Goal: Task Accomplishment & Management: Manage account settings

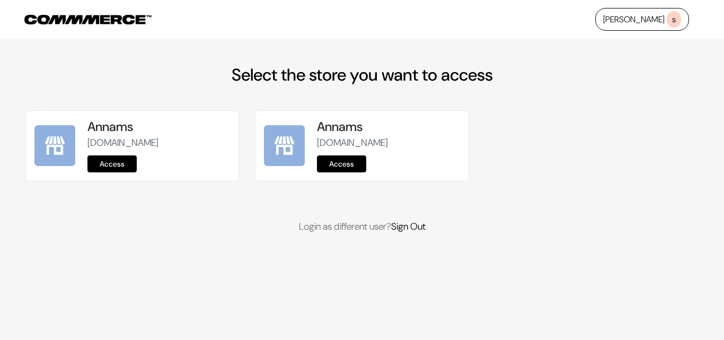
click at [113, 167] on link "Access" at bounding box center [111, 163] width 49 height 17
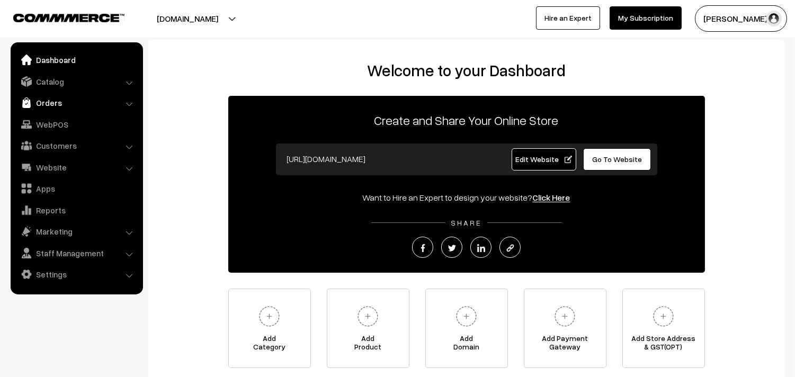
click at [49, 104] on link "Orders" at bounding box center [76, 102] width 126 height 19
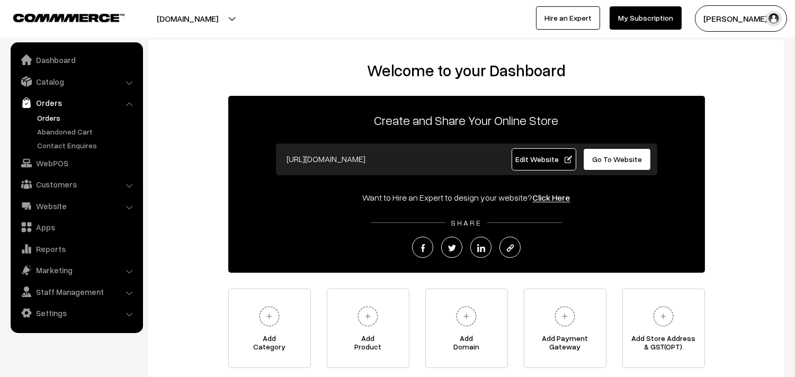
click at [53, 118] on link "Orders" at bounding box center [86, 117] width 105 height 11
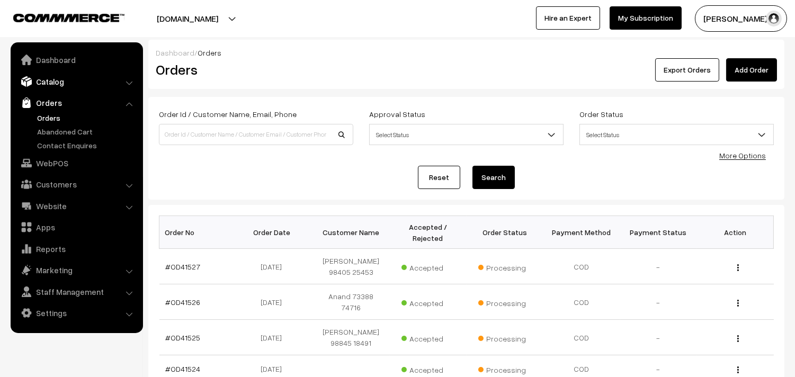
click at [57, 84] on link "Catalog" at bounding box center [76, 81] width 126 height 19
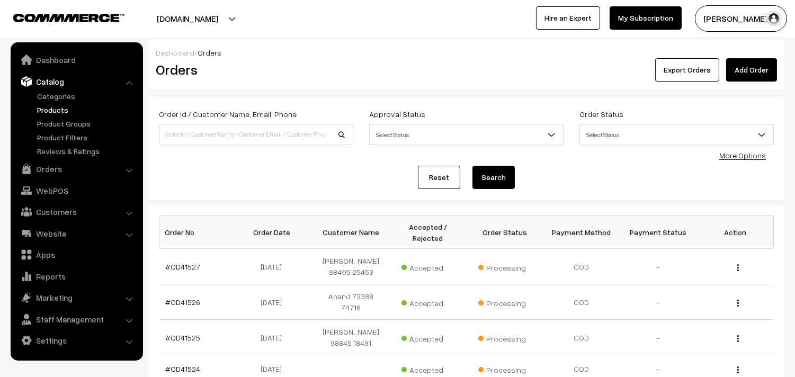
click at [59, 109] on link "Products" at bounding box center [86, 109] width 105 height 11
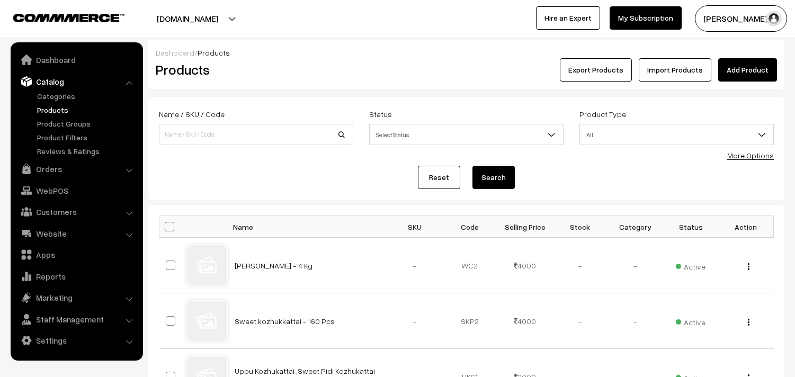
click at [737, 146] on div "Product Type All Digital Physical All" at bounding box center [677, 130] width 210 height 44
click at [748, 155] on link "More Options" at bounding box center [751, 155] width 47 height 9
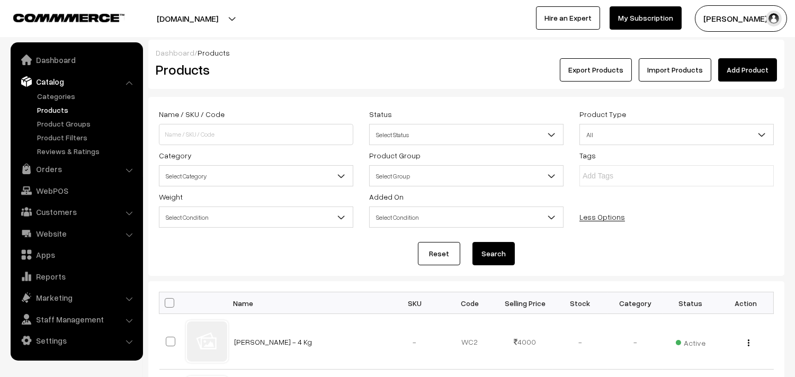
click at [231, 171] on span "Select Category" at bounding box center [256, 176] width 193 height 19
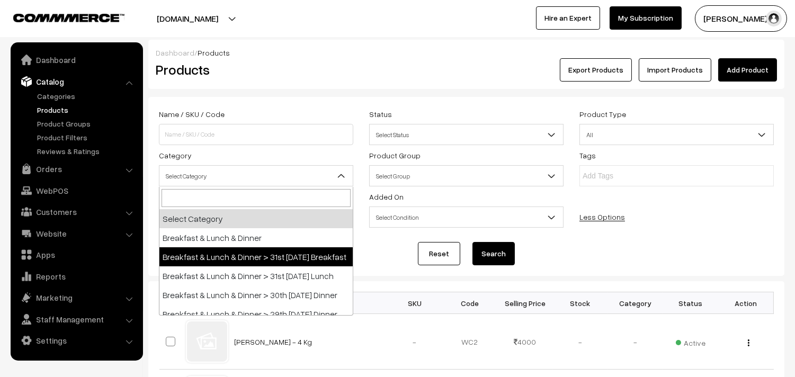
select select "91"
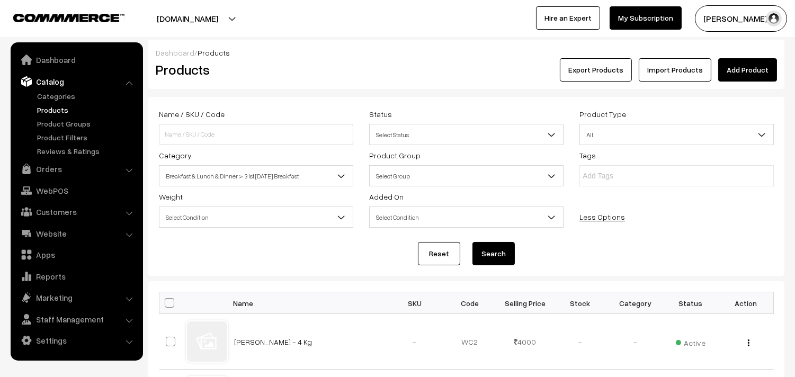
click at [483, 244] on button "Search" at bounding box center [494, 253] width 42 height 23
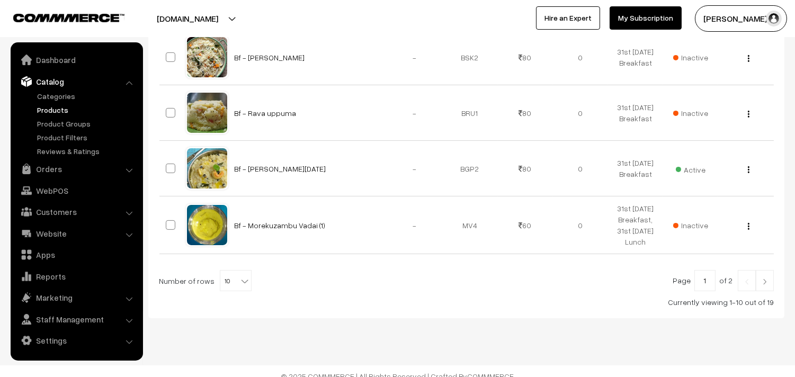
scroll to position [632, 0]
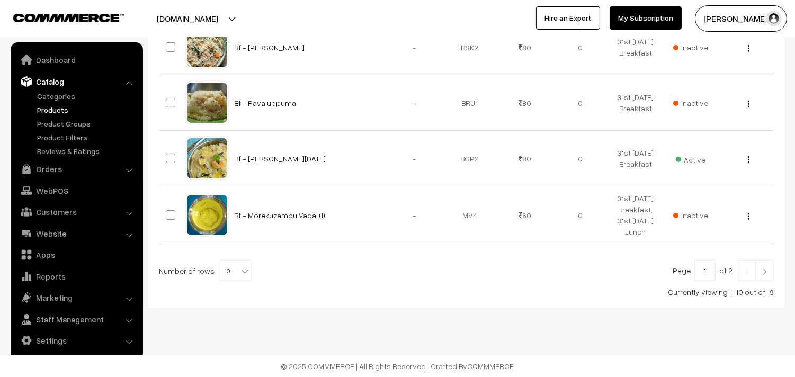
click at [240, 270] on b at bounding box center [245, 271] width 11 height 11
select select "100"
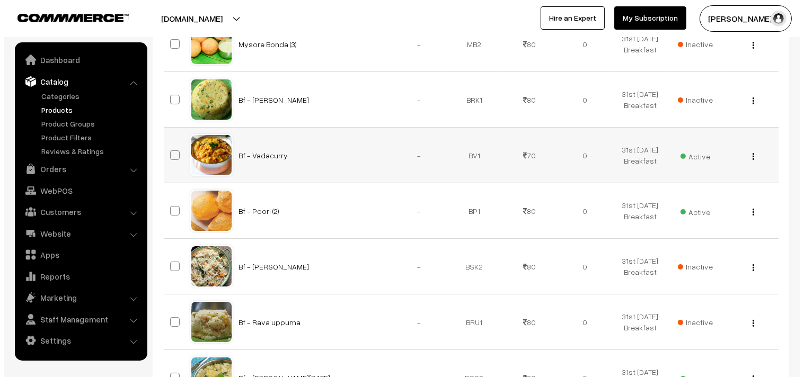
scroll to position [412, 0]
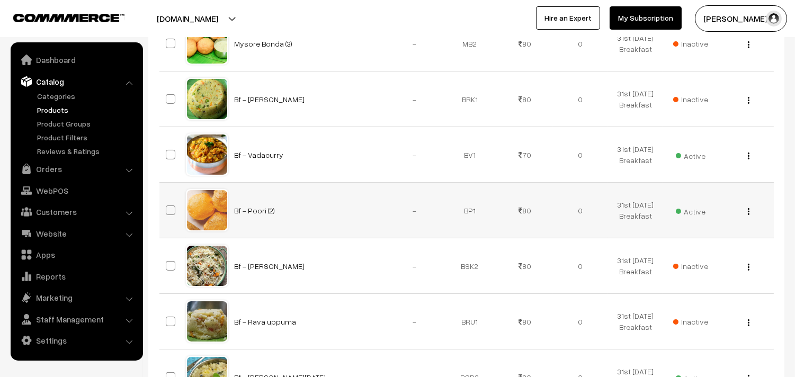
click at [695, 218] on td "Active" at bounding box center [690, 211] width 55 height 56
drag, startPoint x: 691, startPoint y: 202, endPoint x: 696, endPoint y: 216, distance: 15.1
click at [690, 202] on td "Active" at bounding box center [690, 211] width 55 height 56
click at [696, 216] on span "Active" at bounding box center [691, 210] width 30 height 14
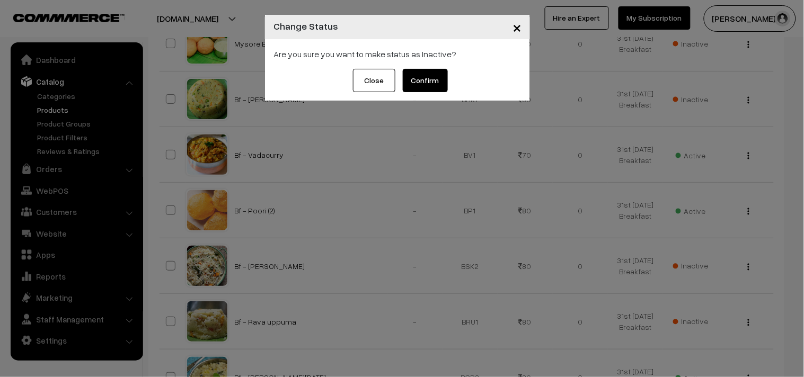
click at [424, 81] on button "Confirm" at bounding box center [425, 80] width 45 height 23
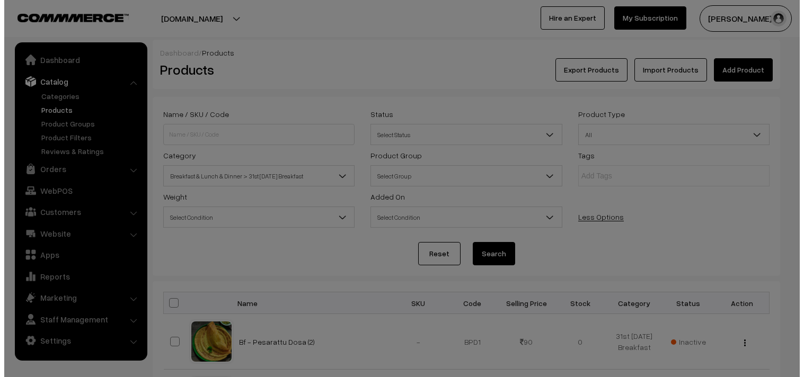
scroll to position [412, 0]
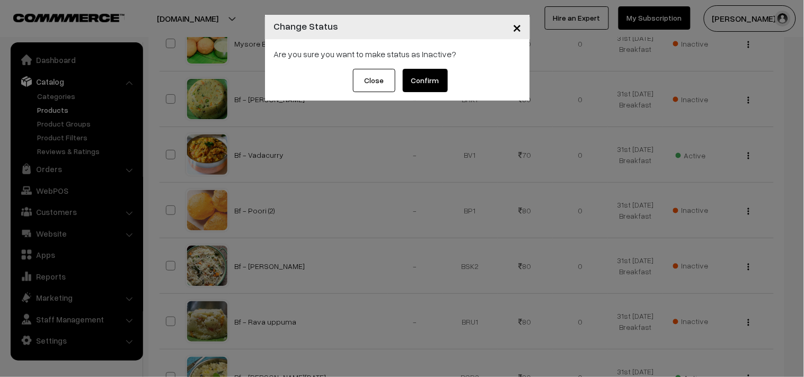
click at [424, 81] on button "Confirm" at bounding box center [425, 80] width 45 height 23
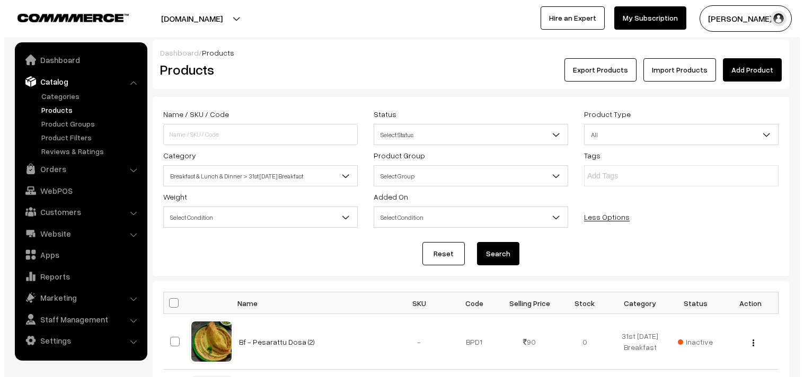
scroll to position [412, 0]
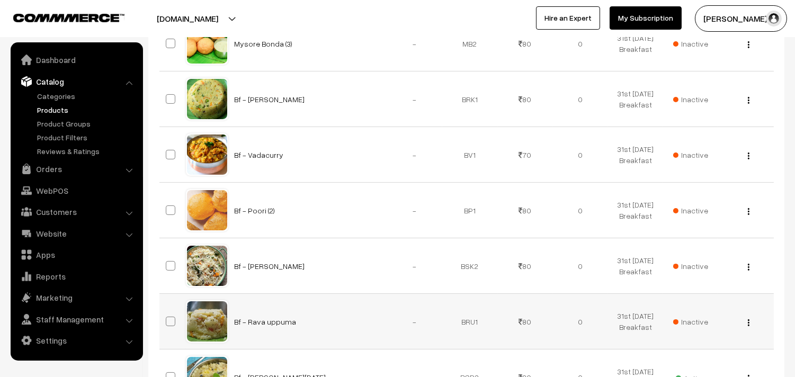
click at [696, 321] on span "Inactive" at bounding box center [691, 321] width 35 height 11
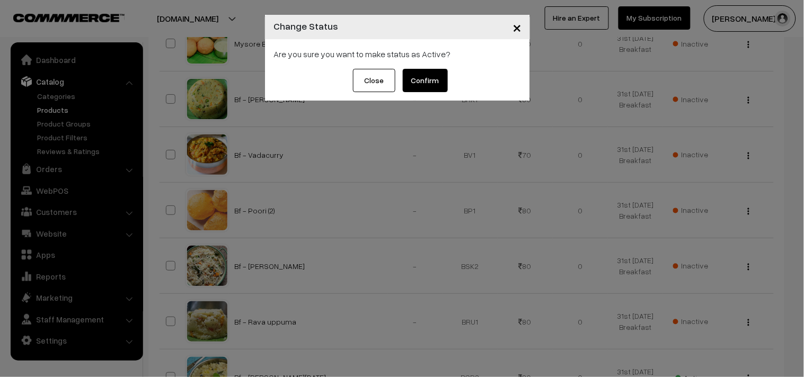
click at [431, 79] on button "Confirm" at bounding box center [425, 80] width 45 height 23
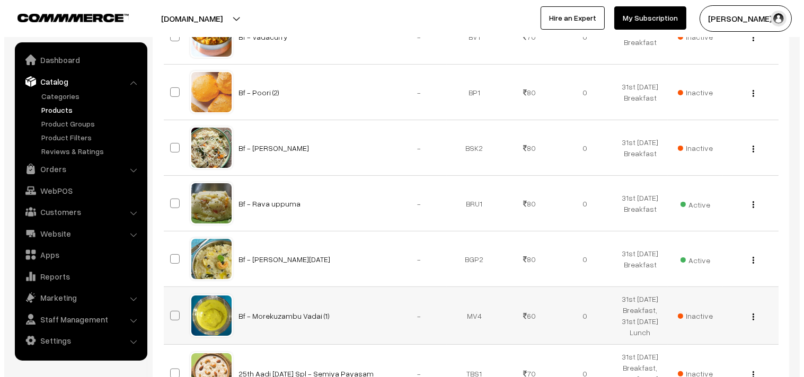
scroll to position [648, 0]
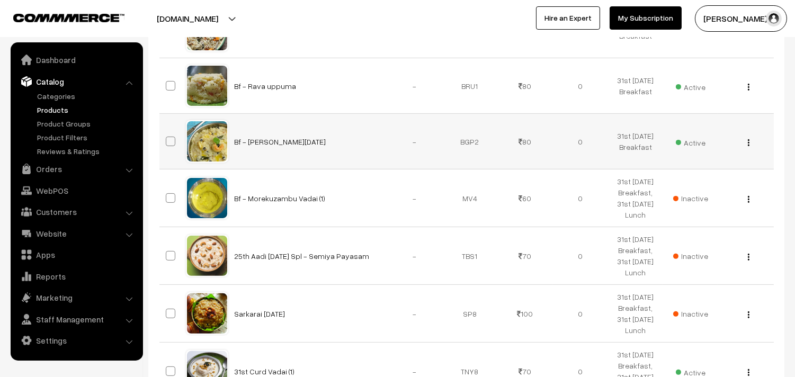
click at [707, 146] on td "Active" at bounding box center [690, 142] width 55 height 56
click at [702, 145] on span "Active" at bounding box center [691, 142] width 30 height 14
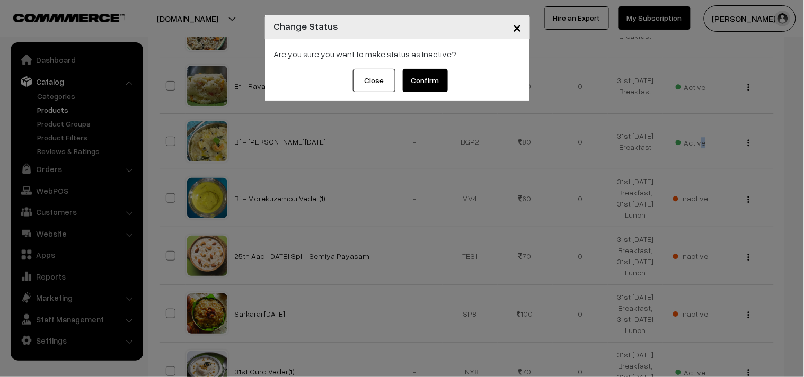
click at [425, 84] on button "Confirm" at bounding box center [425, 80] width 45 height 23
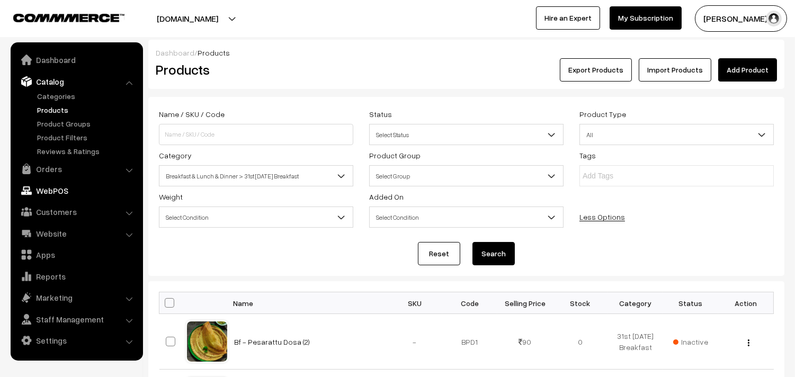
click at [65, 192] on link "WebPOS" at bounding box center [76, 190] width 126 height 19
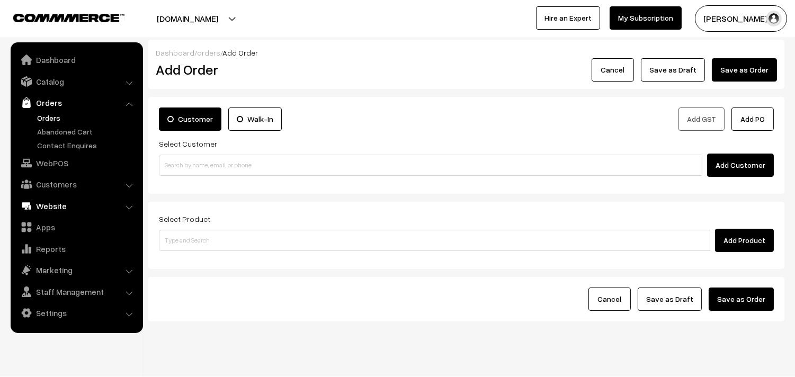
click at [53, 208] on link "Website" at bounding box center [76, 206] width 126 height 19
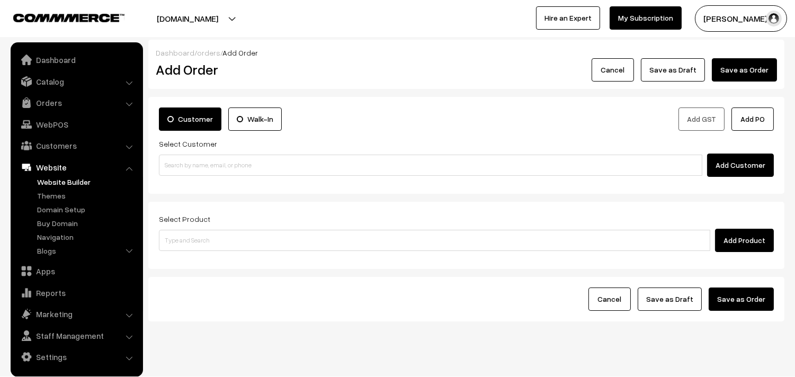
click at [51, 180] on link "Website Builder" at bounding box center [86, 181] width 105 height 11
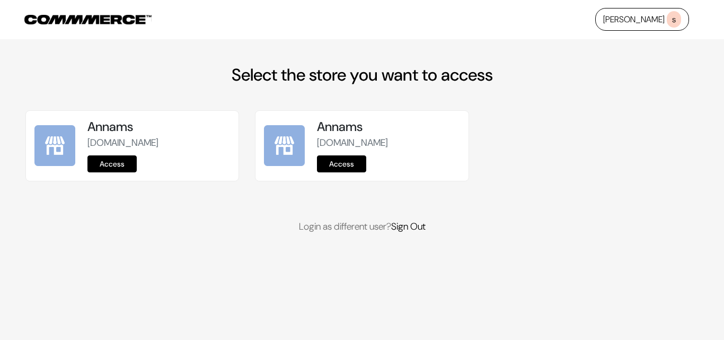
click at [120, 162] on link "Access" at bounding box center [111, 163] width 49 height 17
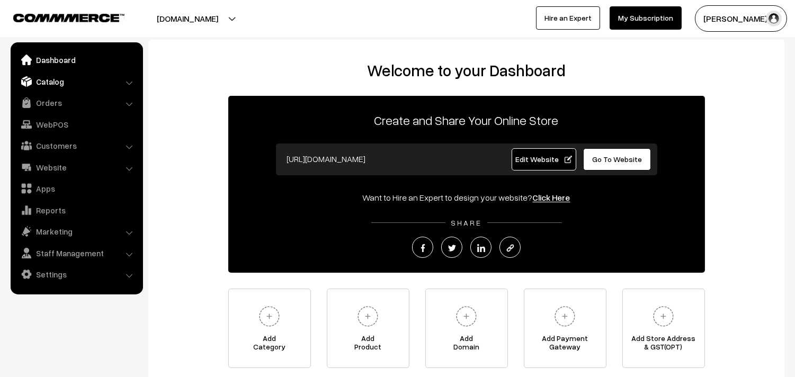
click at [59, 86] on link "Catalog" at bounding box center [76, 81] width 126 height 19
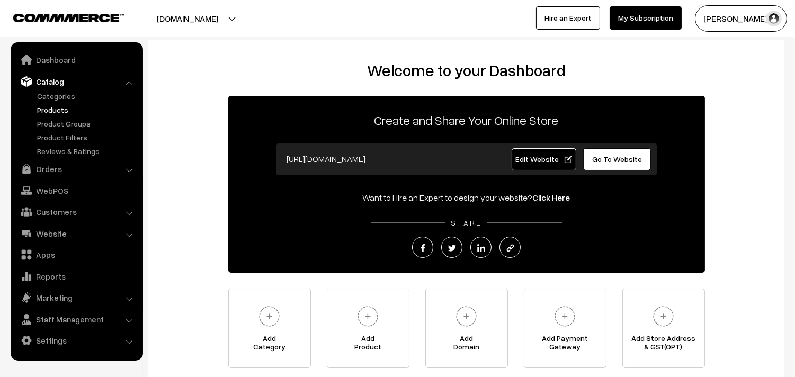
click at [59, 108] on link "Products" at bounding box center [86, 109] width 105 height 11
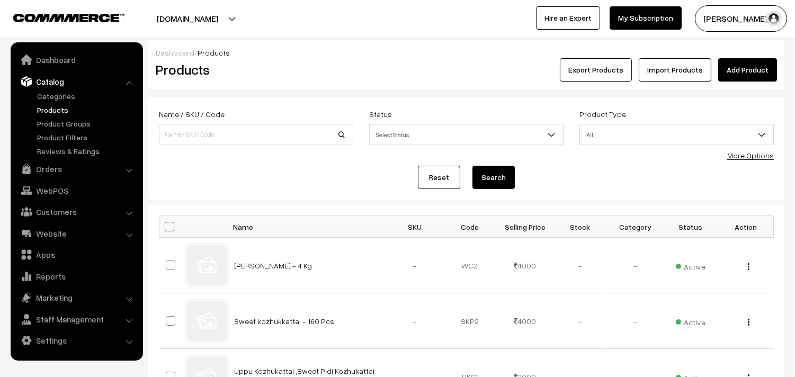
click at [756, 152] on link "More Options" at bounding box center [751, 155] width 47 height 9
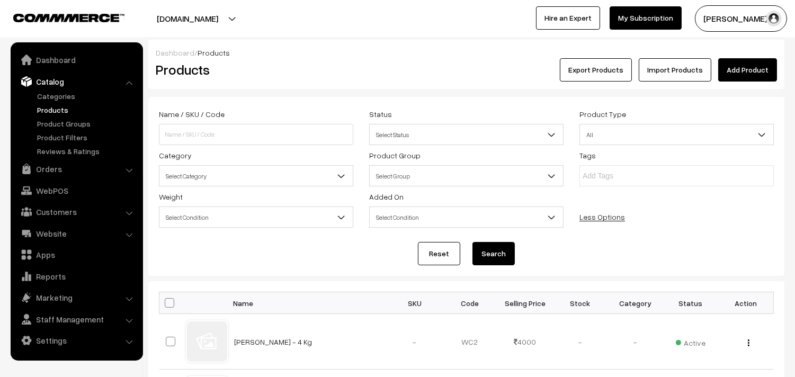
click at [223, 178] on span "Select Category" at bounding box center [256, 176] width 193 height 19
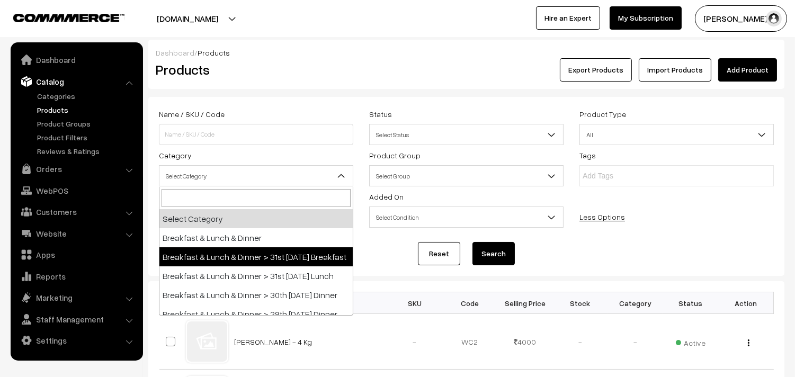
select select "91"
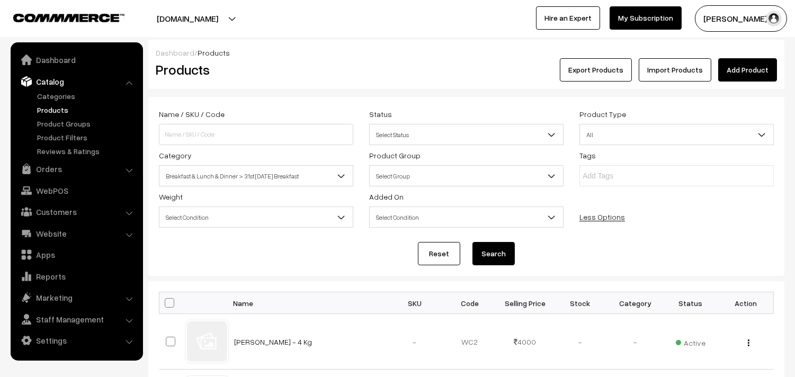
click at [506, 258] on button "Search" at bounding box center [494, 253] width 42 height 23
click at [170, 297] on th at bounding box center [173, 304] width 26 height 22
click at [170, 302] on span at bounding box center [170, 303] width 10 height 10
click at [166, 302] on input "checkbox" at bounding box center [163, 302] width 7 height 7
checkbox input "true"
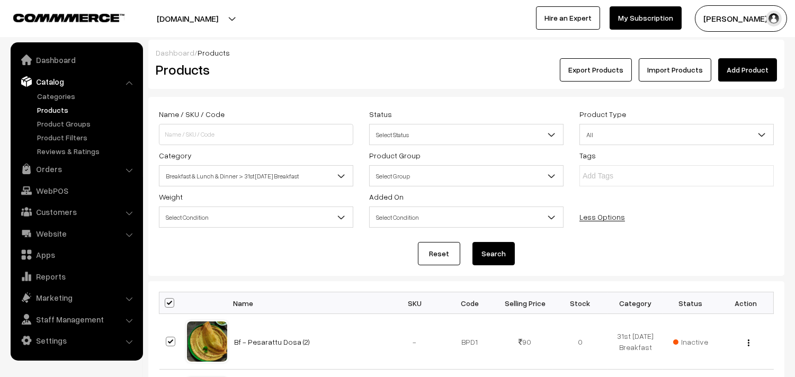
checkbox input "true"
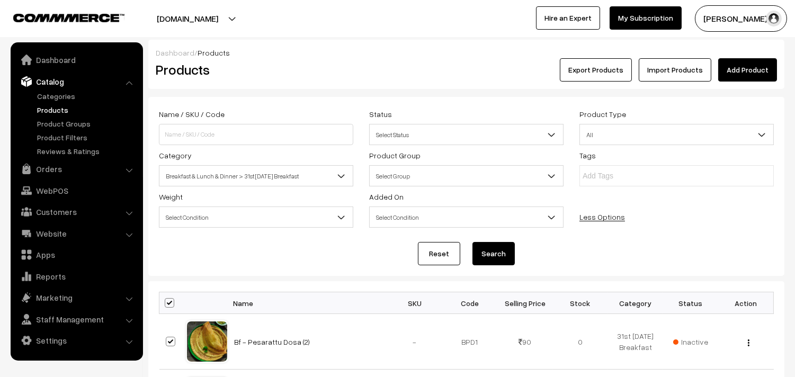
checkbox input "true"
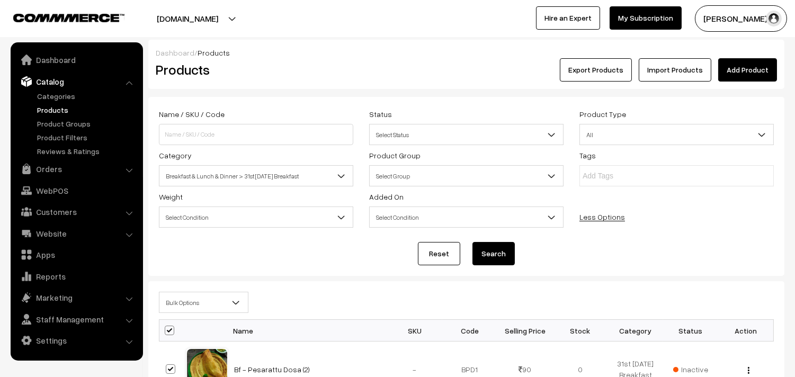
drag, startPoint x: 184, startPoint y: 303, endPoint x: 191, endPoint y: 300, distance: 7.2
click at [184, 303] on span "Bulk Options" at bounding box center [204, 303] width 88 height 19
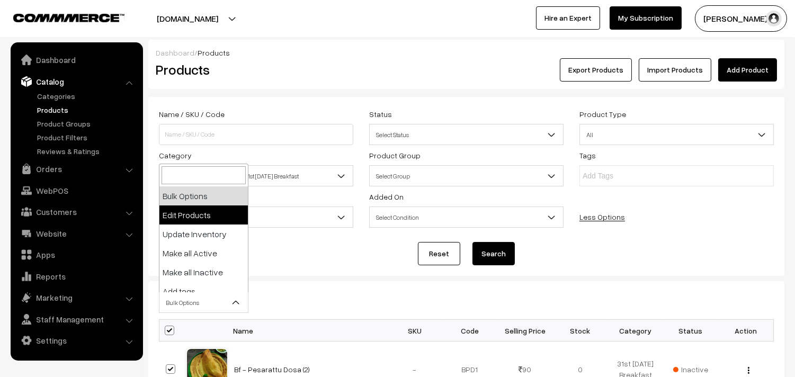
select select "editProduct"
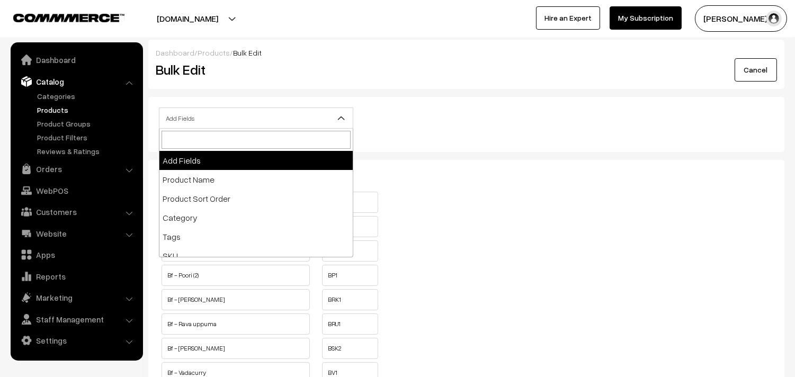
click at [252, 114] on span "Add Fields" at bounding box center [256, 118] width 193 height 19
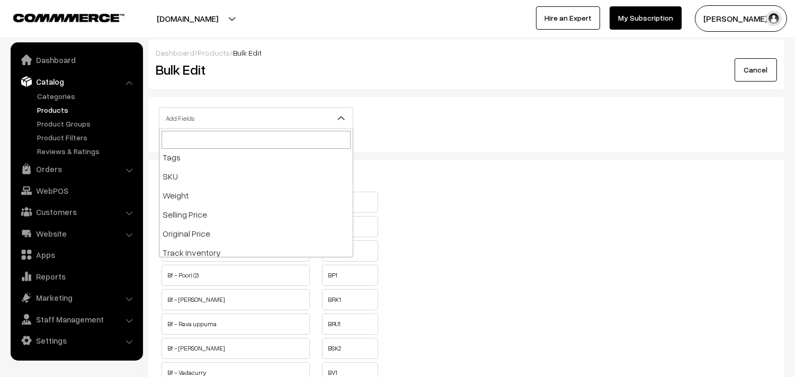
scroll to position [176, 0]
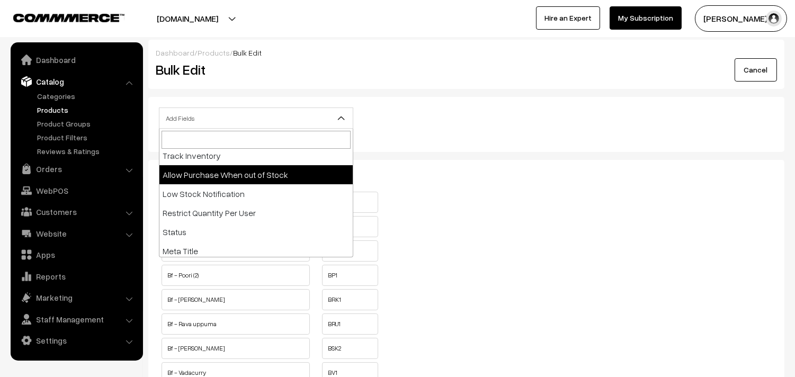
select select "allow-purchase"
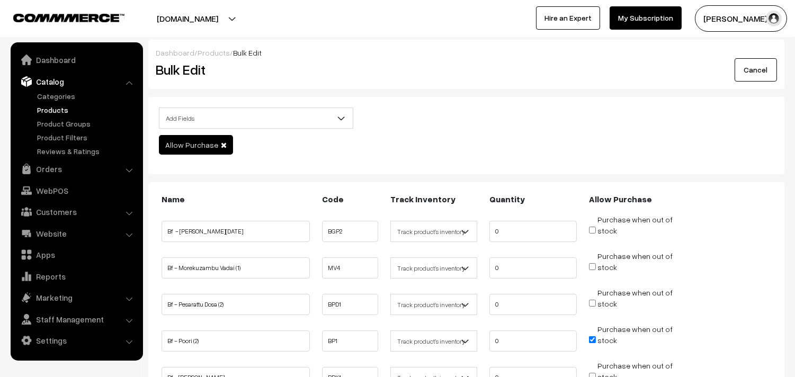
scroll to position [118, 0]
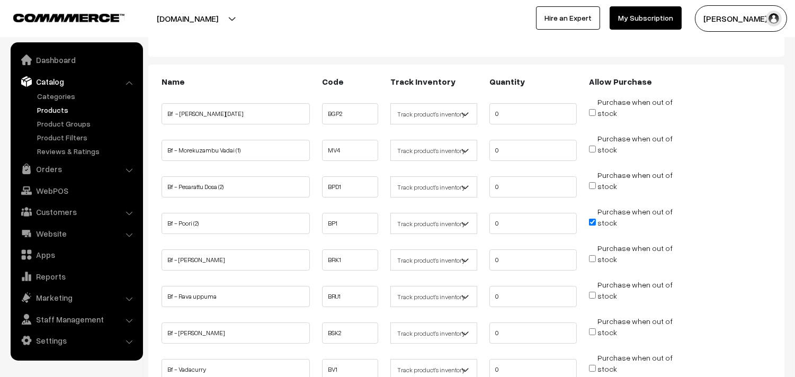
click at [592, 219] on input "Purchase when out of stock" at bounding box center [592, 222] width 7 height 7
click at [592, 220] on input "Purchase when out of stock" at bounding box center [592, 222] width 7 height 7
checkbox input "false"
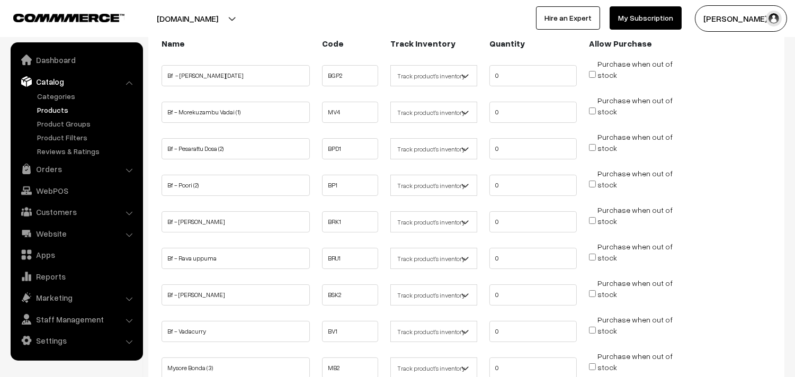
scroll to position [176, 0]
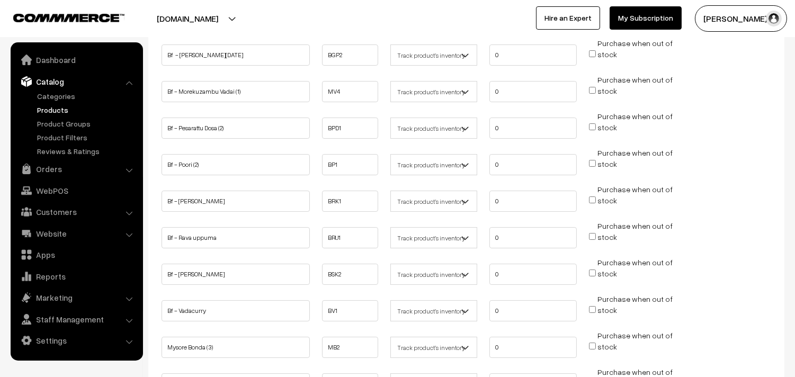
click at [590, 234] on input "Purchase when out of stock" at bounding box center [592, 236] width 7 height 7
checkbox input "true"
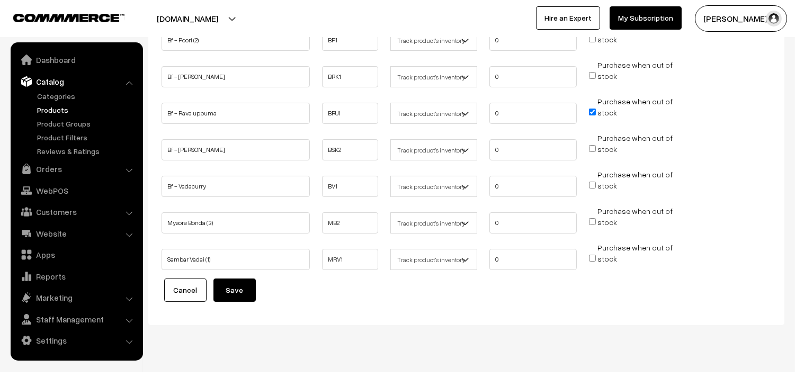
scroll to position [315, 0]
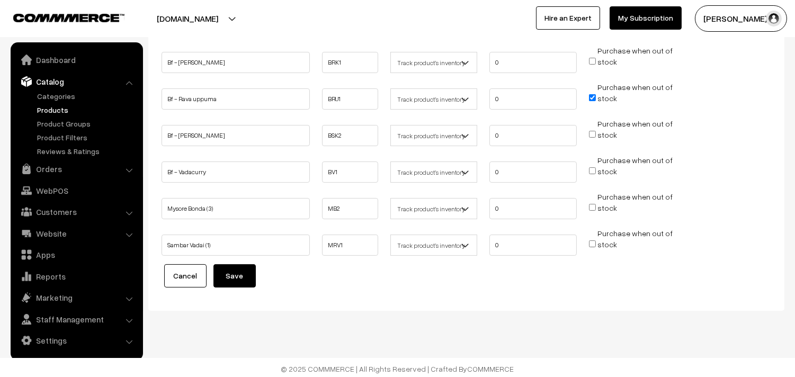
click at [226, 267] on button "Save" at bounding box center [235, 275] width 42 height 23
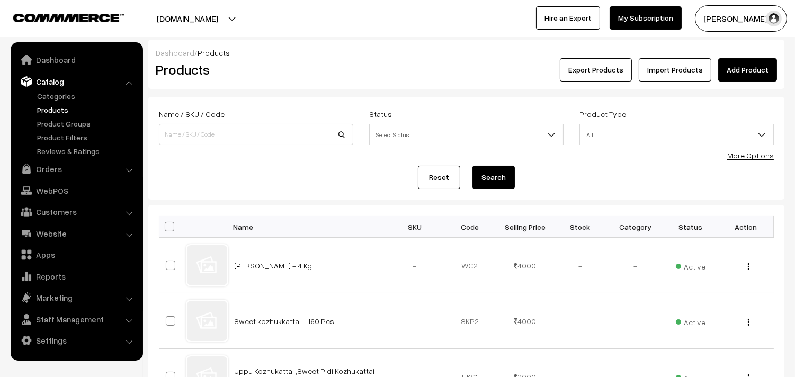
drag, startPoint x: 749, startPoint y: 157, endPoint x: 569, endPoint y: 158, distance: 179.6
click at [748, 157] on link "More Options" at bounding box center [751, 155] width 47 height 9
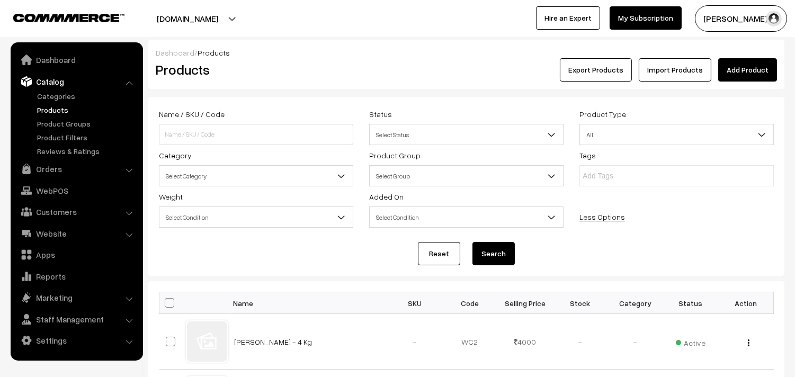
click at [191, 183] on span "Select Category" at bounding box center [256, 176] width 193 height 19
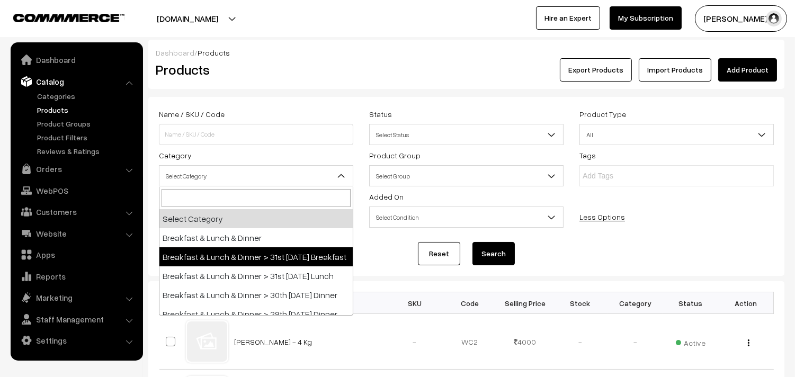
select select "91"
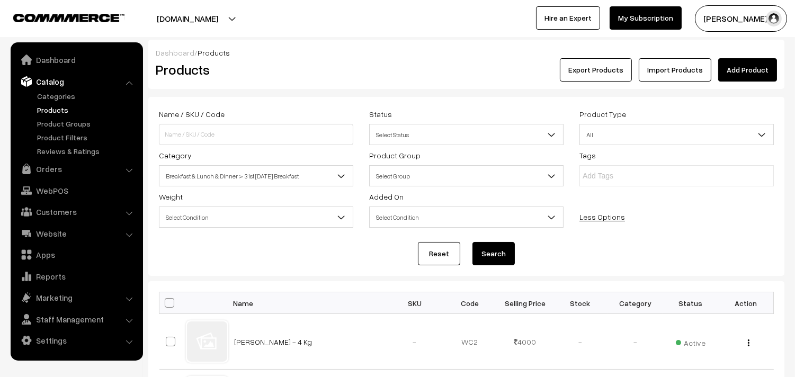
click at [475, 256] on button "Search" at bounding box center [494, 253] width 42 height 23
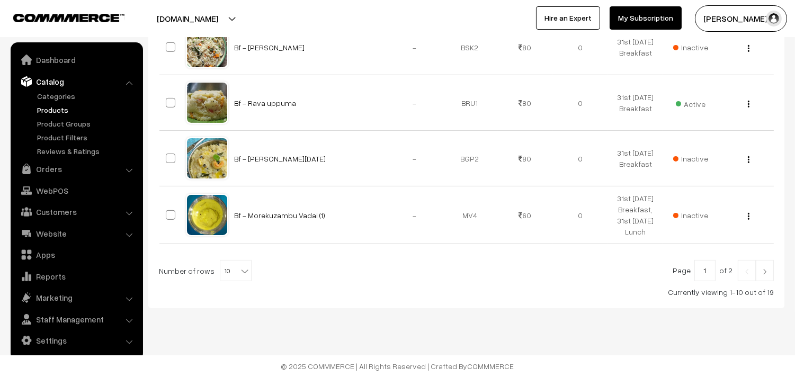
click at [242, 267] on b at bounding box center [245, 271] width 11 height 11
select select "80"
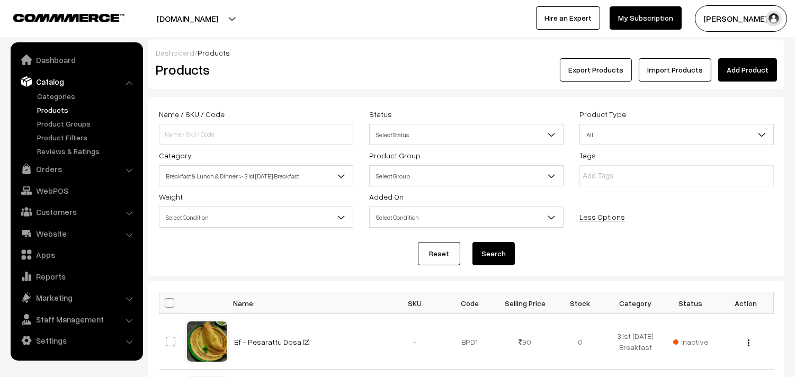
click at [170, 304] on span at bounding box center [170, 303] width 10 height 10
click at [166, 304] on input "checkbox" at bounding box center [163, 302] width 7 height 7
checkbox input "true"
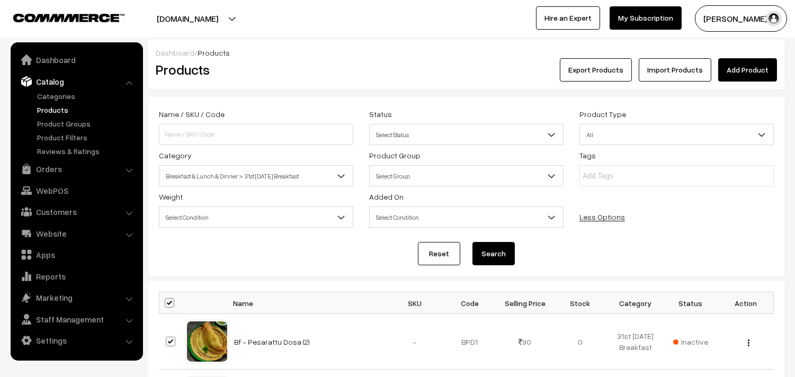
checkbox input "true"
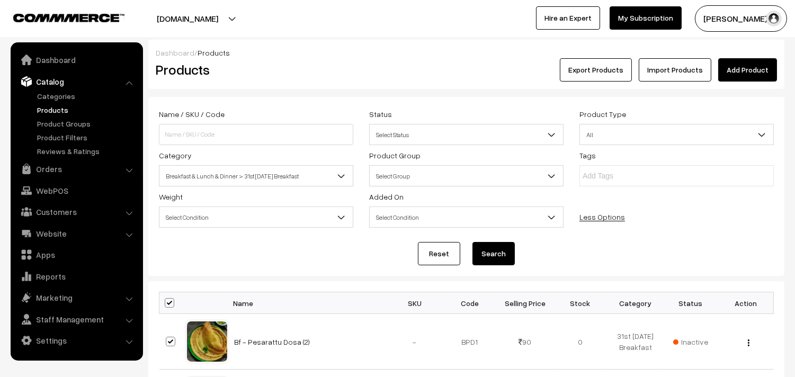
checkbox input "true"
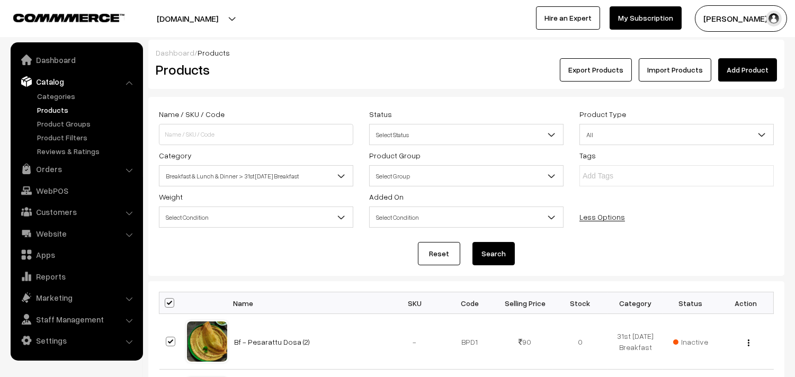
checkbox input "true"
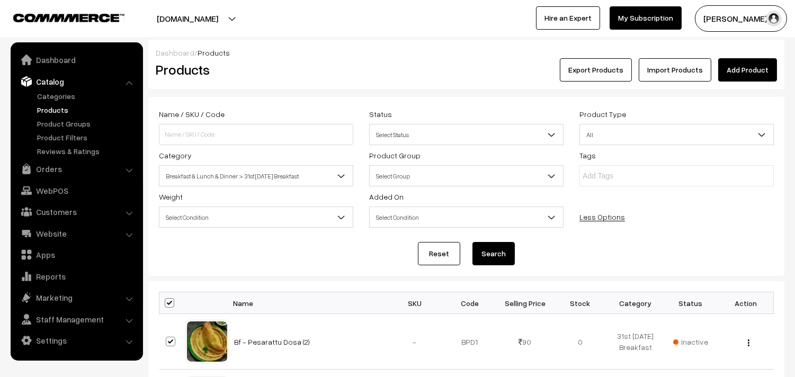
checkbox input "true"
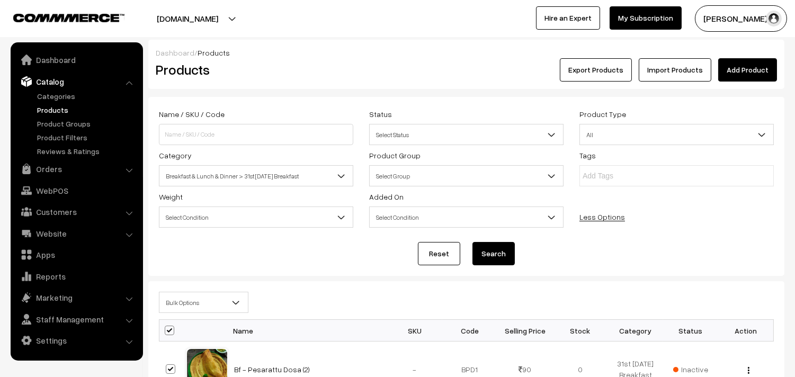
click at [181, 303] on span "Bulk Options" at bounding box center [204, 303] width 88 height 19
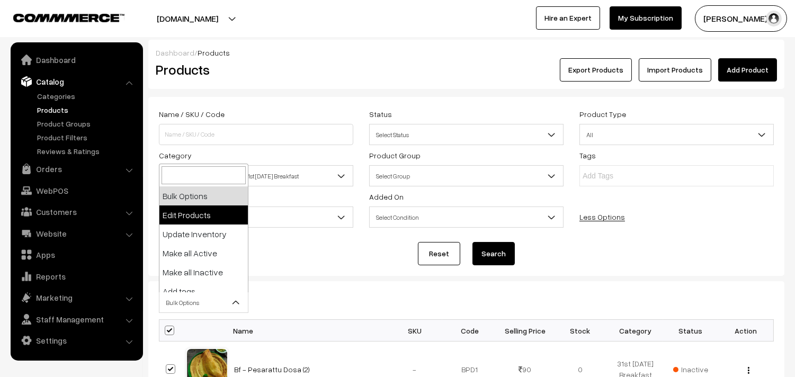
select select "editProduct"
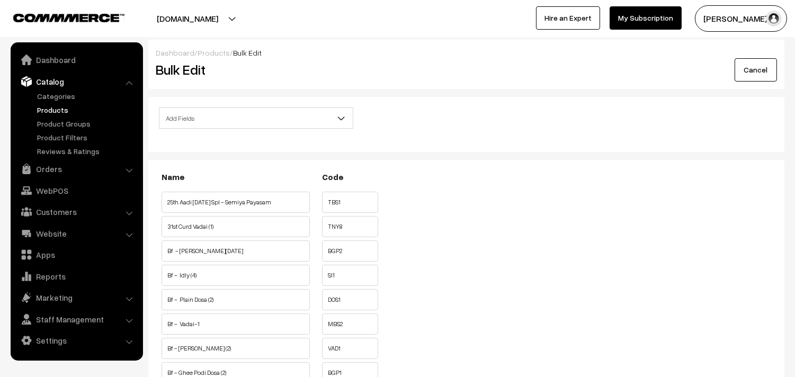
click at [218, 118] on span "Add Fields" at bounding box center [256, 118] width 193 height 19
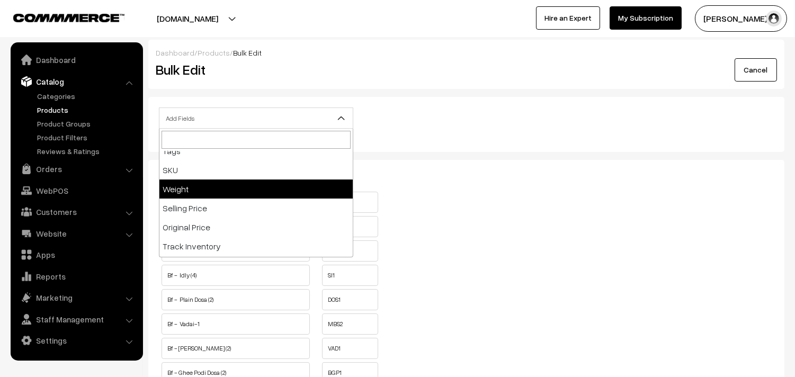
scroll to position [176, 0]
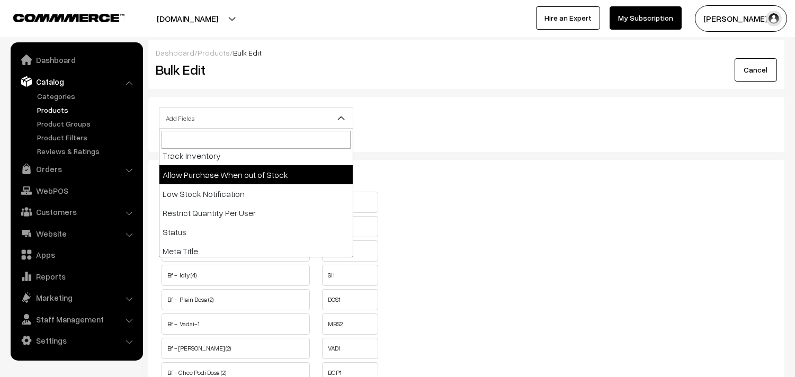
select select "allow-purchase"
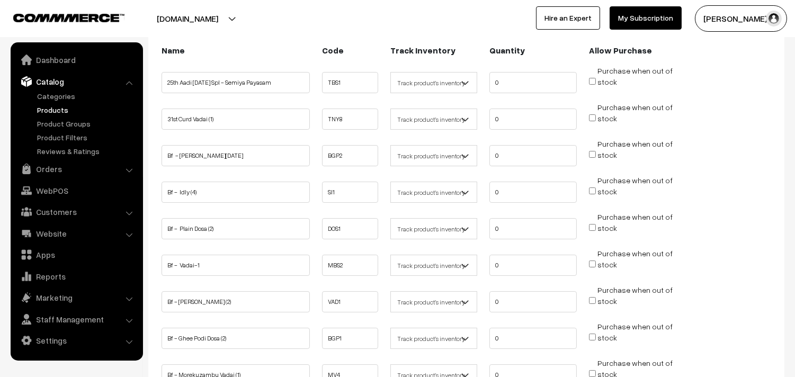
scroll to position [176, 0]
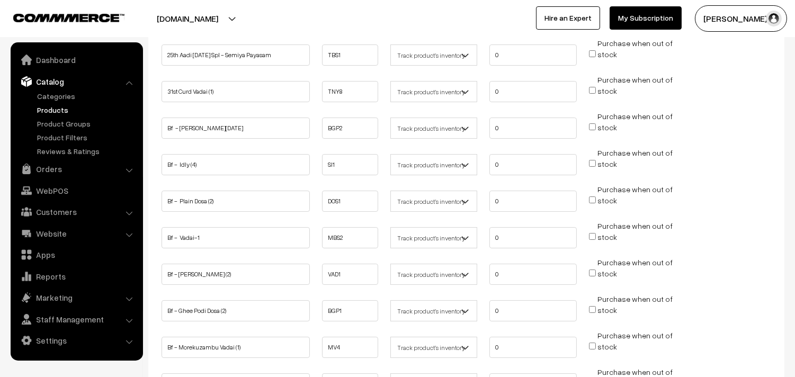
click at [596, 165] on input "Purchase when out of stock" at bounding box center [592, 163] width 7 height 7
checkbox input "true"
click at [594, 199] on input "Purchase when out of stock" at bounding box center [592, 200] width 7 height 7
checkbox input "true"
click at [591, 234] on input "Purchase when out of stock" at bounding box center [592, 236] width 7 height 7
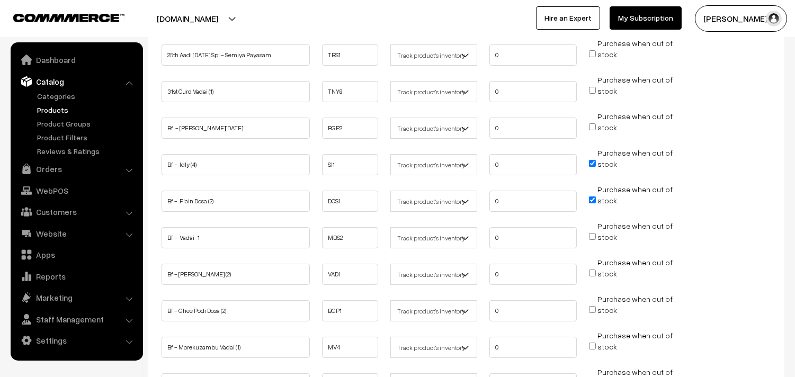
checkbox input "true"
click at [592, 270] on input "Purchase when out of stock" at bounding box center [592, 273] width 7 height 7
checkbox input "true"
click at [591, 306] on input "Purchase when out of stock" at bounding box center [592, 309] width 7 height 7
checkbox input "true"
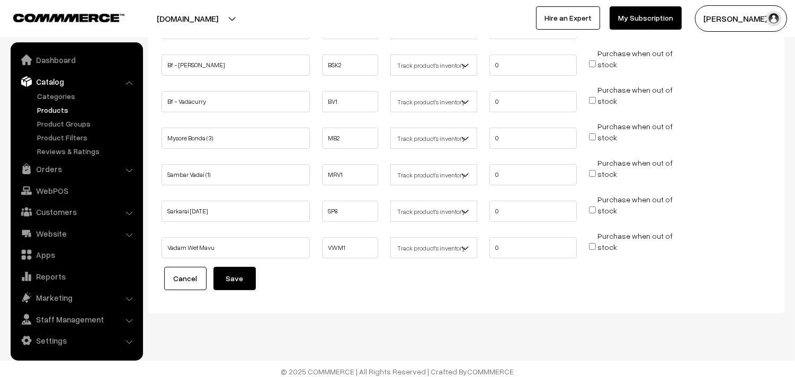
scroll to position [642, 0]
click at [237, 272] on button "Save" at bounding box center [235, 278] width 42 height 23
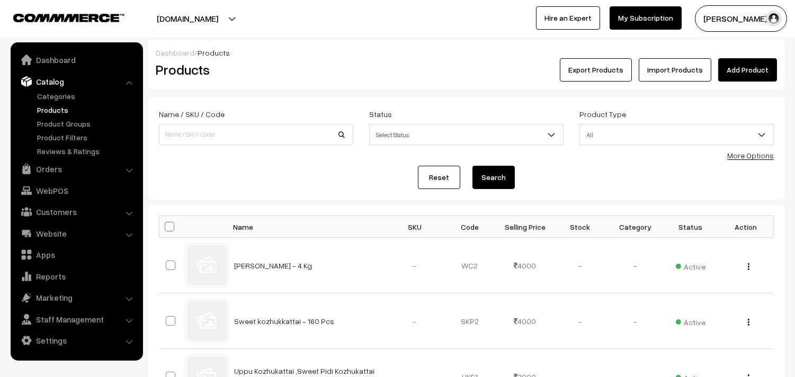
click at [764, 156] on link "More Options" at bounding box center [751, 155] width 47 height 9
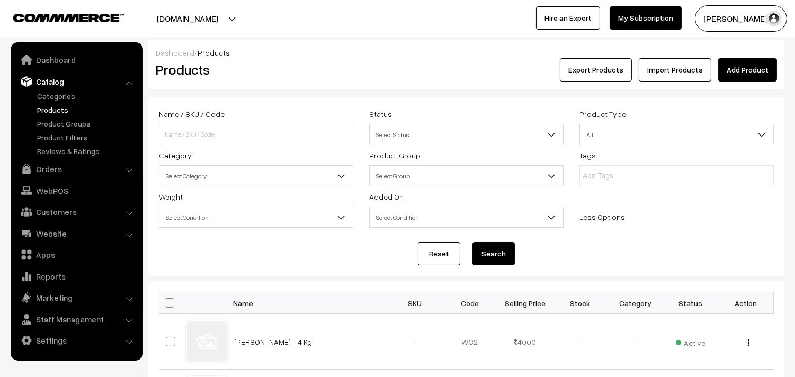
click at [248, 176] on span "Select Category" at bounding box center [256, 176] width 193 height 19
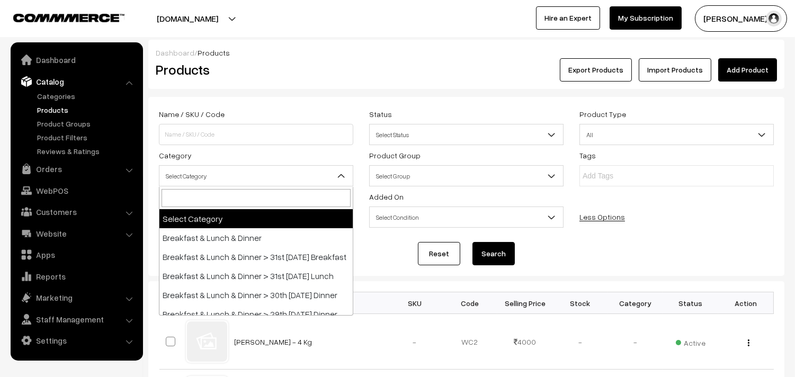
drag, startPoint x: 299, startPoint y: 60, endPoint x: 225, endPoint y: 77, distance: 76.0
click at [300, 60] on div "Products" at bounding box center [254, 69] width 213 height 23
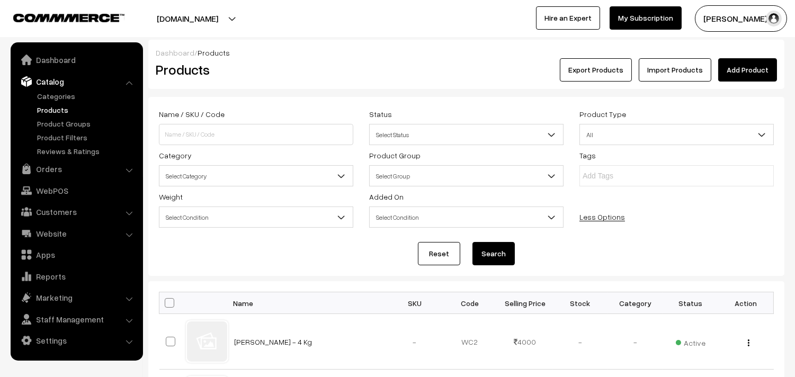
click at [238, 182] on span "Select Category" at bounding box center [256, 176] width 193 height 19
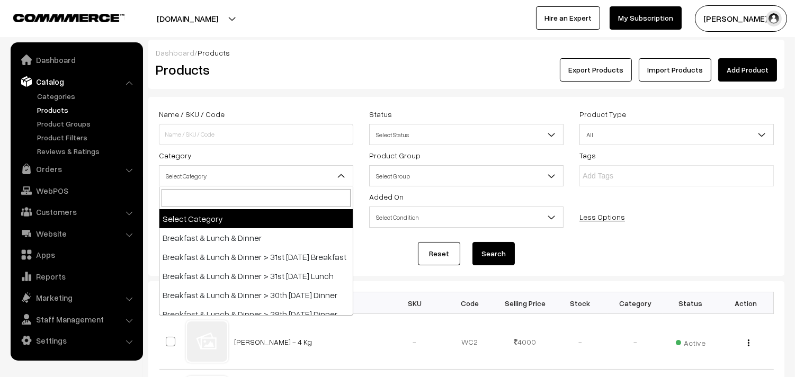
scroll to position [59, 0]
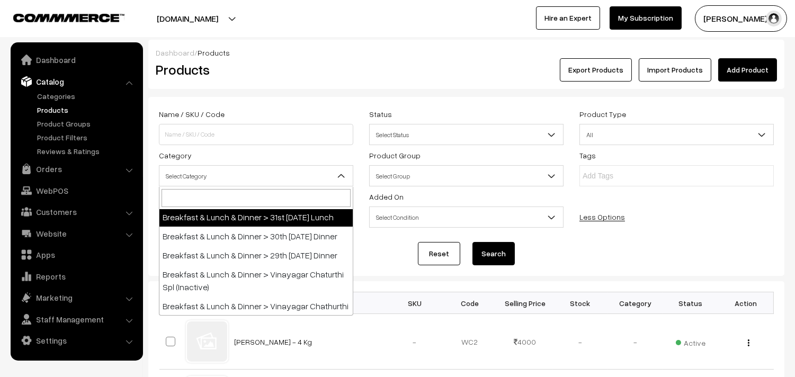
select select "95"
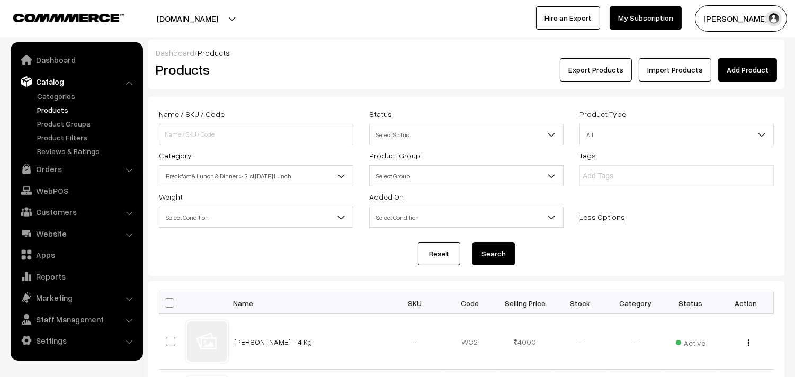
click at [488, 260] on button "Search" at bounding box center [494, 253] width 42 height 23
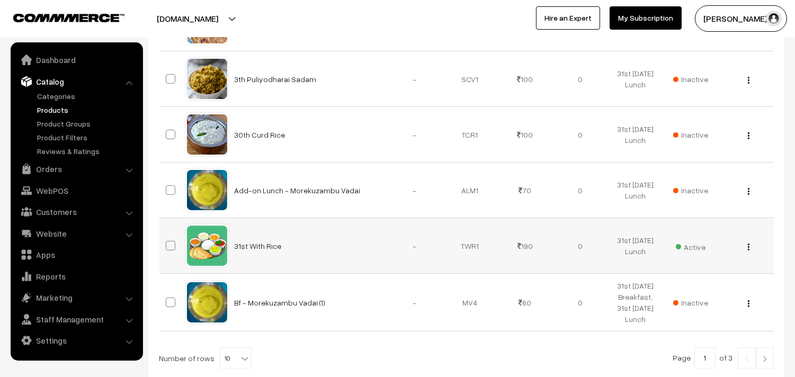
scroll to position [632, 0]
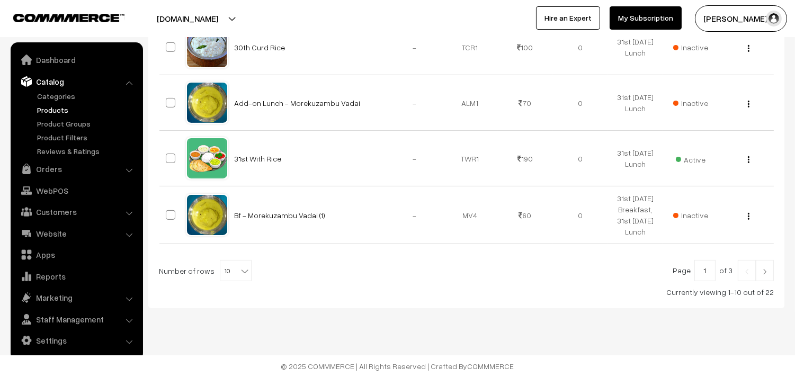
click at [244, 273] on span at bounding box center [246, 268] width 11 height 14
select select "70"
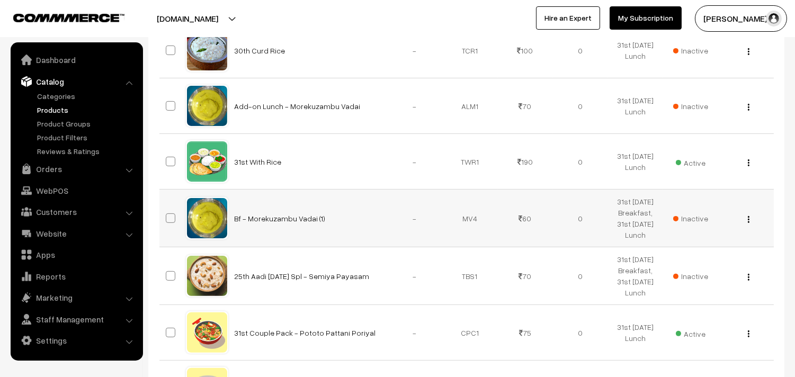
scroll to position [648, 0]
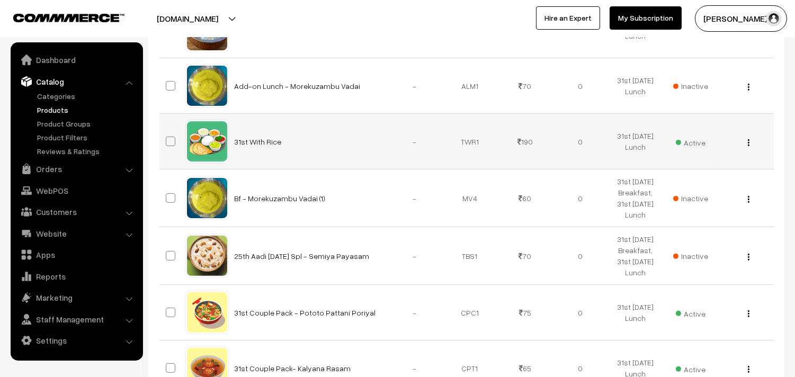
drag, startPoint x: 743, startPoint y: 142, endPoint x: 749, endPoint y: 144, distance: 6.0
click at [743, 142] on div "View Edit Delete" at bounding box center [746, 141] width 42 height 11
click at [749, 144] on img "button" at bounding box center [749, 142] width 2 height 7
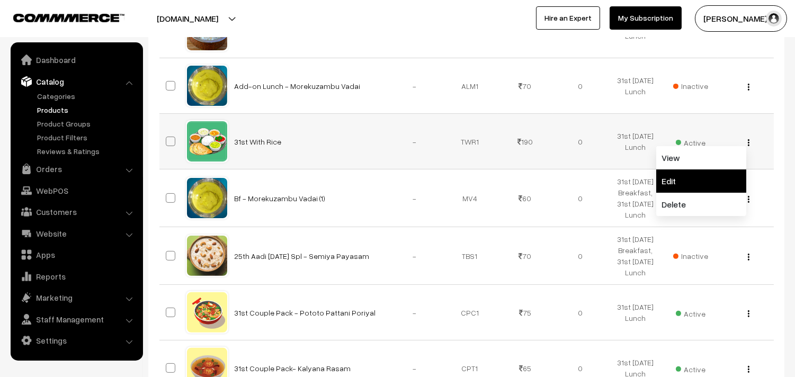
click at [703, 174] on link "Edit" at bounding box center [702, 181] width 90 height 23
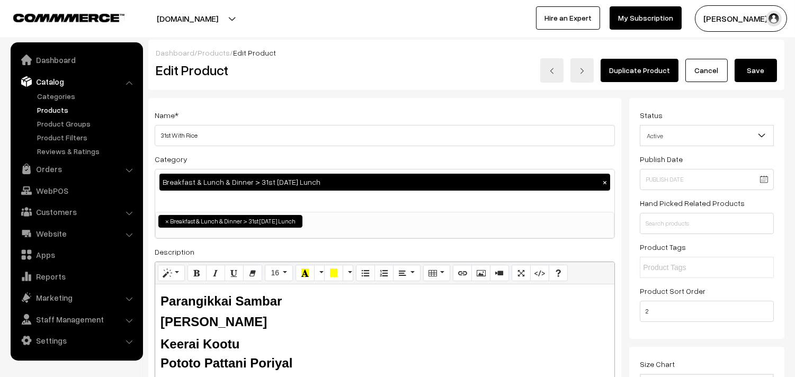
drag, startPoint x: 167, startPoint y: 131, endPoint x: 152, endPoint y: 131, distance: 15.9
click at [152, 131] on div "Name * 31st With Rice Category Breakfast & Lunch & Dinner > 31st [DATE] Lunch ×…" at bounding box center [384, 269] width 473 height 342
click at [261, 135] on input "31st With Rice" at bounding box center [385, 135] width 461 height 21
drag, startPoint x: 170, startPoint y: 133, endPoint x: 110, endPoint y: 118, distance: 62.2
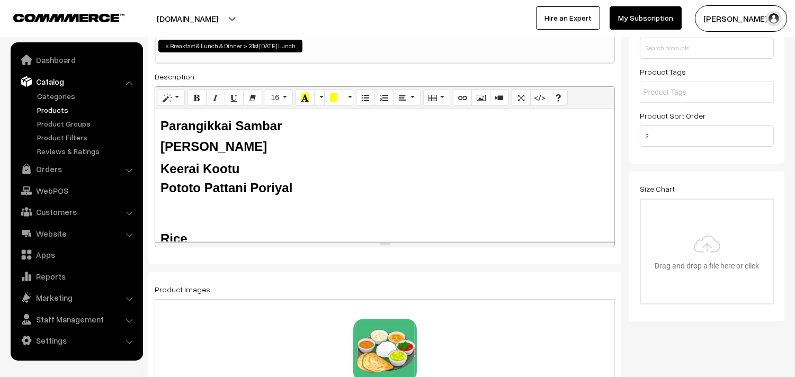
scroll to position [176, 0]
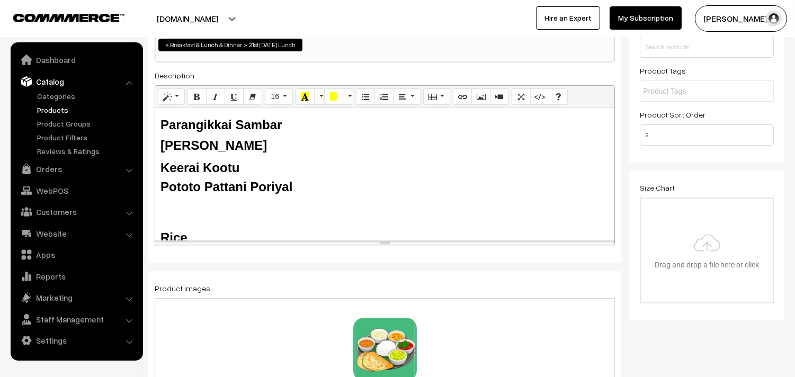
type input "01st With Rice"
drag, startPoint x: 206, startPoint y: 122, endPoint x: 162, endPoint y: 122, distance: 44.0
click at [162, 122] on b "Parangikkai Sambar" at bounding box center [221, 125] width 121 height 14
drag, startPoint x: 215, startPoint y: 153, endPoint x: 154, endPoint y: 130, distance: 65.4
click at [156, 145] on div "Avaraikkai Sambar Kalyana Rasam Keerai Kootu Pototo Pattani Poriyal Rice Butter…" at bounding box center [384, 174] width 459 height 132
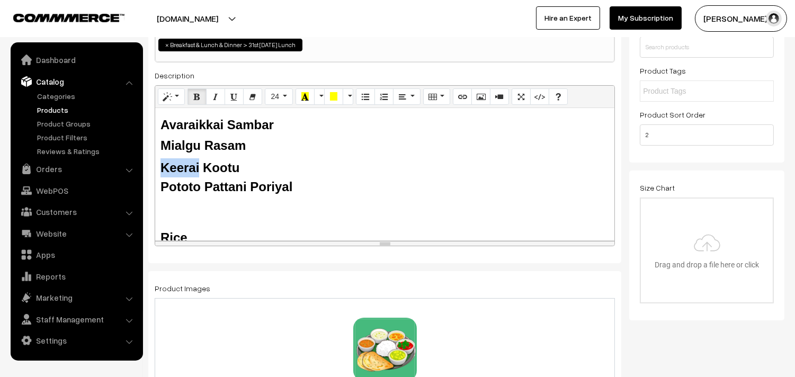
drag, startPoint x: 199, startPoint y: 163, endPoint x: 155, endPoint y: 153, distance: 45.2
click at [165, 165] on b "Keerai Kootu" at bounding box center [200, 168] width 79 height 14
drag, startPoint x: 244, startPoint y: 183, endPoint x: 152, endPoint y: 180, distance: 91.7
click at [152, 180] on div "Name * 01st With Rice Category Breakfast & Lunch & Dinner > 31st Sunday Lunch ×…" at bounding box center [384, 93] width 473 height 342
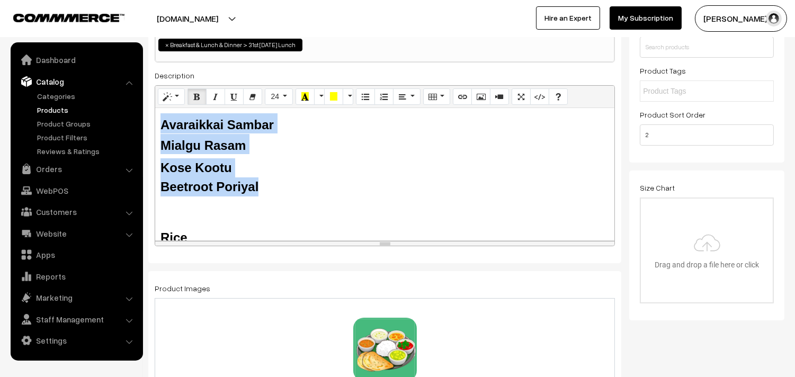
drag, startPoint x: 271, startPoint y: 179, endPoint x: 405, endPoint y: 146, distance: 138.4
copy div "Avaraikkai Sambar Mialgu Rasam Kose Kootu Beetroot Poriyal"
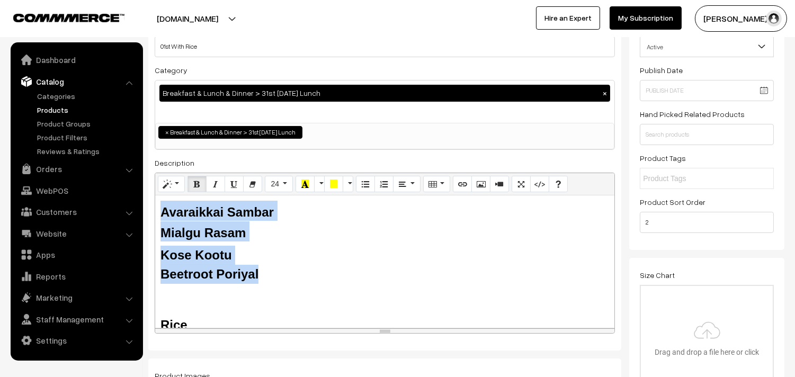
scroll to position [0, 0]
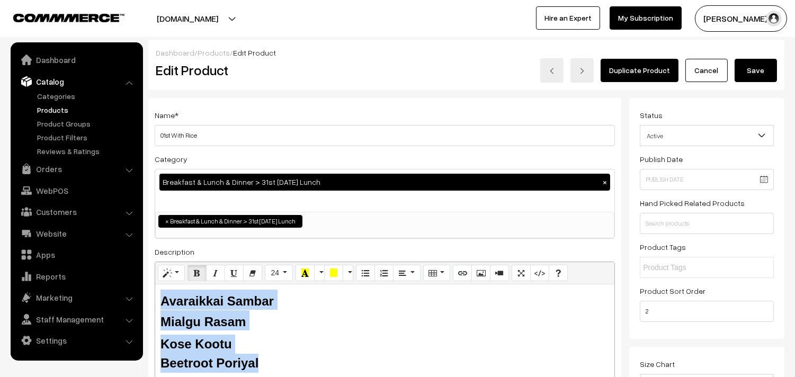
click at [745, 69] on button "Save" at bounding box center [756, 70] width 42 height 23
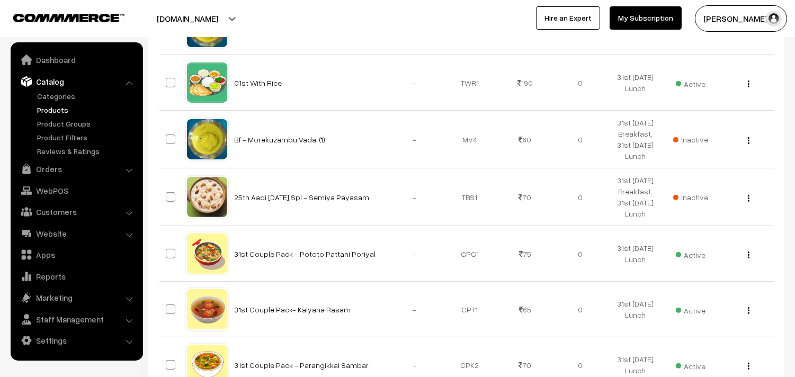
scroll to position [765, 0]
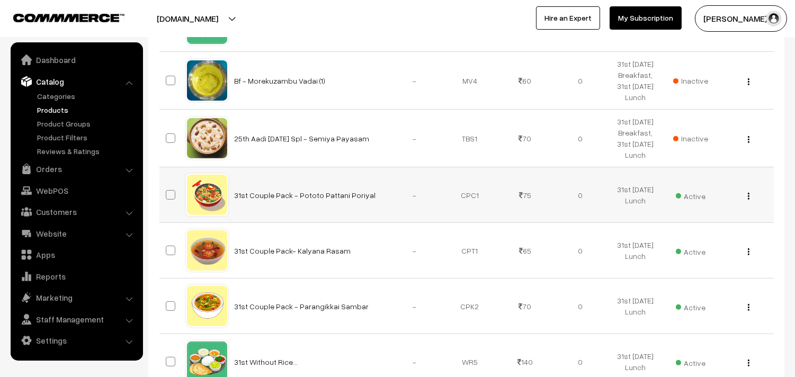
click at [748, 196] on img "button" at bounding box center [749, 196] width 2 height 7
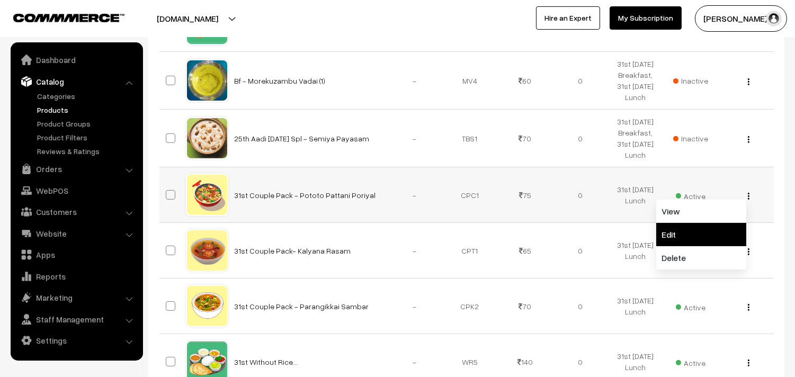
click at [669, 231] on link "Edit" at bounding box center [702, 234] width 90 height 23
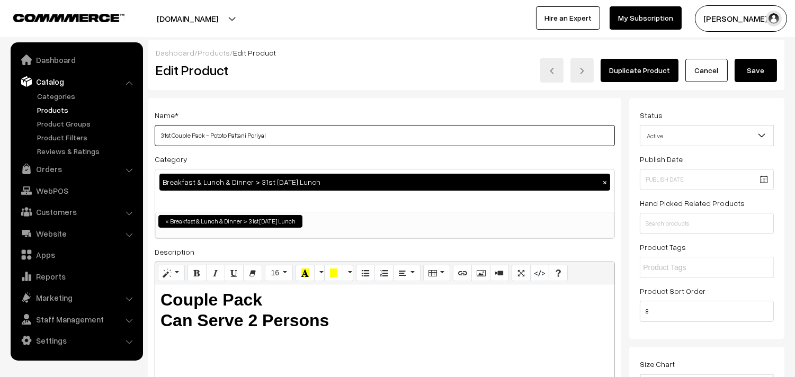
drag, startPoint x: 172, startPoint y: 138, endPoint x: 147, endPoint y: 136, distance: 24.4
drag, startPoint x: 213, startPoint y: 132, endPoint x: 249, endPoint y: 131, distance: 36.6
click at [249, 131] on input "01st Couple Pack - Pototo Pattani Poriyal" at bounding box center [385, 135] width 461 height 21
type input "01st Couple Pack - Beetroot Poriyal"
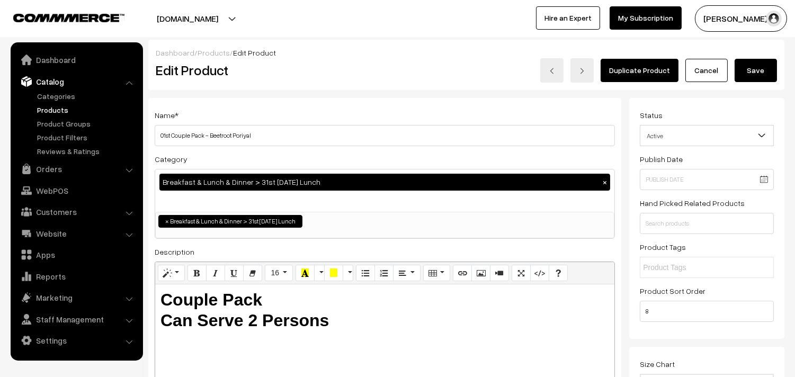
click at [749, 72] on button "Save" at bounding box center [756, 70] width 42 height 23
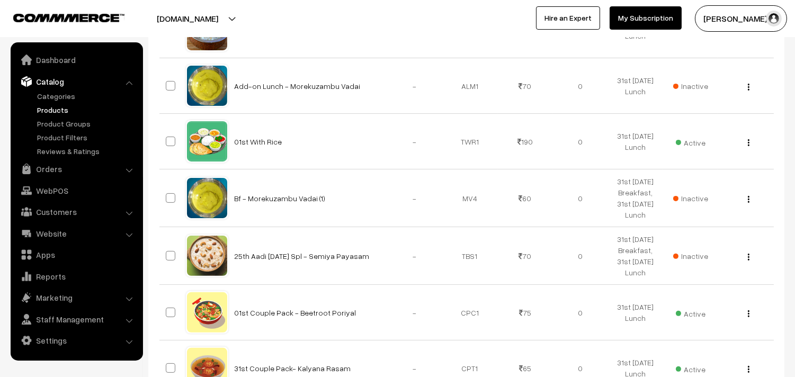
scroll to position [824, 0]
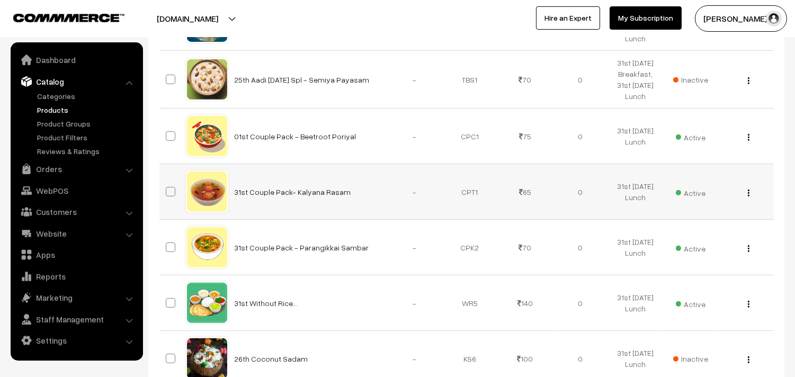
click at [749, 195] on img "button" at bounding box center [749, 193] width 2 height 7
click at [750, 193] on div "View Edit Delete" at bounding box center [746, 192] width 42 height 11
click at [751, 192] on div "View Edit Delete" at bounding box center [746, 192] width 42 height 11
click at [750, 192] on div "View Edit Delete" at bounding box center [746, 192] width 42 height 11
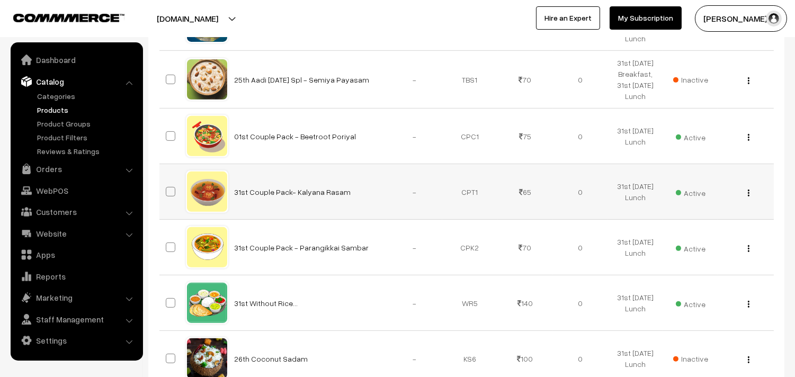
click at [750, 192] on div "View Edit Delete" at bounding box center [746, 192] width 42 height 11
click at [749, 194] on img "button" at bounding box center [749, 193] width 2 height 7
click at [690, 223] on link "Edit" at bounding box center [702, 231] width 90 height 23
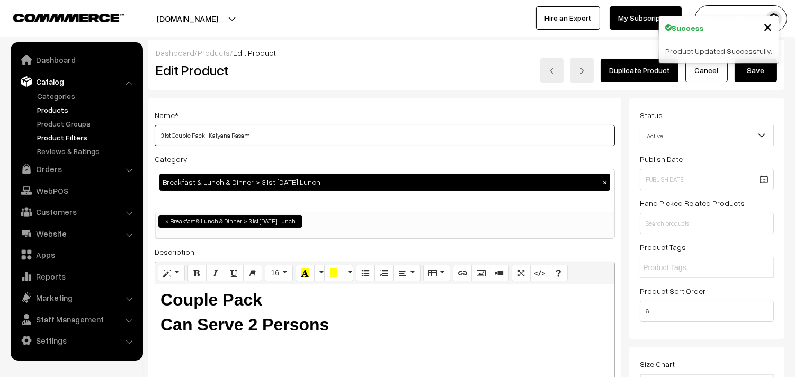
drag, startPoint x: 170, startPoint y: 136, endPoint x: 113, endPoint y: 136, distance: 56.2
drag, startPoint x: 209, startPoint y: 134, endPoint x: 231, endPoint y: 135, distance: 21.8
click at [231, 135] on input "01st Couple Pack- Kalyana Rasam" at bounding box center [385, 135] width 461 height 21
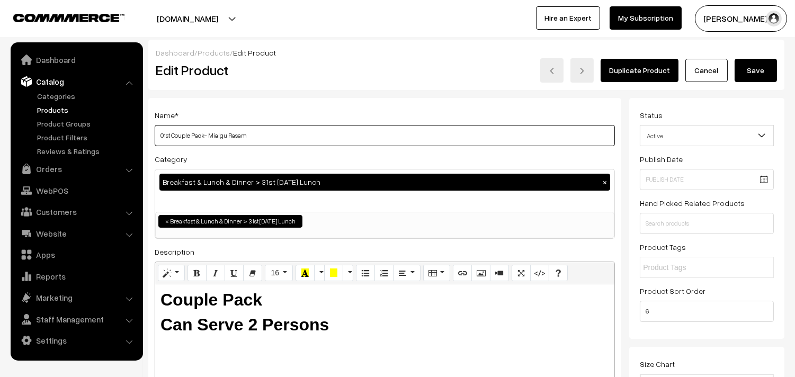
type input "01st Couple Pack- Mialgu Rasam"
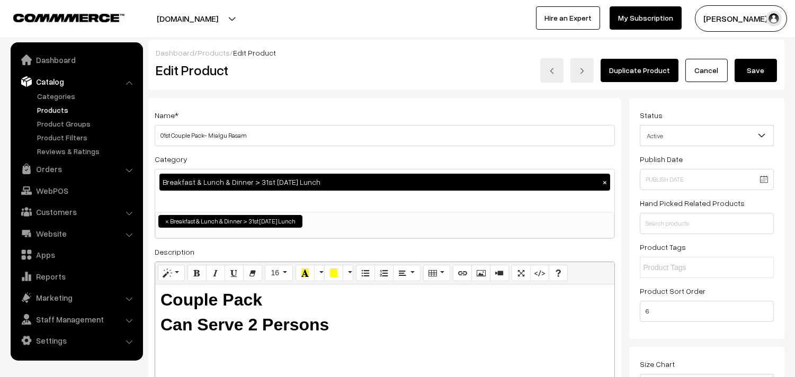
click at [767, 70] on button "Save" at bounding box center [756, 70] width 42 height 23
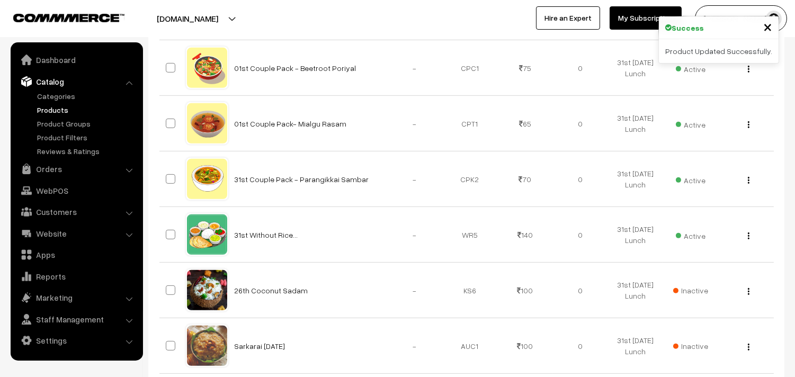
scroll to position [870, 0]
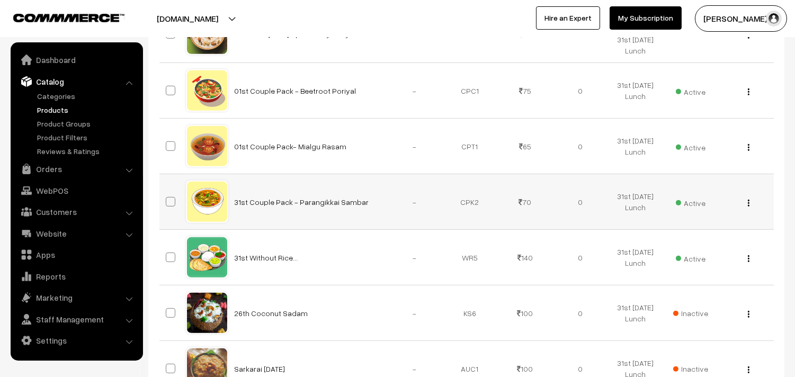
click at [745, 202] on div "View Edit Delete" at bounding box center [746, 202] width 42 height 11
click at [748, 205] on img "button" at bounding box center [749, 203] width 2 height 7
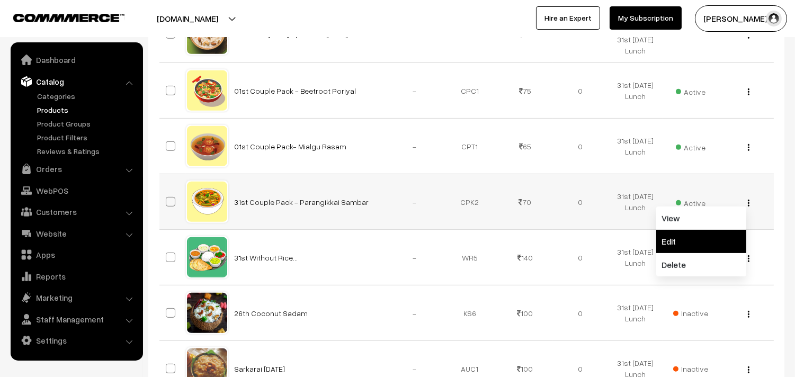
click at [663, 240] on link "Edit" at bounding box center [702, 241] width 90 height 23
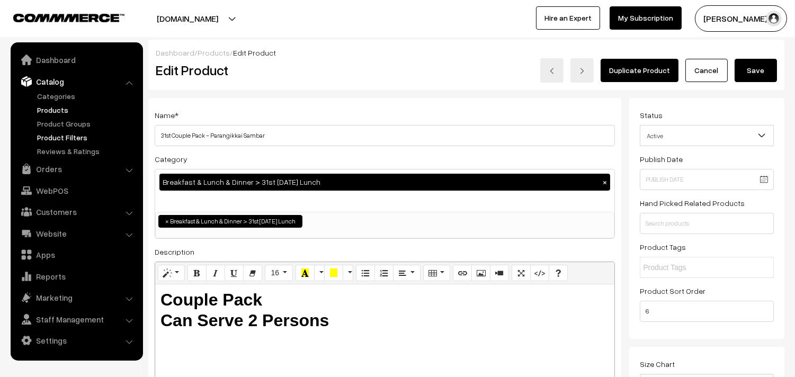
drag, startPoint x: 172, startPoint y: 137, endPoint x: 131, endPoint y: 137, distance: 41.3
drag, startPoint x: 213, startPoint y: 132, endPoint x: 244, endPoint y: 130, distance: 31.3
click at [244, 130] on input "01st Couple Pack - Parangikkai Sambar" at bounding box center [385, 135] width 461 height 21
type input "01st Couple Pack - Avaraikkai Sambar"
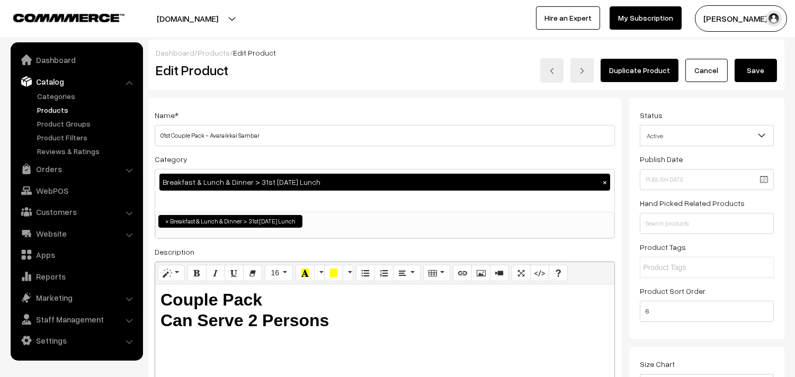
click at [769, 75] on button "Save" at bounding box center [756, 70] width 42 height 23
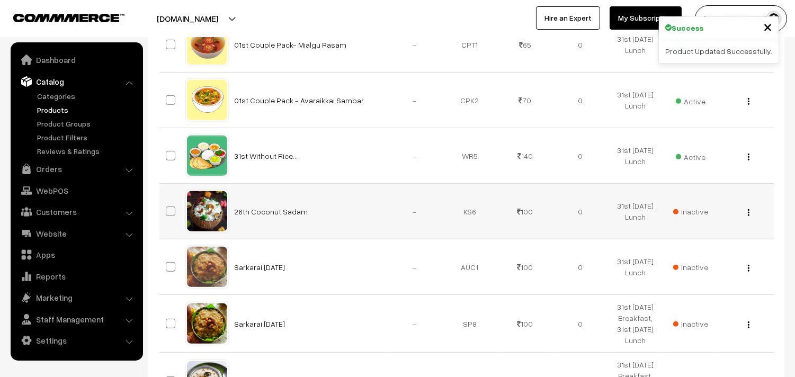
scroll to position [1001, 0]
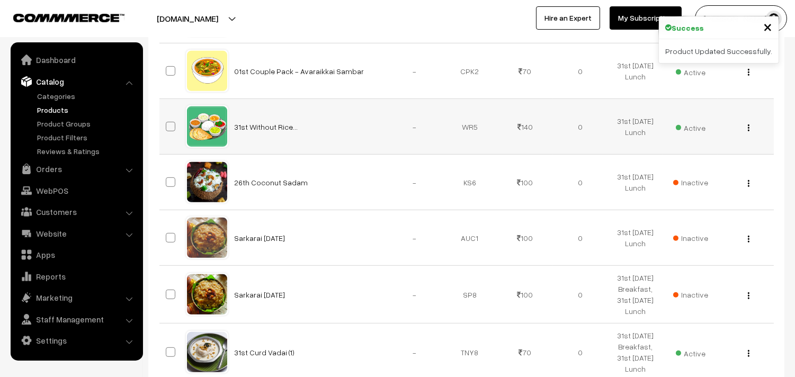
click at [748, 128] on img "button" at bounding box center [749, 128] width 2 height 7
click at [705, 165] on link "Edit" at bounding box center [702, 166] width 90 height 23
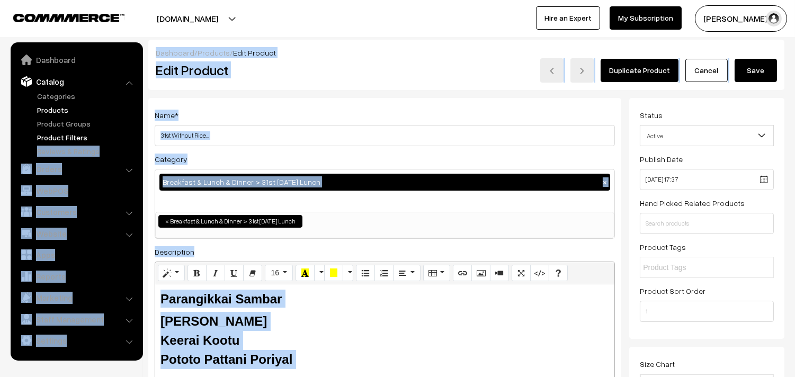
drag, startPoint x: 171, startPoint y: 134, endPoint x: 125, endPoint y: 132, distance: 46.1
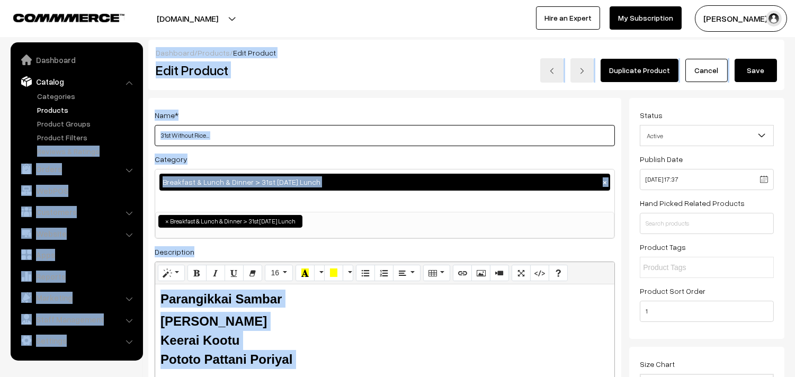
click at [215, 131] on input "31st Without Rice..." at bounding box center [385, 135] width 461 height 21
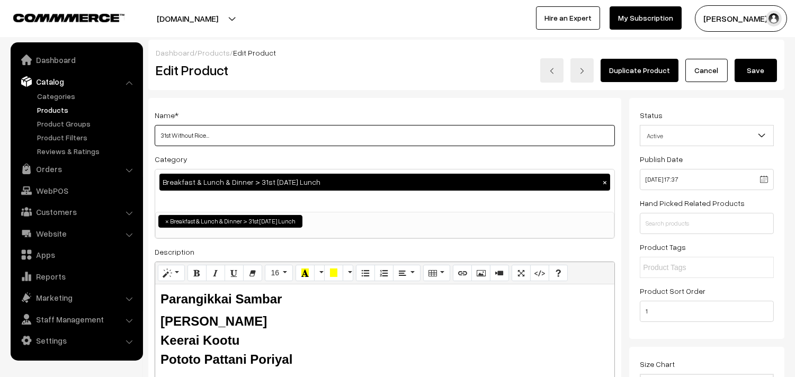
drag, startPoint x: 172, startPoint y: 134, endPoint x: 140, endPoint y: 130, distance: 32.1
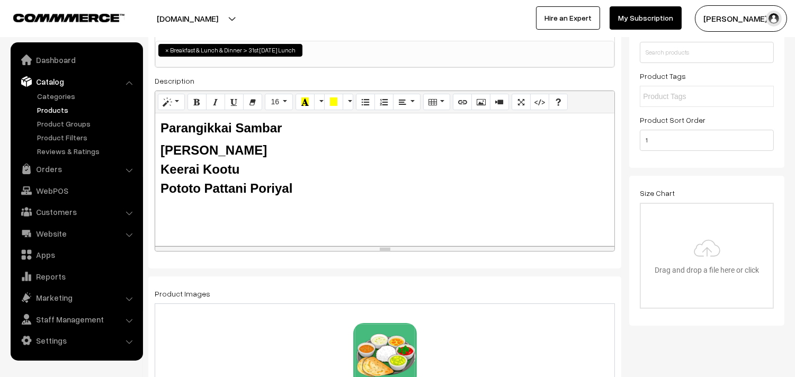
scroll to position [176, 0]
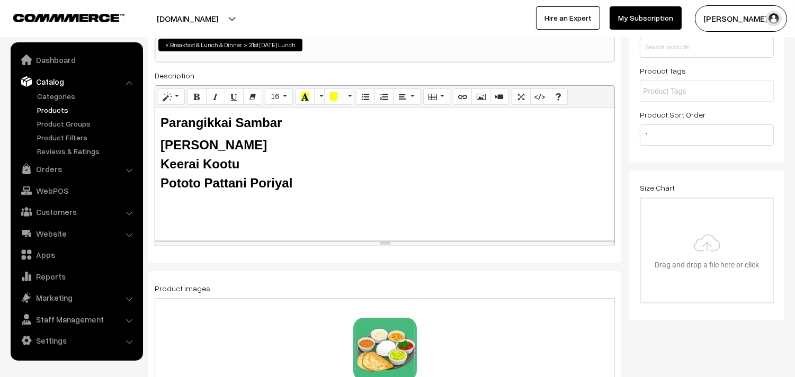
type input "01st Without Rice..."
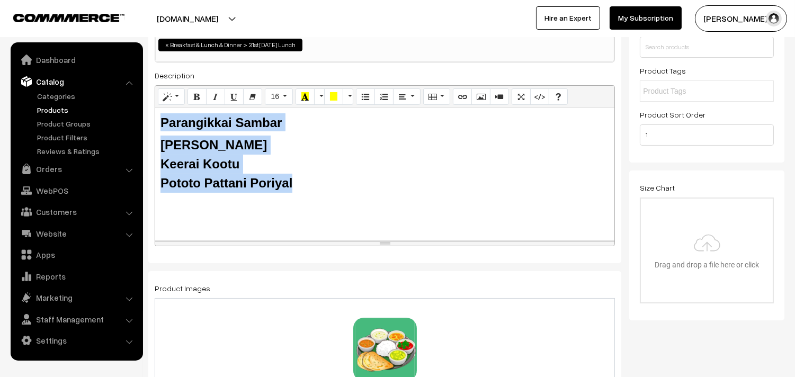
drag, startPoint x: 298, startPoint y: 182, endPoint x: 144, endPoint y: 116, distance: 167.6
paste div
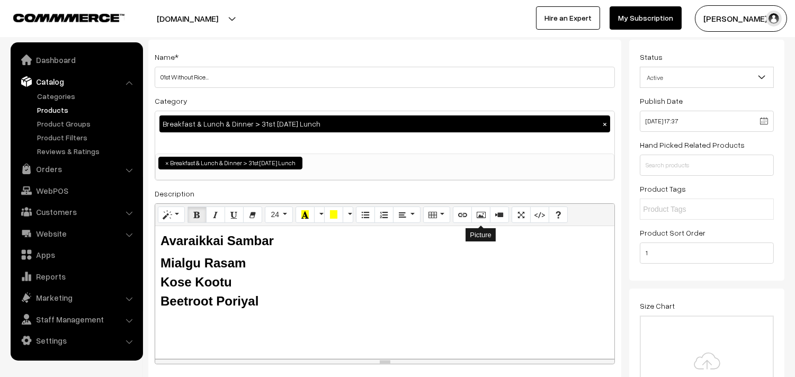
scroll to position [0, 0]
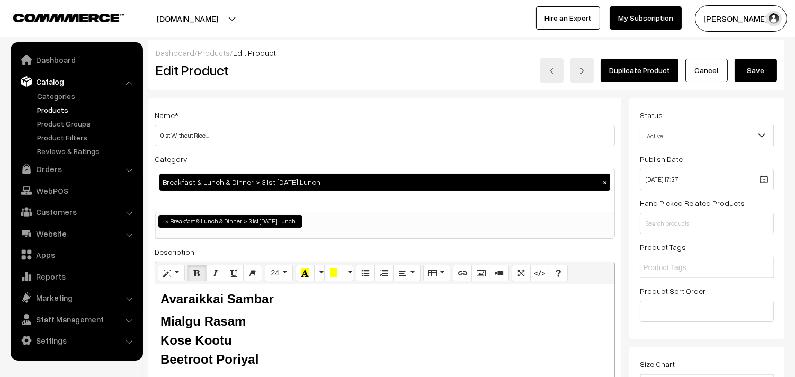
click at [762, 79] on button "Save" at bounding box center [756, 70] width 42 height 23
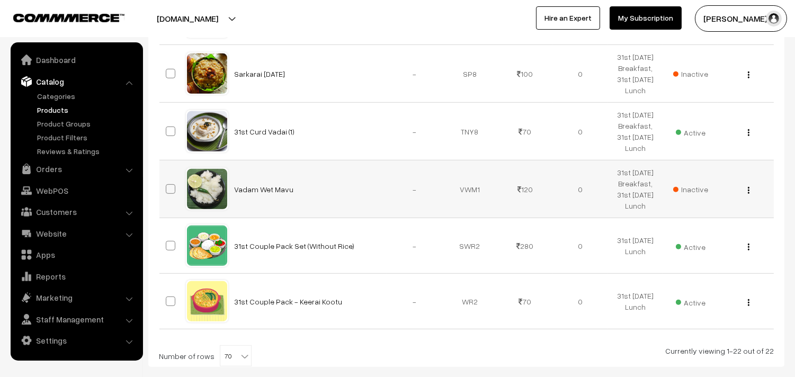
scroll to position [1281, 0]
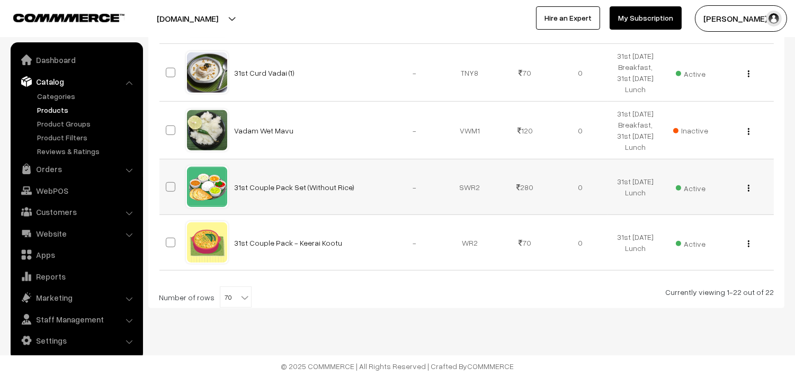
click at [751, 188] on div "View Edit Delete" at bounding box center [746, 187] width 42 height 11
click at [748, 189] on img "button" at bounding box center [749, 188] width 2 height 7
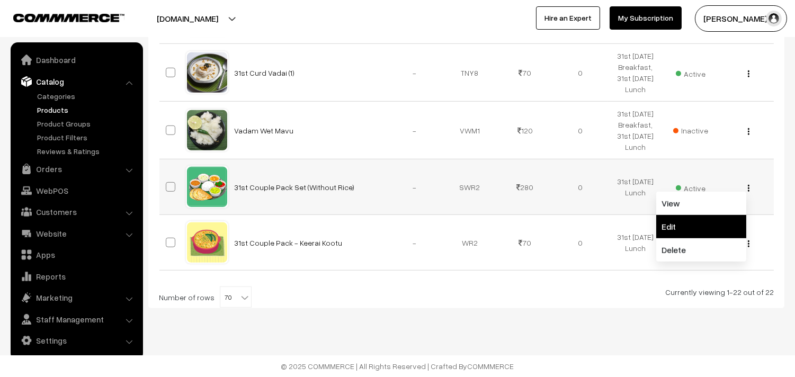
click at [687, 231] on link "Edit" at bounding box center [702, 226] width 90 height 23
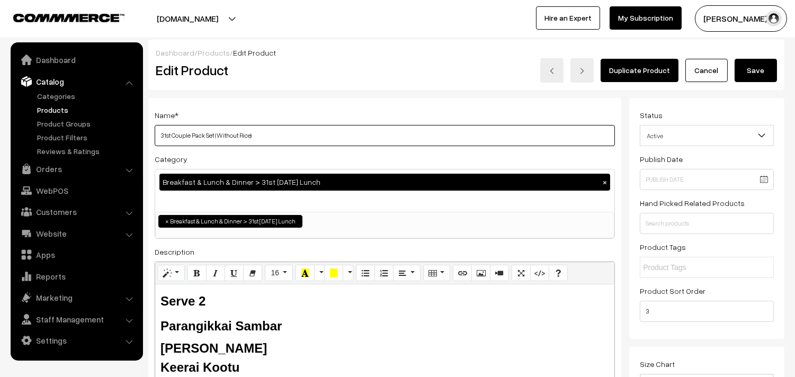
drag, startPoint x: 172, startPoint y: 134, endPoint x: 141, endPoint y: 135, distance: 30.2
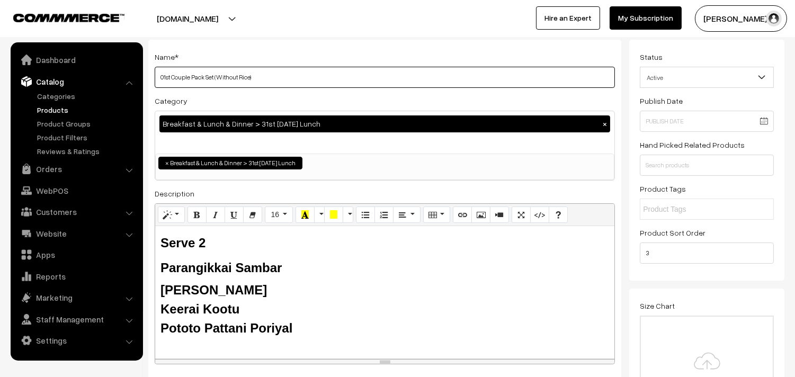
scroll to position [59, 0]
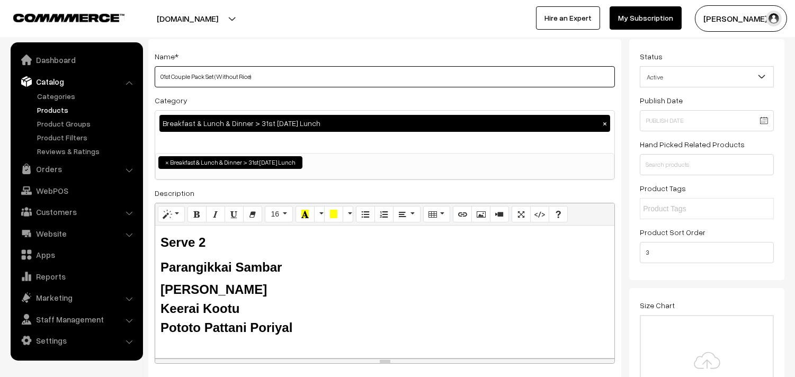
type input "01st Couple Pack Set (Without Rice)"
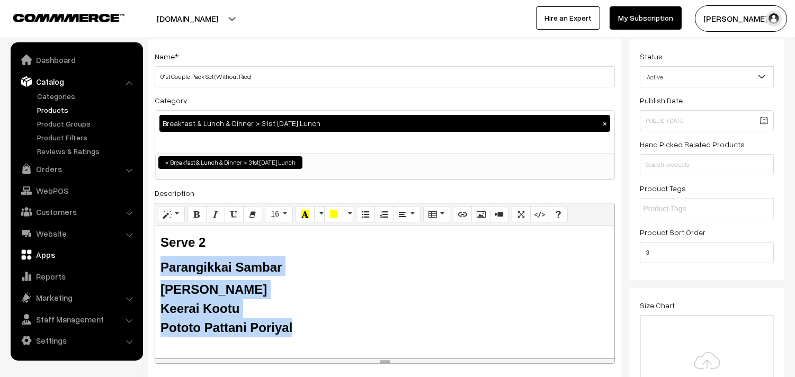
drag, startPoint x: 284, startPoint y: 319, endPoint x: 139, endPoint y: 261, distance: 156.3
paste div
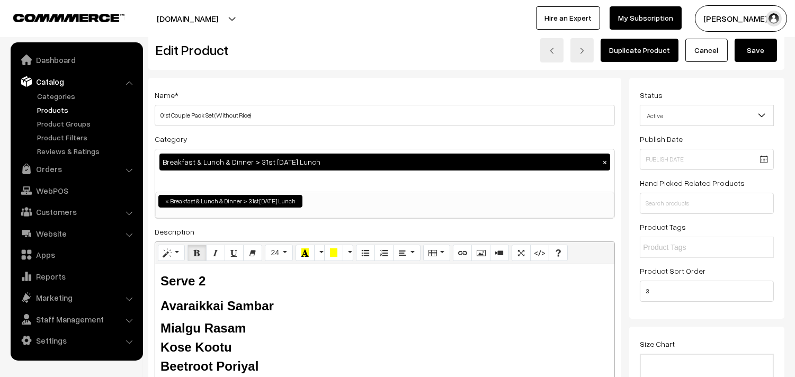
scroll to position [0, 0]
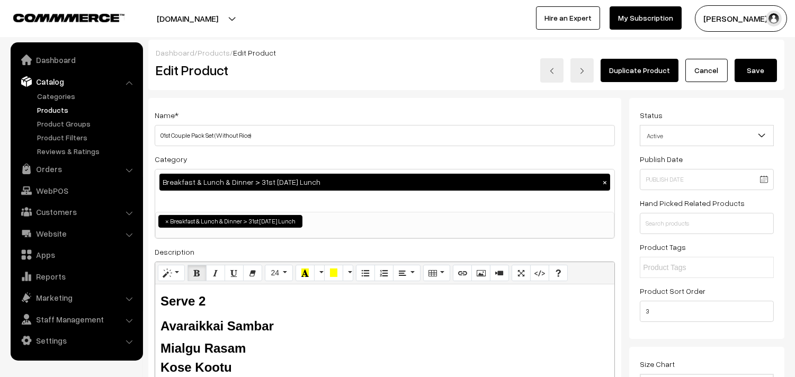
click at [749, 76] on button "Save" at bounding box center [756, 70] width 42 height 23
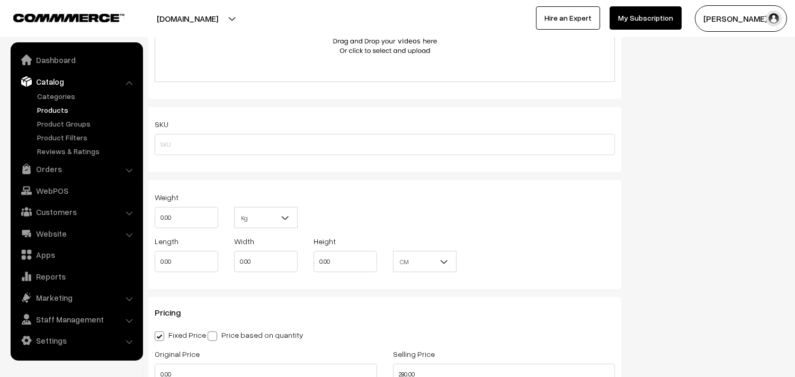
scroll to position [687, 0]
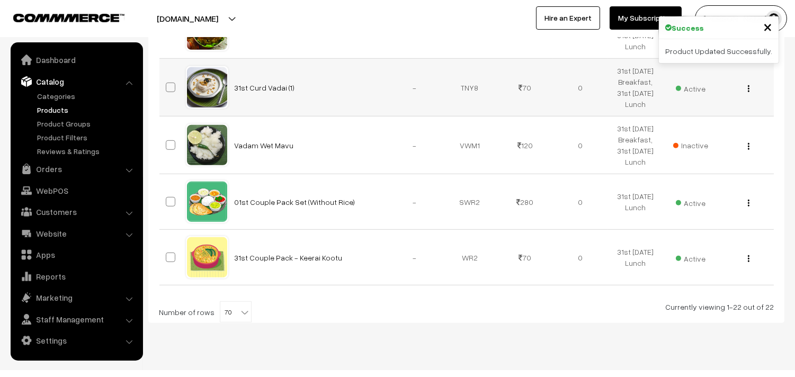
scroll to position [1281, 0]
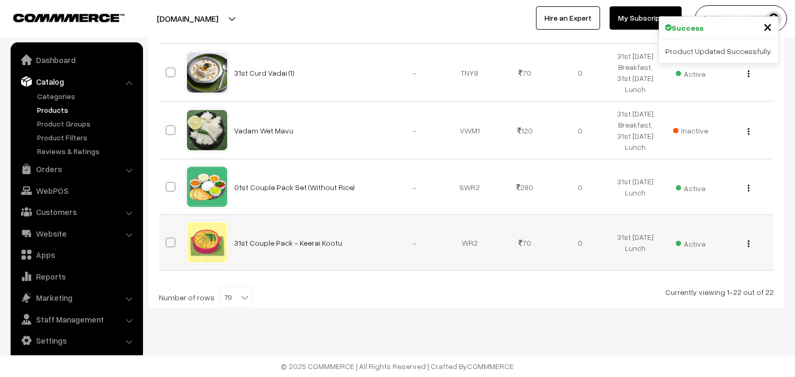
click at [748, 247] on img "button" at bounding box center [749, 244] width 2 height 7
click at [691, 279] on link "Edit" at bounding box center [702, 282] width 90 height 23
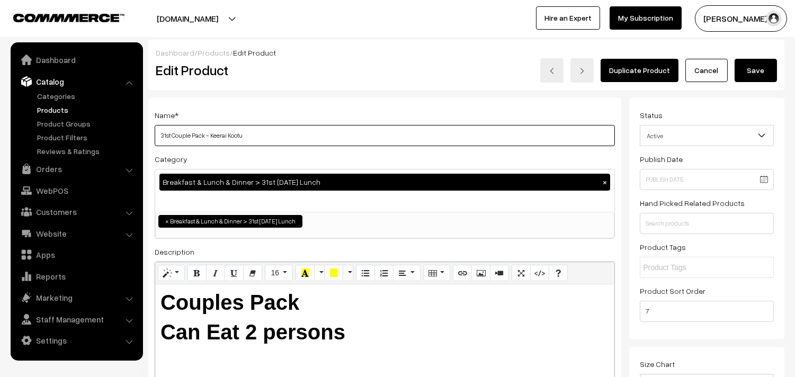
drag, startPoint x: 172, startPoint y: 138, endPoint x: 155, endPoint y: 141, distance: 16.6
click at [155, 141] on input "31st Couple Pack - Keerai Kootu" at bounding box center [385, 135] width 461 height 21
drag, startPoint x: 213, startPoint y: 134, endPoint x: 228, endPoint y: 133, distance: 14.8
click at [228, 133] on input "01st Couple Pack - Keerai Kootu" at bounding box center [385, 135] width 461 height 21
type input "01st Couple Pack - Kose Kootu"
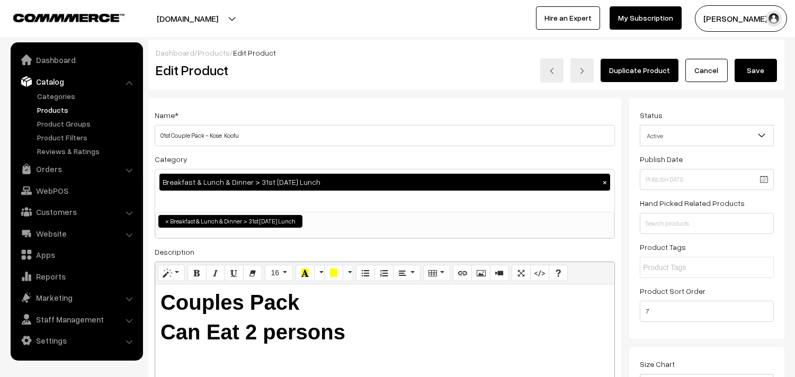
click at [759, 66] on button "Save" at bounding box center [756, 70] width 42 height 23
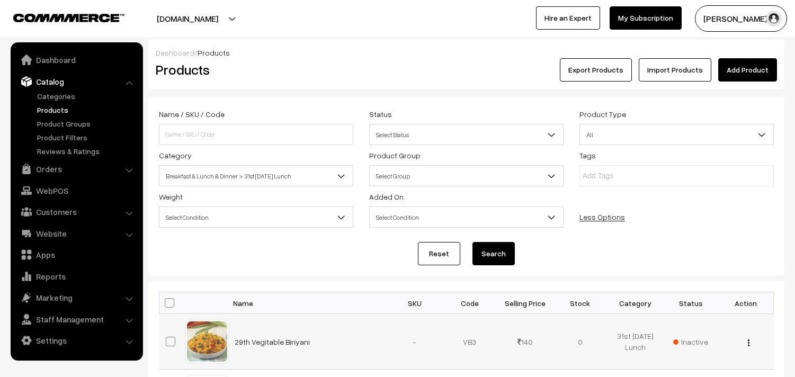
scroll to position [118, 0]
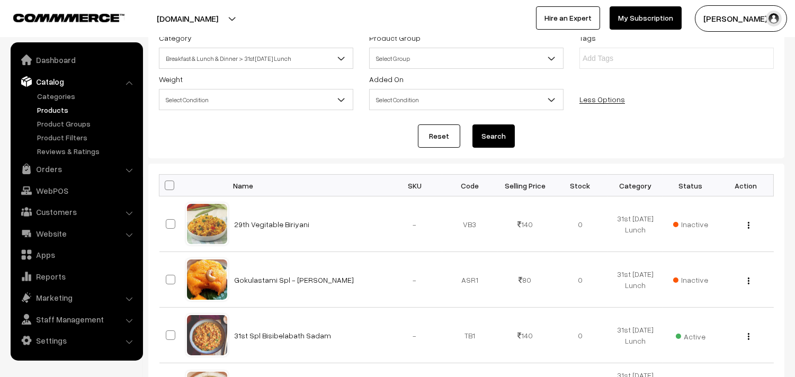
click at [166, 187] on span at bounding box center [170, 186] width 10 height 10
click at [166, 187] on input "checkbox" at bounding box center [163, 185] width 7 height 7
checkbox input "true"
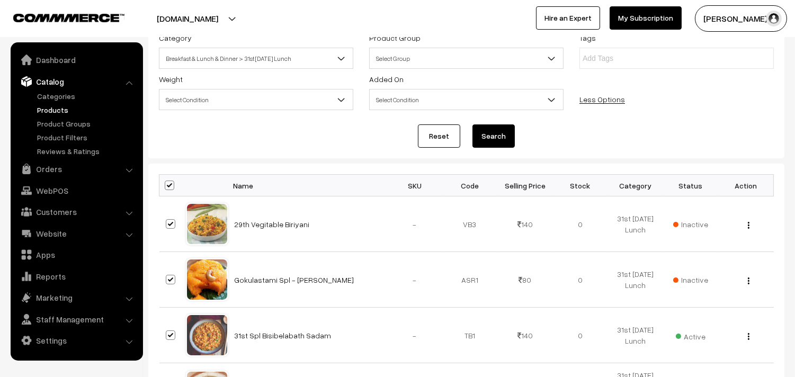
checkbox input "true"
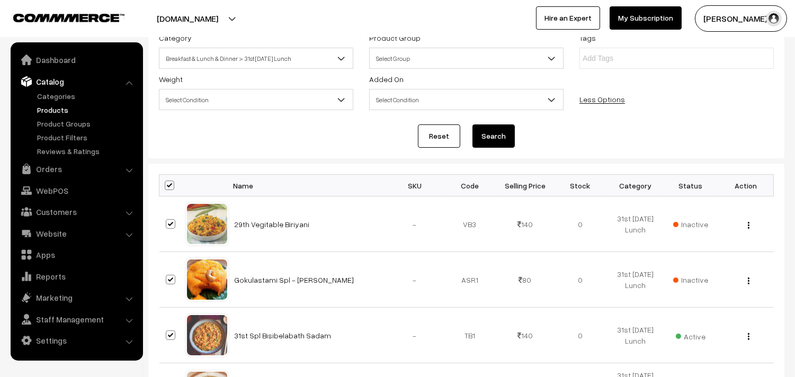
checkbox input "true"
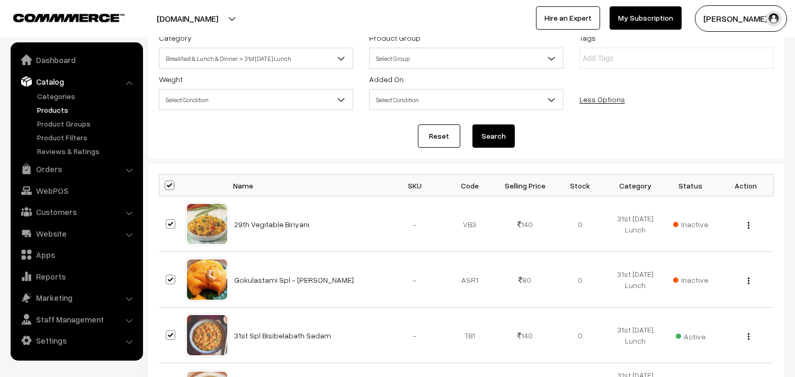
checkbox input "true"
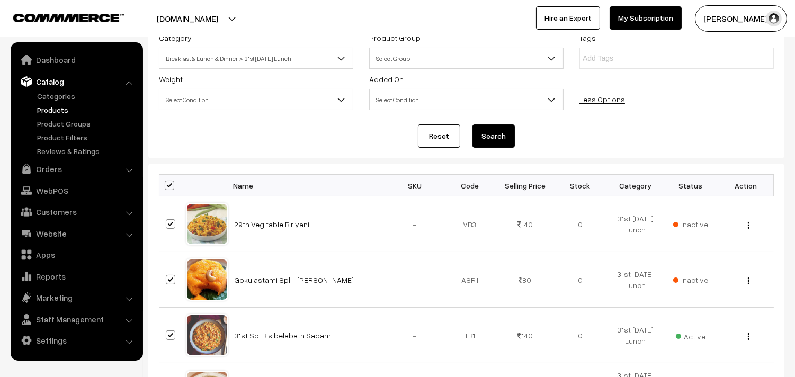
checkbox input "true"
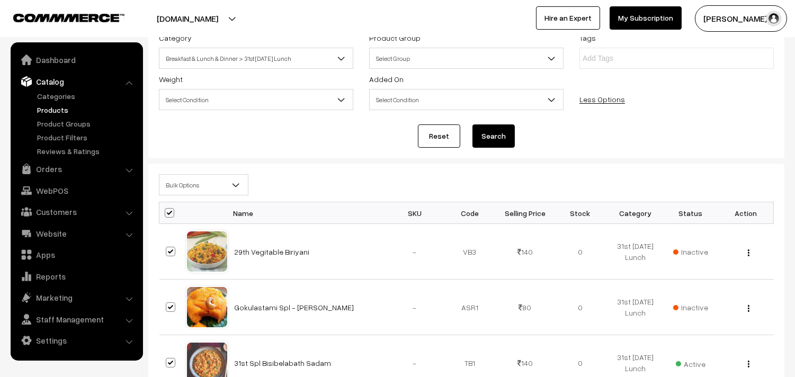
click at [166, 187] on span "Bulk Options" at bounding box center [204, 185] width 88 height 19
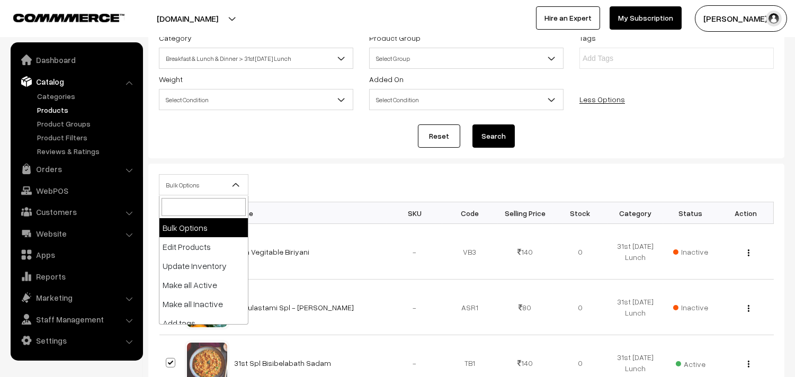
click at [340, 125] on div "Reset Search" at bounding box center [466, 136] width 615 height 23
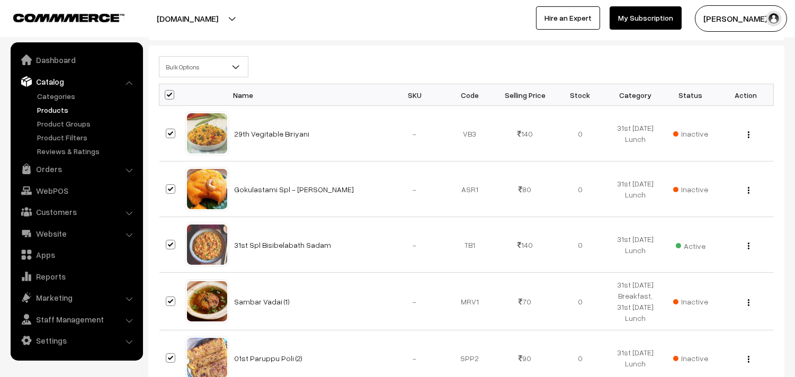
scroll to position [59, 0]
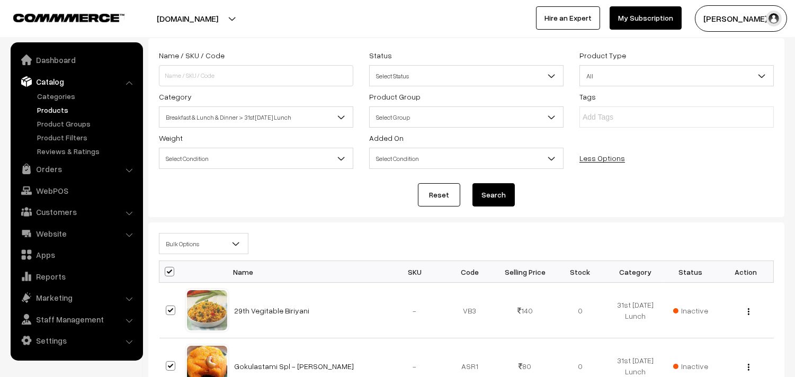
click at [171, 272] on span at bounding box center [170, 272] width 10 height 10
click at [166, 272] on input "checkbox" at bounding box center [163, 271] width 7 height 7
checkbox input "false"
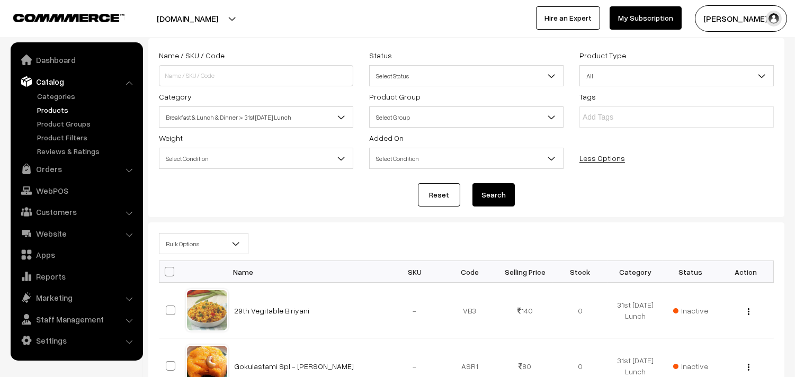
checkbox input "false"
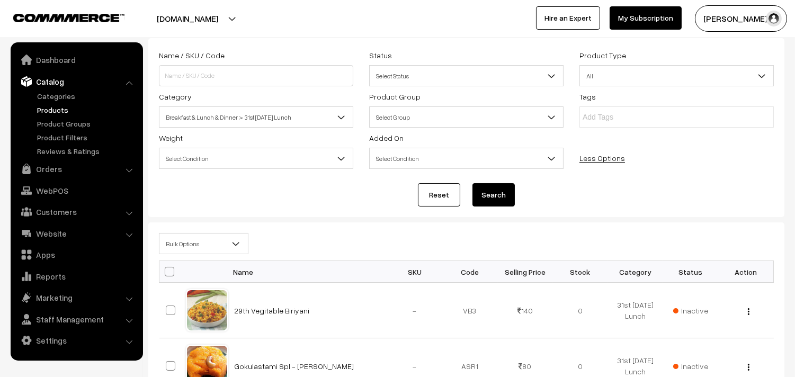
checkbox input "false"
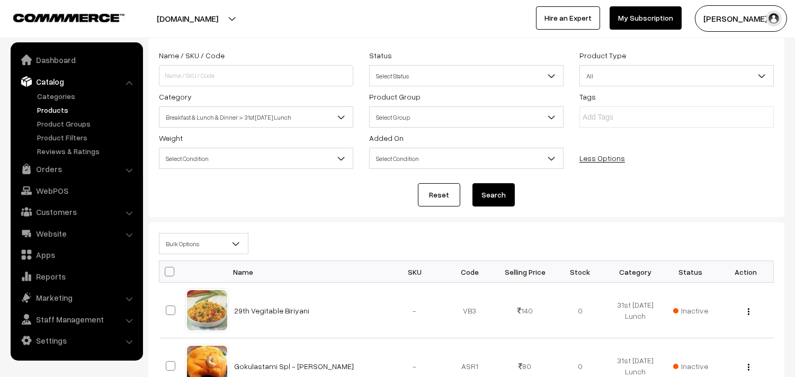
checkbox input "false"
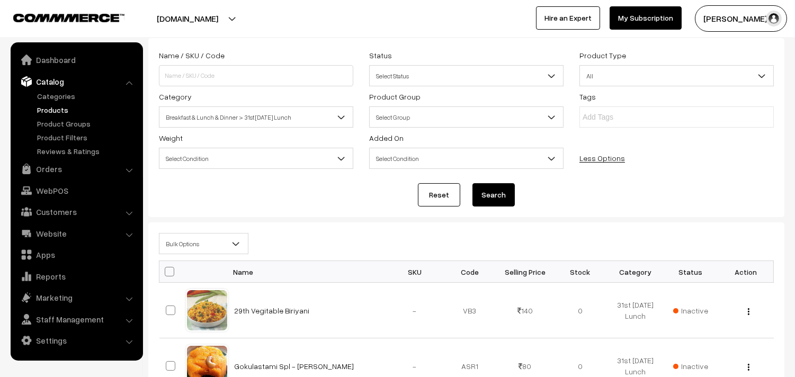
checkbox input "false"
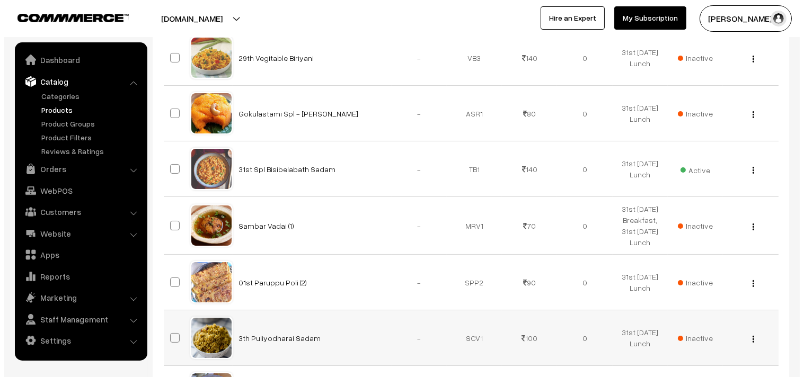
scroll to position [235, 0]
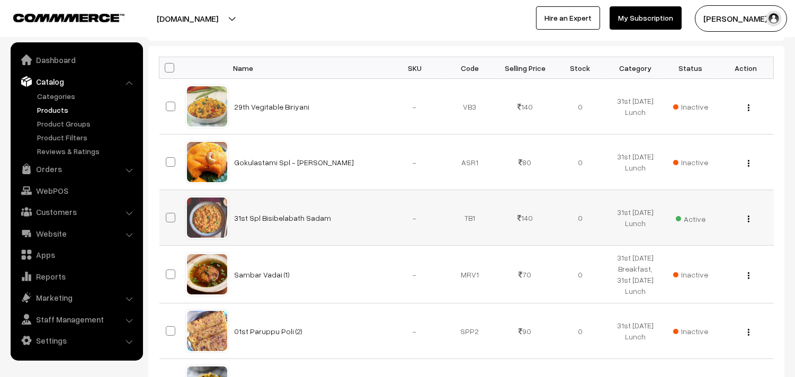
click at [695, 221] on span "Active" at bounding box center [691, 218] width 30 height 14
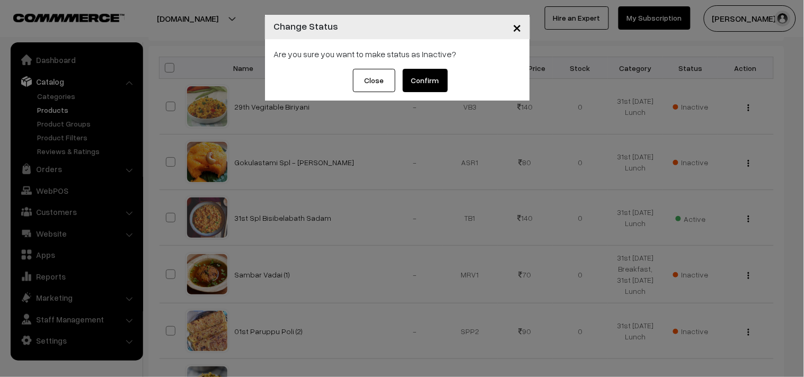
click at [440, 83] on button "Confirm" at bounding box center [425, 80] width 45 height 23
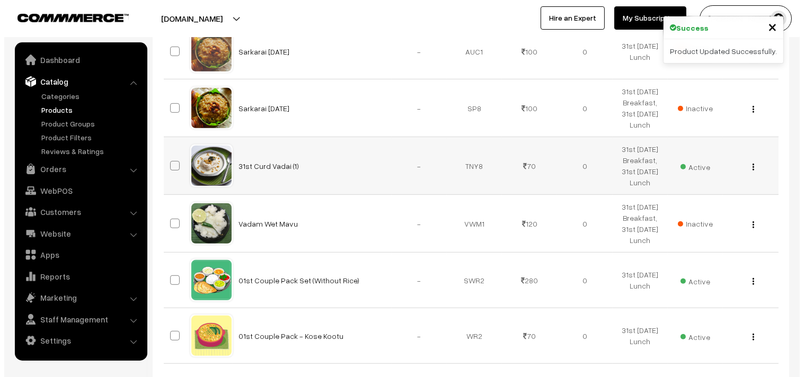
scroll to position [1073, 0]
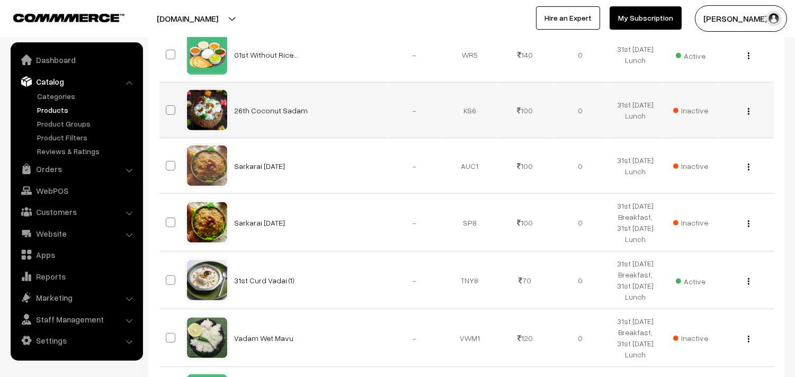
click at [701, 113] on span "Inactive" at bounding box center [691, 110] width 35 height 11
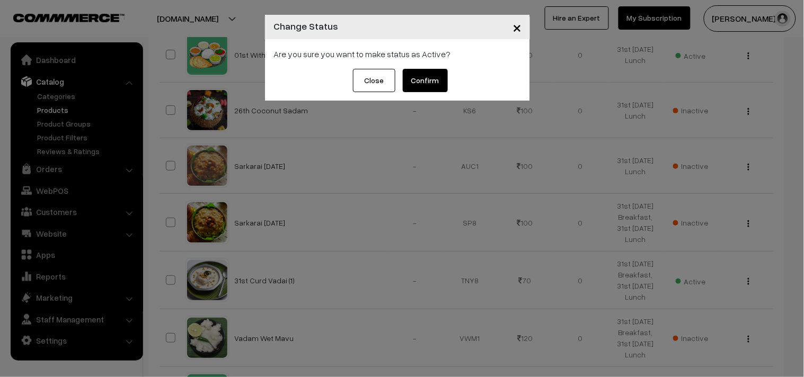
click at [432, 81] on button "Confirm" at bounding box center [425, 80] width 45 height 23
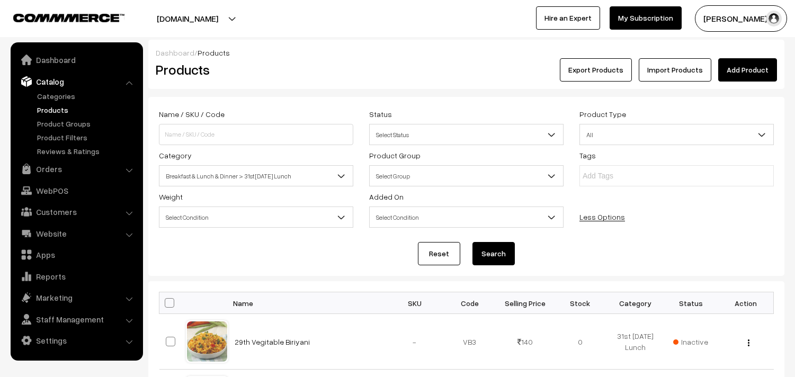
scroll to position [1073, 0]
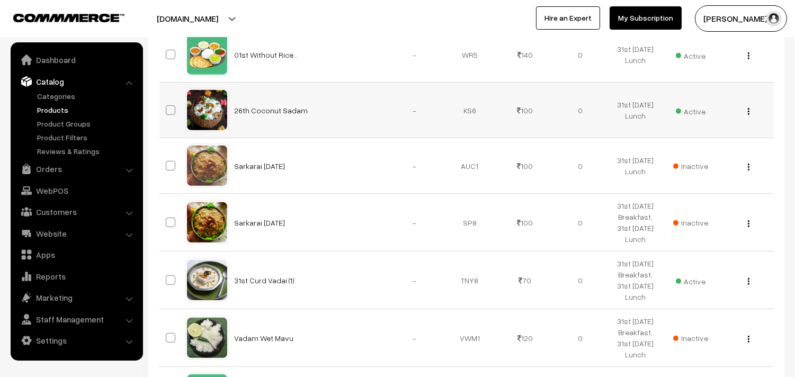
click at [750, 110] on div "View Edit Delete" at bounding box center [746, 110] width 42 height 11
click at [746, 111] on div "View Edit Delete" at bounding box center [746, 110] width 42 height 11
click at [750, 112] on div "View Edit Delete" at bounding box center [746, 110] width 42 height 11
click at [748, 112] on img "button" at bounding box center [749, 111] width 2 height 7
click at [709, 144] on link "Edit" at bounding box center [702, 149] width 90 height 23
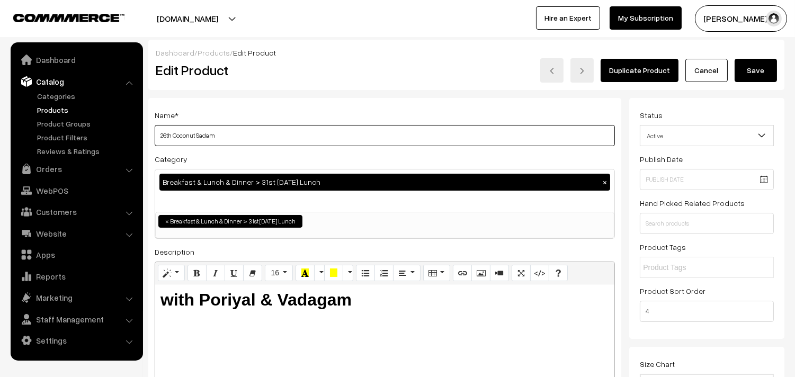
drag, startPoint x: 171, startPoint y: 133, endPoint x: 144, endPoint y: 132, distance: 27.0
type input "01st Coconut Sadam"
click at [767, 69] on button "Save" at bounding box center [756, 70] width 42 height 23
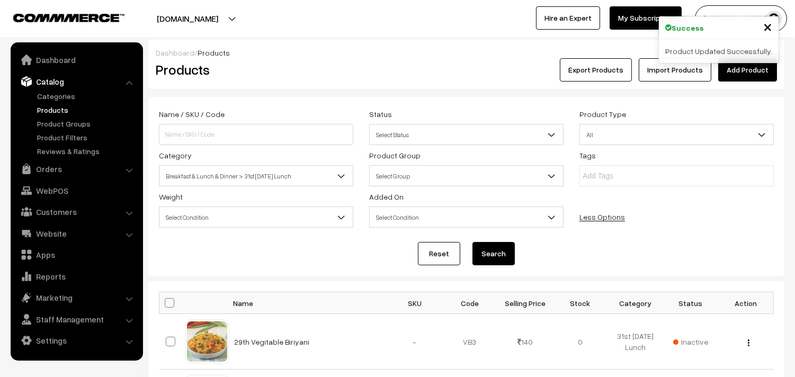
click at [163, 301] on input "checkbox" at bounding box center [163, 302] width 7 height 7
checkbox input "true"
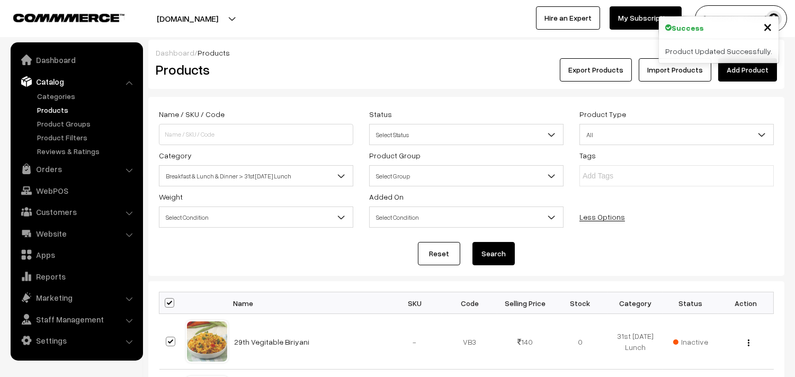
checkbox input "true"
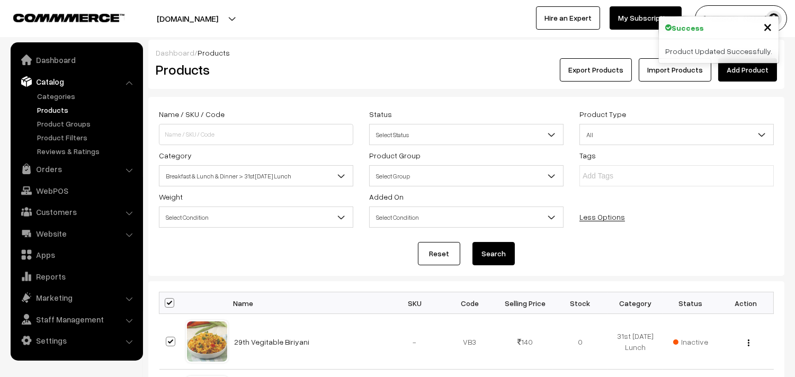
checkbox input "true"
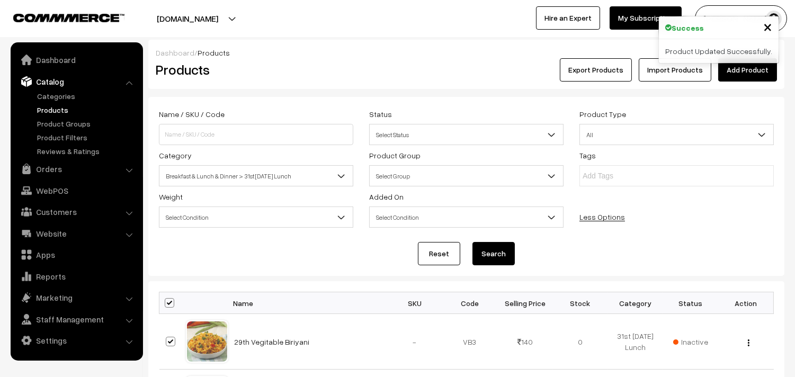
checkbox input "true"
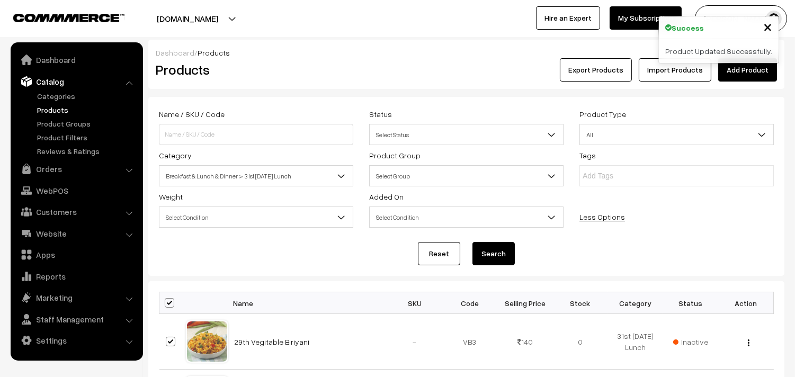
checkbox input "true"
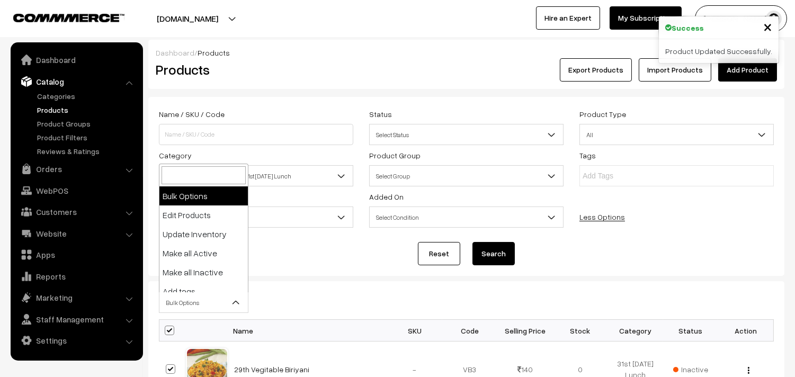
click at [171, 299] on span "Bulk Options" at bounding box center [204, 303] width 88 height 19
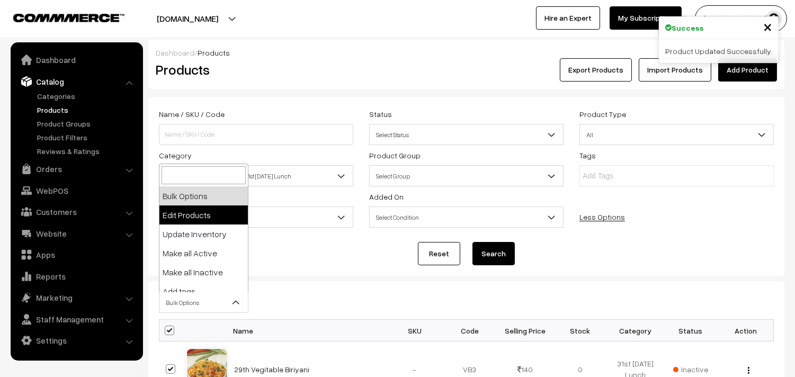
select select "editProduct"
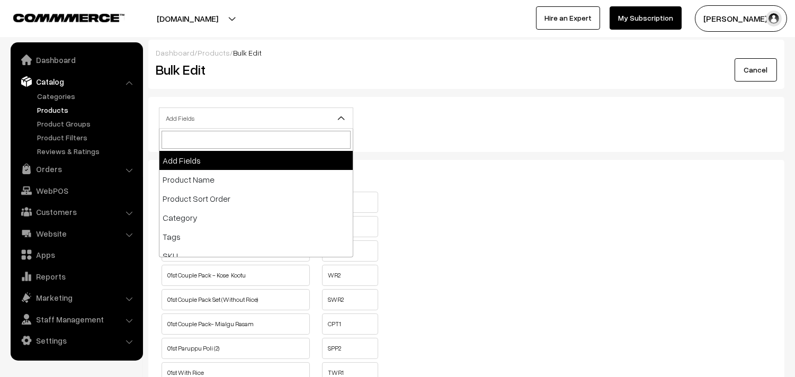
click at [220, 118] on span "Add Fields" at bounding box center [256, 118] width 193 height 19
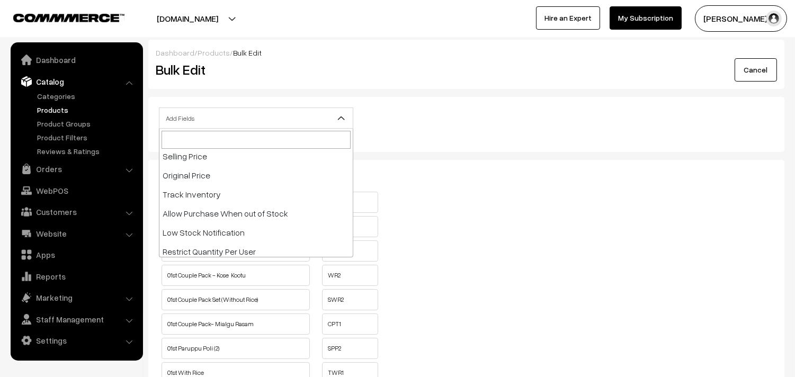
scroll to position [176, 0]
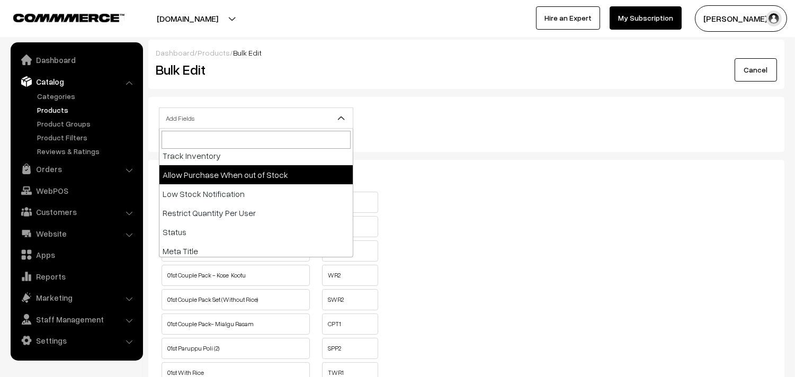
select select "allow-purchase"
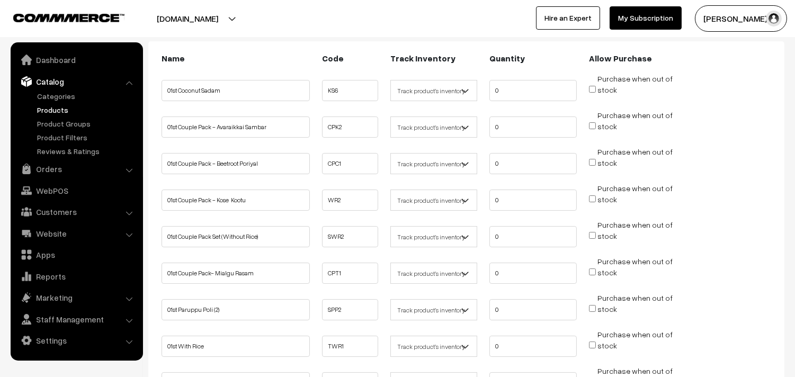
scroll to position [176, 0]
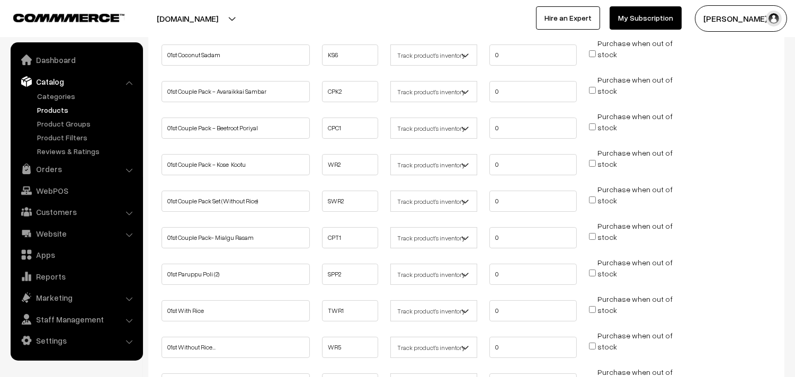
click at [588, 88] on li "Purchase when out of stock" at bounding box center [633, 87] width 92 height 26
click at [592, 123] on input "Purchase when out of stock" at bounding box center [592, 126] width 7 height 7
checkbox input "true"
click at [594, 91] on input "Purchase when out of stock" at bounding box center [592, 90] width 7 height 7
checkbox input "true"
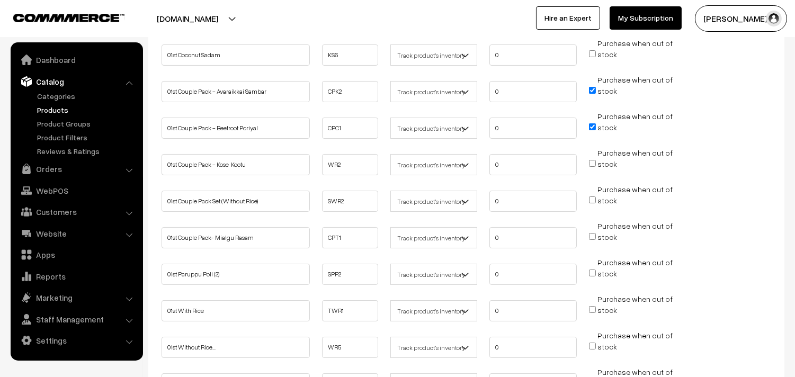
click at [592, 162] on input "Purchase when out of stock" at bounding box center [592, 163] width 7 height 7
checkbox input "true"
click at [590, 199] on input "Purchase when out of stock" at bounding box center [592, 200] width 7 height 7
checkbox input "true"
click at [592, 235] on input "Purchase when out of stock" at bounding box center [592, 236] width 7 height 7
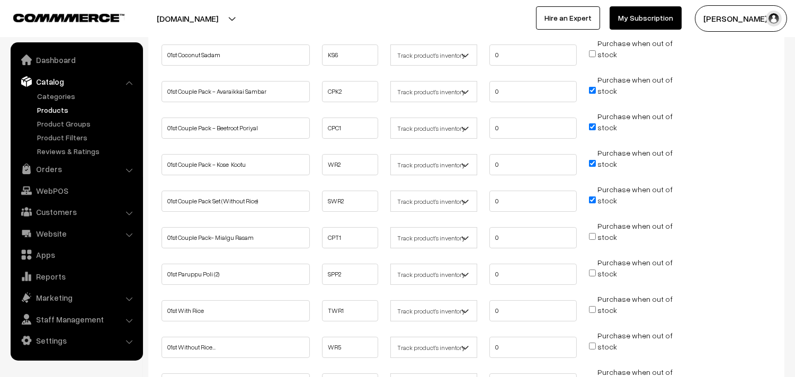
checkbox input "true"
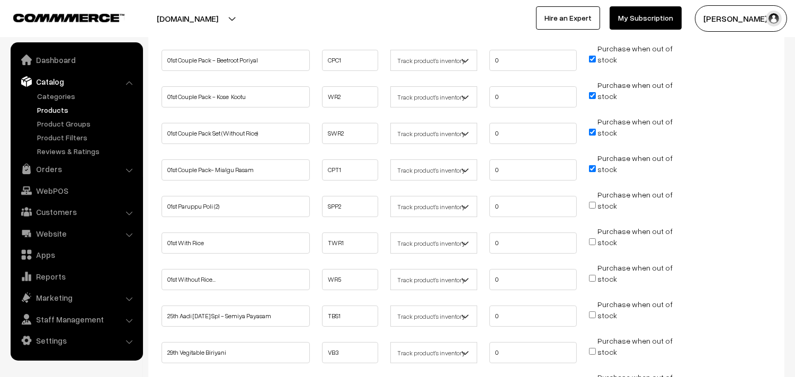
scroll to position [294, 0]
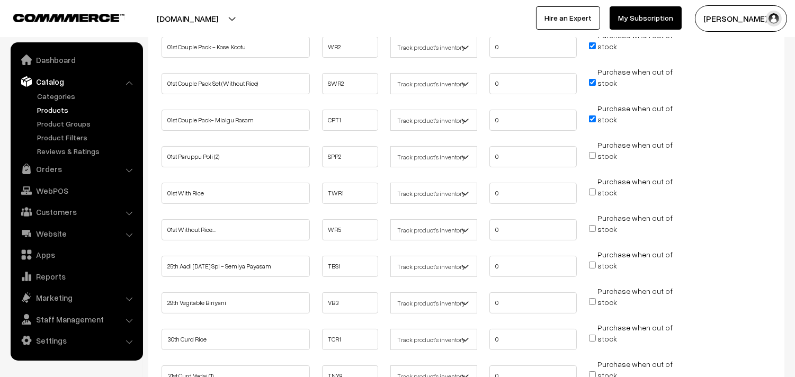
click at [590, 189] on input "Purchase when out of stock" at bounding box center [592, 192] width 7 height 7
checkbox input "true"
click at [591, 227] on input "Purchase when out of stock" at bounding box center [592, 228] width 7 height 7
checkbox input "true"
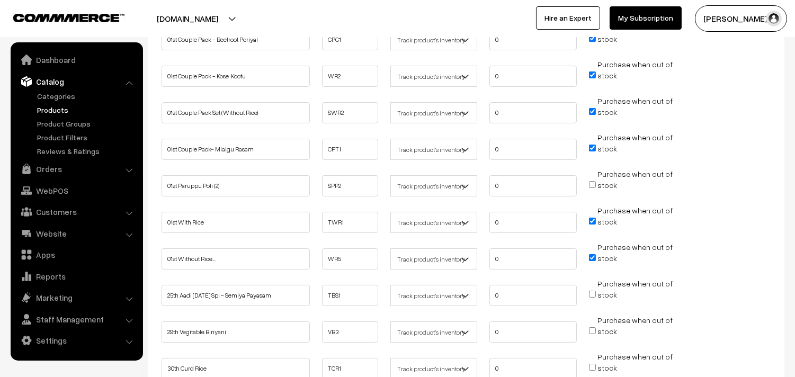
scroll to position [59, 0]
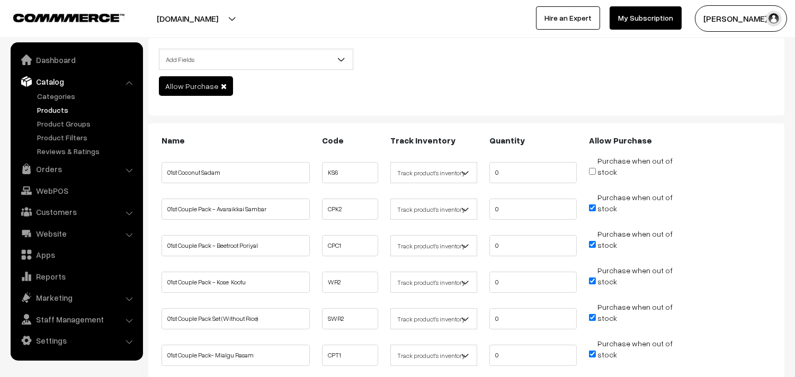
click at [592, 173] on input "Purchase when out of stock" at bounding box center [592, 171] width 7 height 7
checkbox input "true"
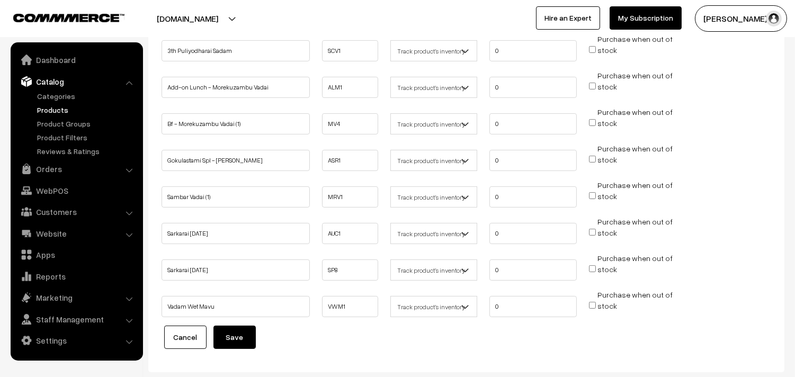
scroll to position [706, 0]
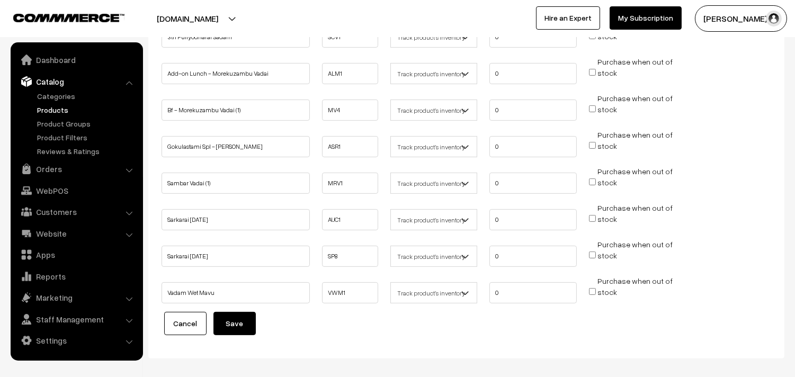
click at [234, 327] on button "Save" at bounding box center [235, 323] width 42 height 23
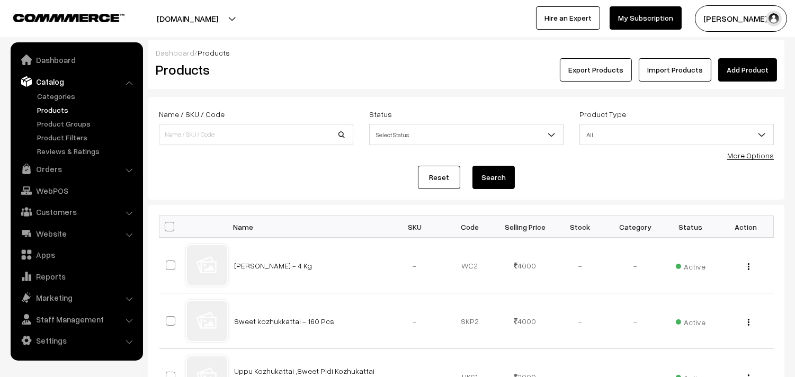
click at [756, 153] on link "More Options" at bounding box center [751, 155] width 47 height 9
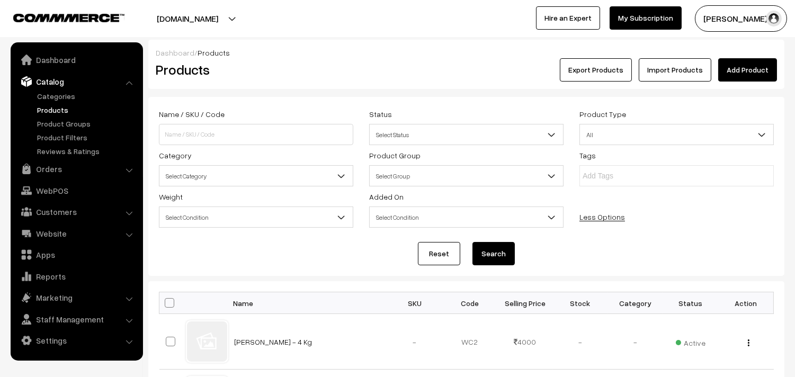
click at [220, 173] on span "Select Category" at bounding box center [256, 176] width 193 height 19
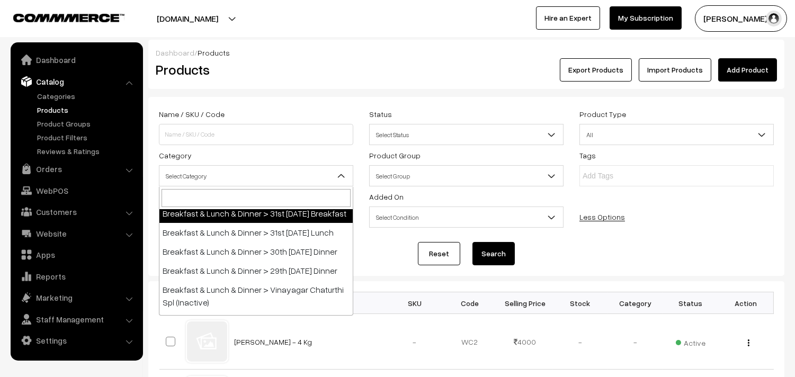
scroll to position [59, 0]
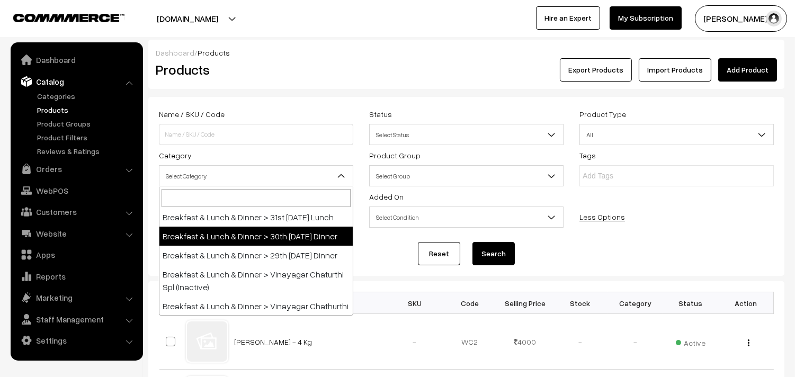
select select "68"
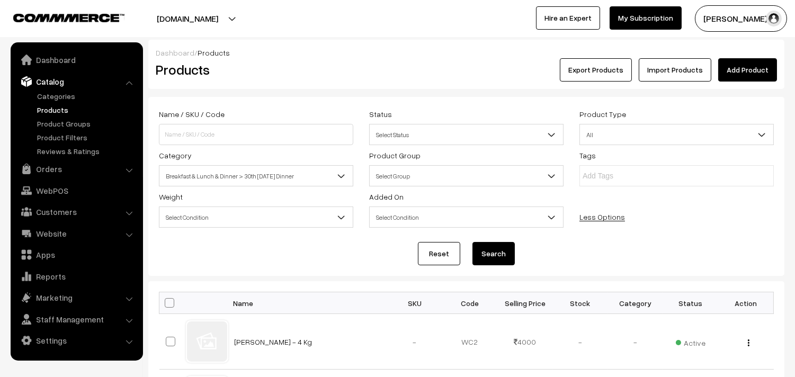
click at [497, 251] on button "Search" at bounding box center [494, 253] width 42 height 23
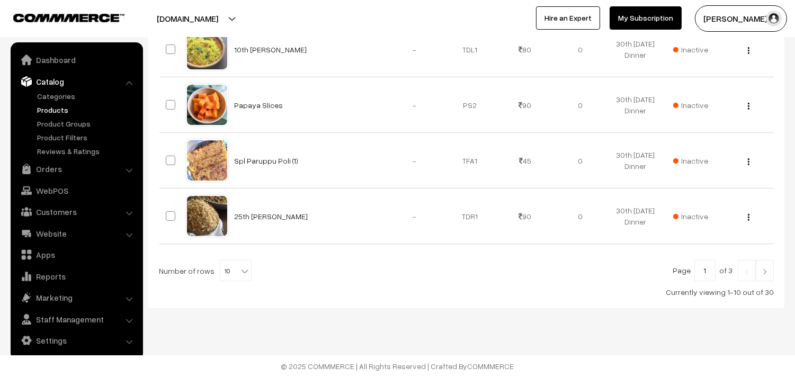
scroll to position [627, 0]
click at [240, 273] on b at bounding box center [245, 271] width 11 height 11
select select "70"
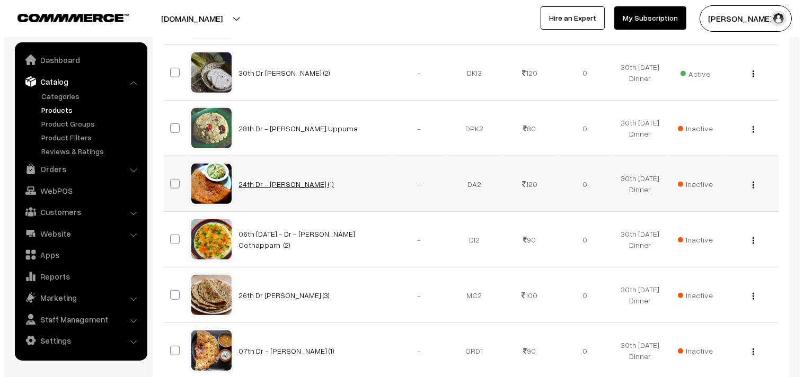
scroll to position [1362, 0]
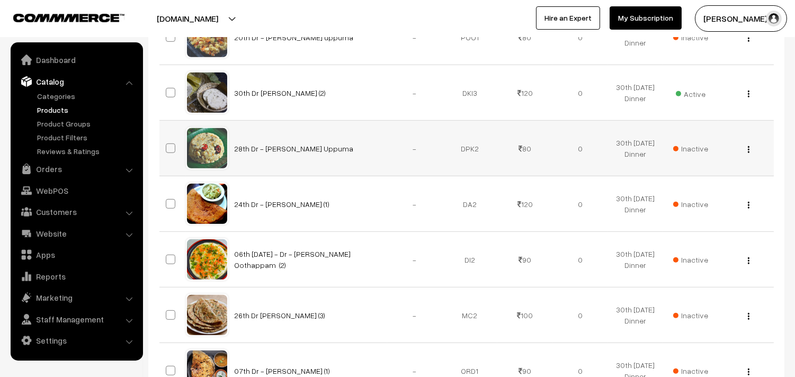
click at [698, 151] on span "Inactive" at bounding box center [691, 148] width 35 height 11
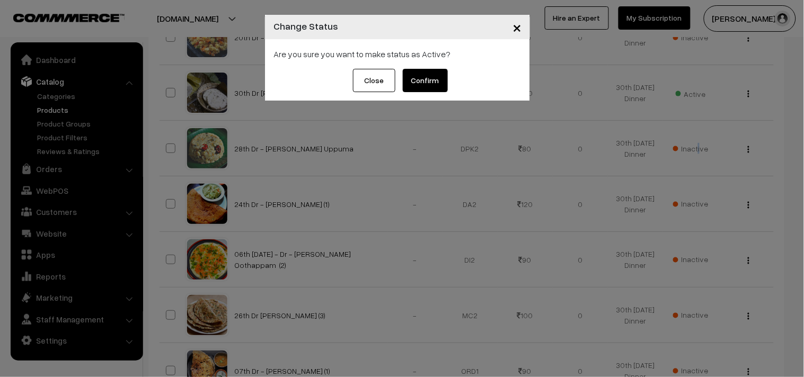
click at [423, 79] on button "Confirm" at bounding box center [425, 80] width 45 height 23
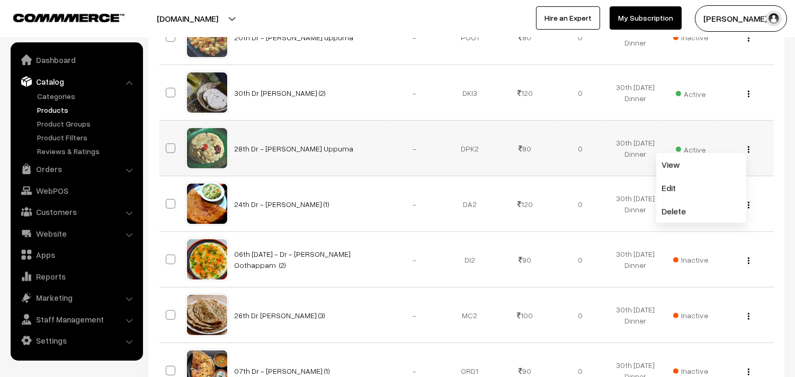
click at [749, 147] on img "button" at bounding box center [749, 149] width 2 height 7
click at [749, 152] on img "button" at bounding box center [749, 149] width 2 height 7
click at [695, 183] on link "Edit" at bounding box center [702, 187] width 90 height 23
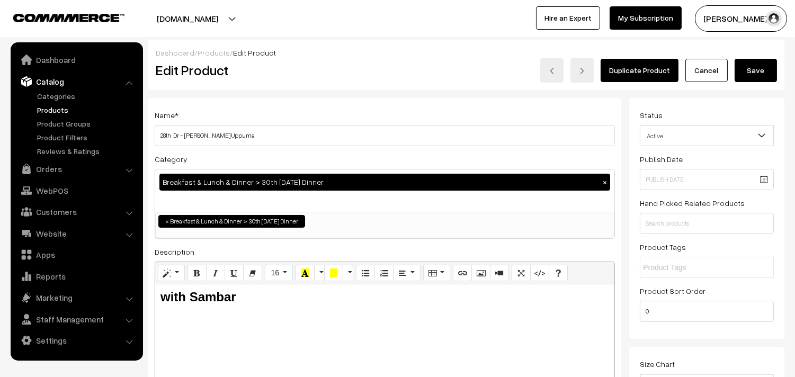
drag, startPoint x: 171, startPoint y: 137, endPoint x: 144, endPoint y: 134, distance: 27.7
type input "01st Dr - [PERSON_NAME] Uppuma"
click at [746, 73] on button "Save" at bounding box center [756, 70] width 42 height 23
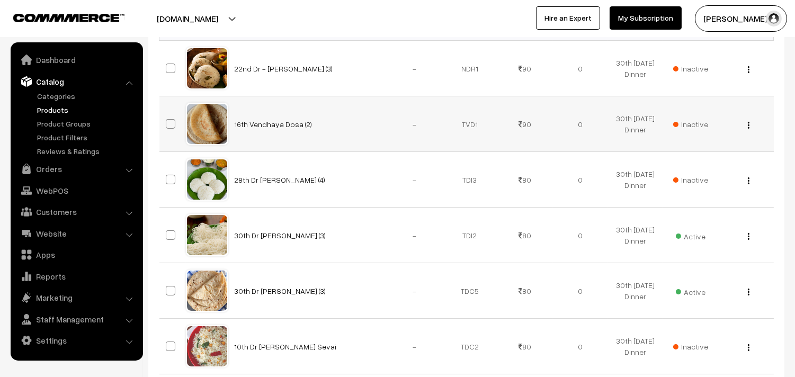
scroll to position [353, 0]
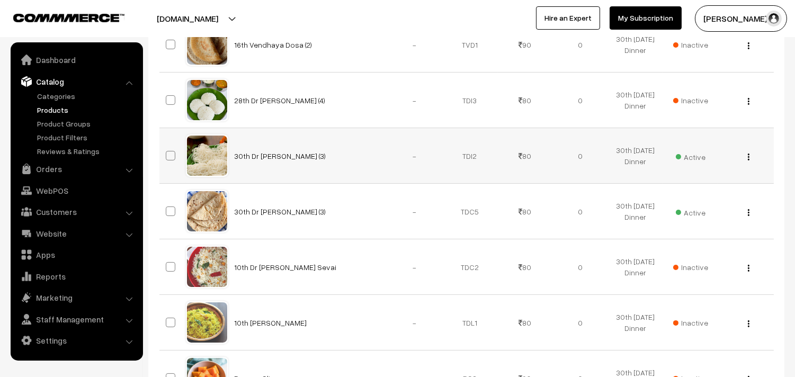
click at [749, 157] on img "button" at bounding box center [749, 157] width 2 height 7
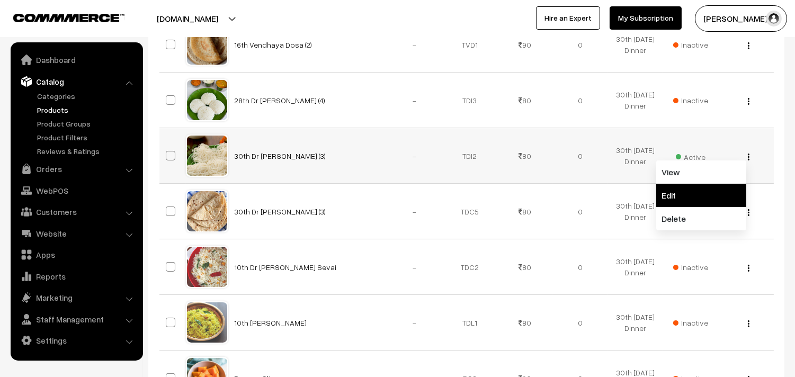
click at [691, 193] on link "Edit" at bounding box center [702, 195] width 90 height 23
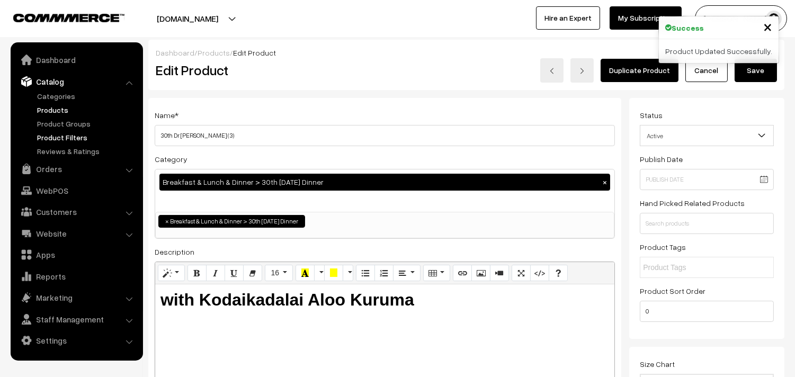
drag, startPoint x: 173, startPoint y: 134, endPoint x: 137, endPoint y: 134, distance: 36.0
type input "01st Dr [PERSON_NAME] (3)"
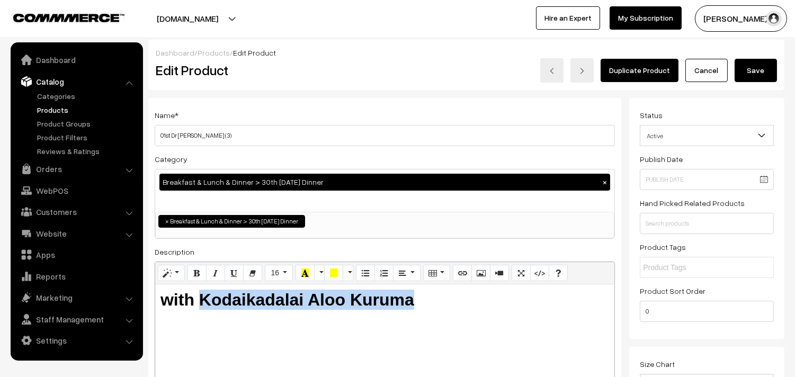
drag, startPoint x: 198, startPoint y: 296, endPoint x: 497, endPoint y: 318, distance: 299.2
click at [497, 318] on div "with Kodaikadalai Aloo Kuruma" at bounding box center [384, 351] width 459 height 132
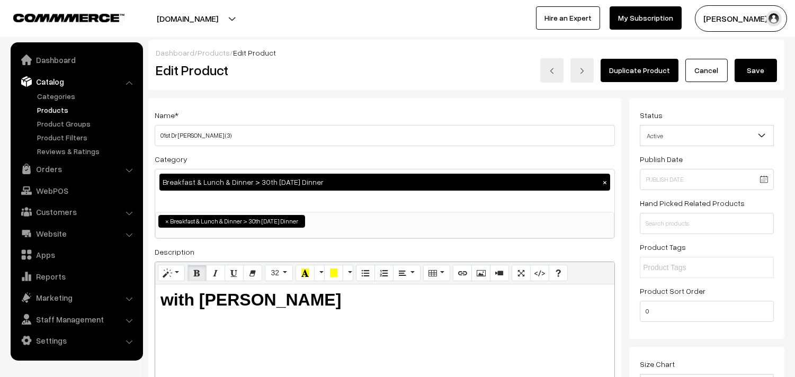
click at [742, 67] on button "Save" at bounding box center [756, 70] width 42 height 23
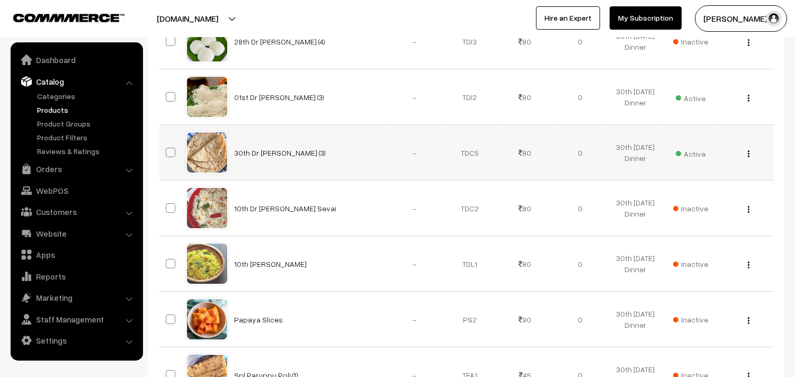
scroll to position [412, 0]
click at [750, 152] on button "button" at bounding box center [749, 153] width 3 height 8
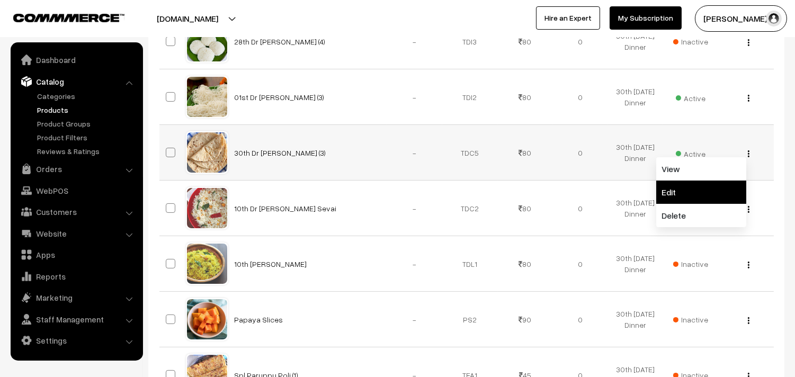
click at [691, 183] on link "Edit" at bounding box center [702, 192] width 90 height 23
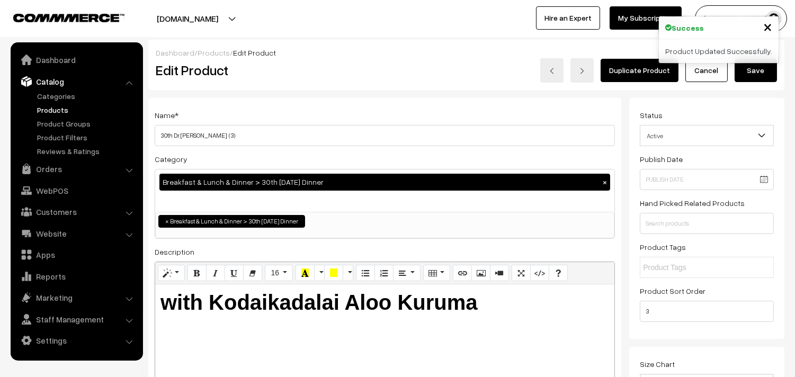
drag, startPoint x: 172, startPoint y: 136, endPoint x: 147, endPoint y: 135, distance: 24.4
type input "01st Dr [PERSON_NAME] (3)"
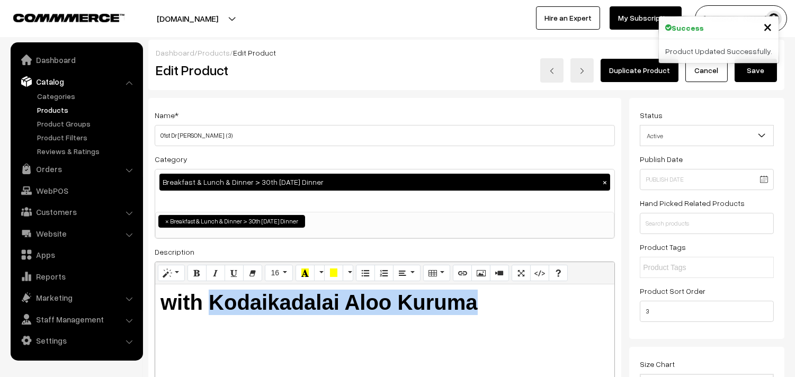
drag, startPoint x: 213, startPoint y: 301, endPoint x: 588, endPoint y: 347, distance: 378.0
click at [588, 347] on div "with Kodaikadalai Aloo Kuruma" at bounding box center [384, 351] width 459 height 132
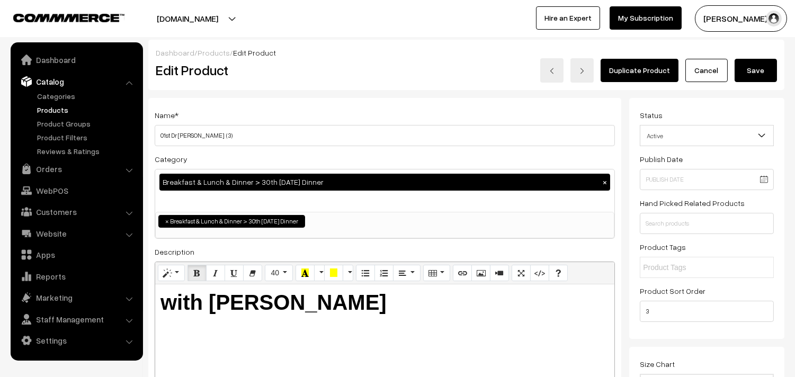
click at [753, 72] on button "Save" at bounding box center [756, 70] width 42 height 23
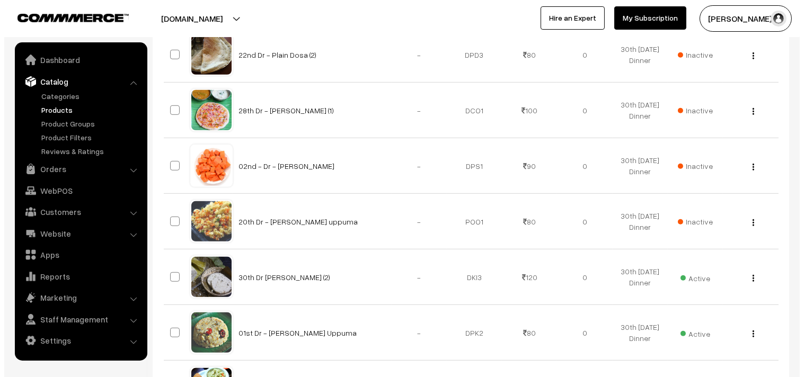
scroll to position [1236, 0]
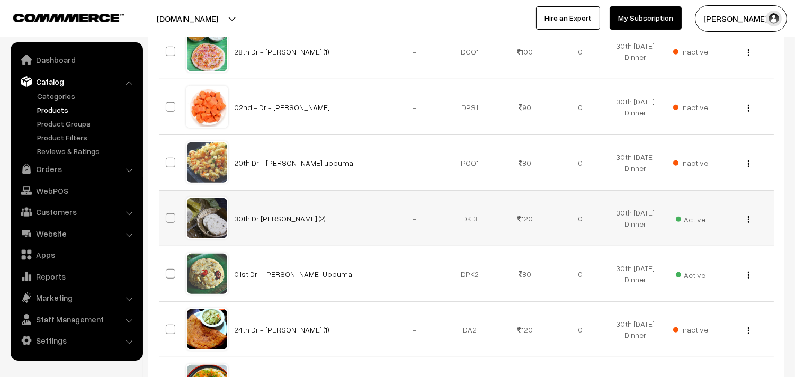
click at [695, 218] on span "Active" at bounding box center [691, 218] width 30 height 14
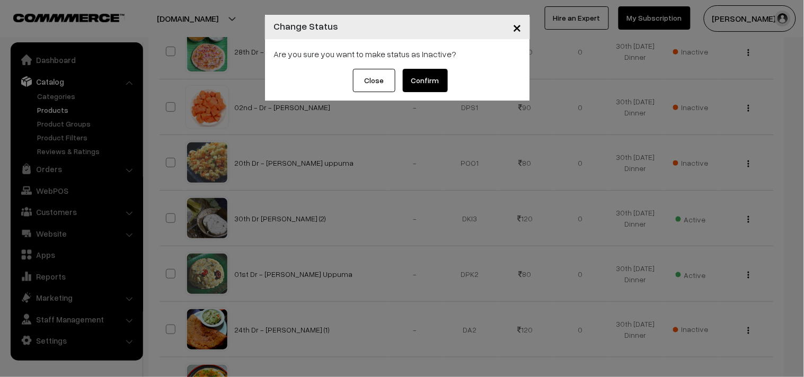
click at [426, 86] on button "Confirm" at bounding box center [425, 80] width 45 height 23
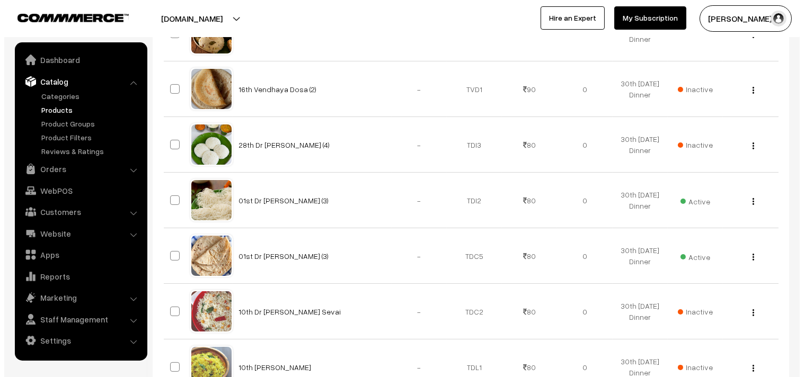
scroll to position [302, 0]
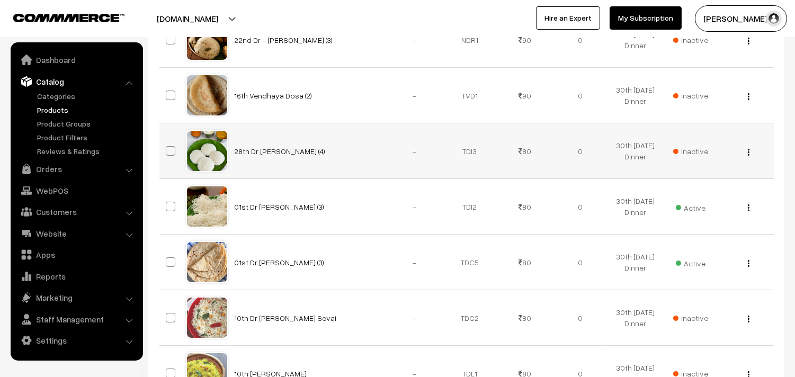
click at [690, 155] on span "Inactive" at bounding box center [691, 151] width 35 height 11
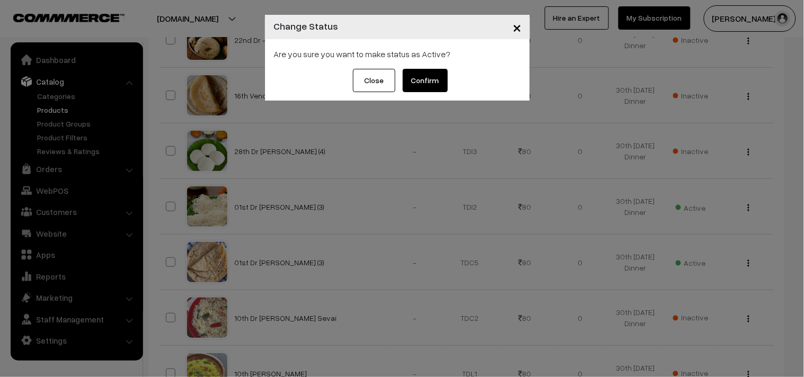
click at [423, 86] on button "Confirm" at bounding box center [425, 80] width 45 height 23
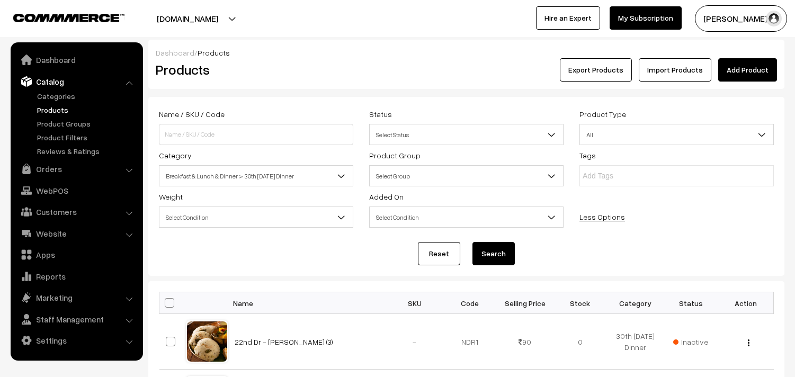
scroll to position [302, 0]
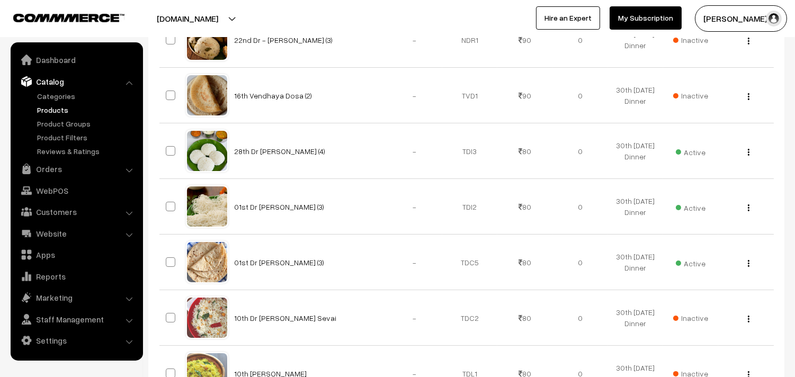
click at [749, 153] on img "button" at bounding box center [749, 152] width 2 height 7
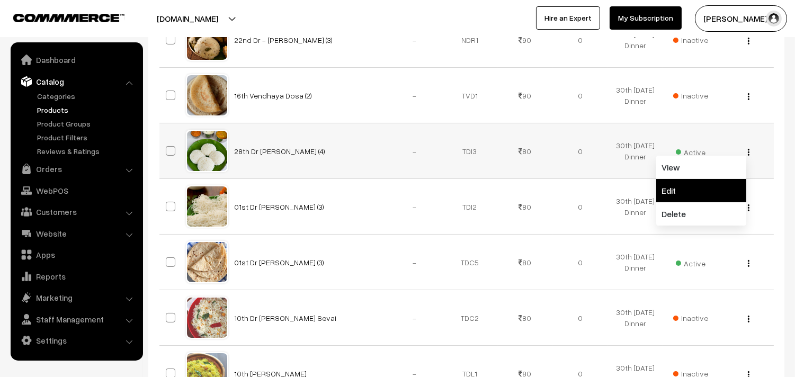
click at [692, 192] on link "Edit" at bounding box center [702, 190] width 90 height 23
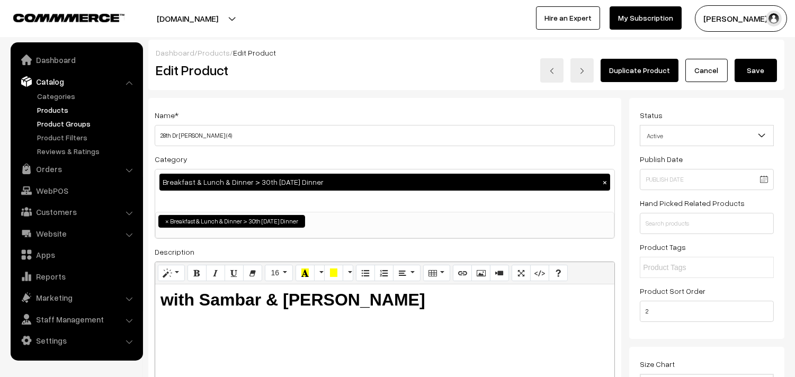
drag, startPoint x: 172, startPoint y: 132, endPoint x: 112, endPoint y: 119, distance: 61.3
type input "01st Dr Idly (4)"
click at [767, 67] on button "Save" at bounding box center [756, 70] width 42 height 23
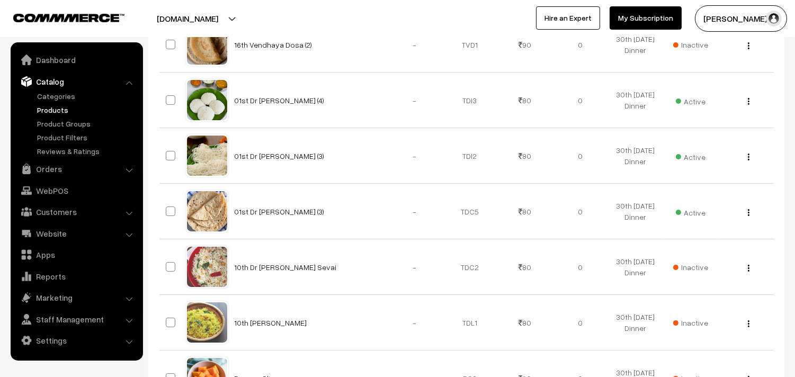
scroll to position [59, 0]
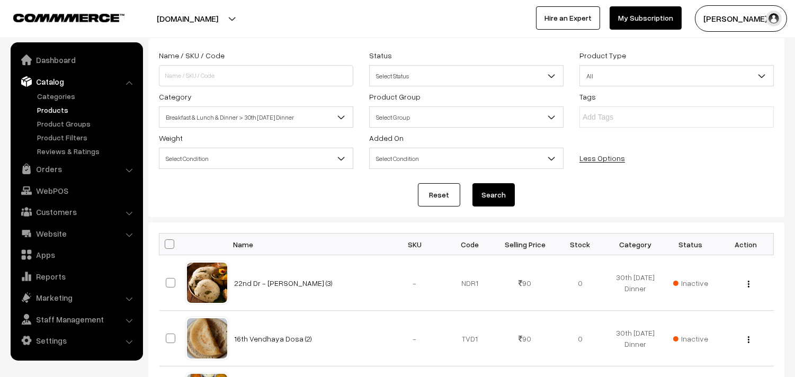
drag, startPoint x: 165, startPoint y: 246, endPoint x: 170, endPoint y: 245, distance: 5.3
click at [165, 246] on span at bounding box center [170, 245] width 10 height 10
click at [165, 246] on input "checkbox" at bounding box center [163, 244] width 7 height 7
checkbox input "true"
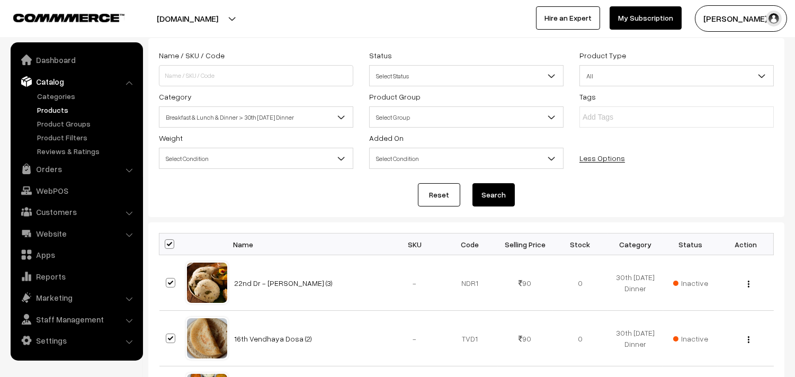
checkbox input "true"
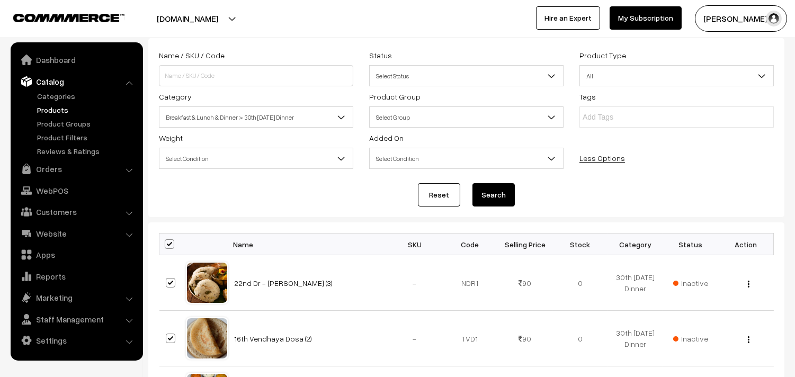
checkbox input "true"
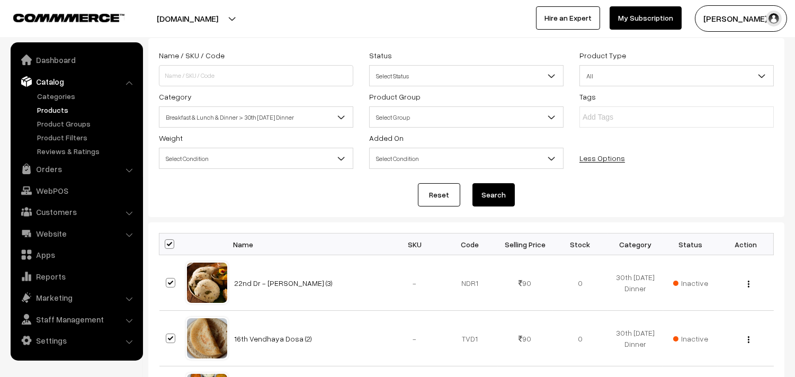
checkbox input "true"
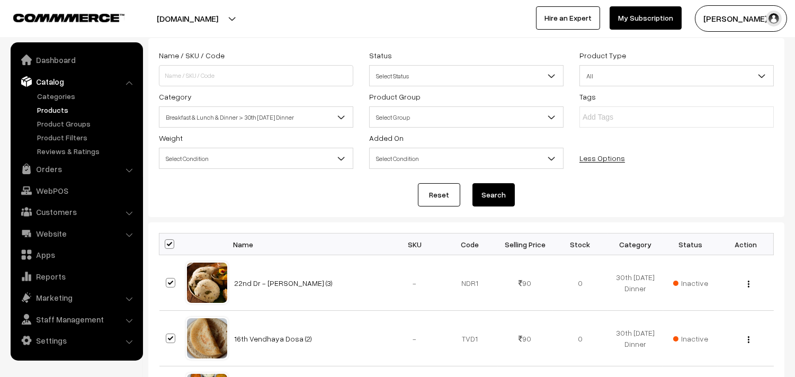
checkbox input "true"
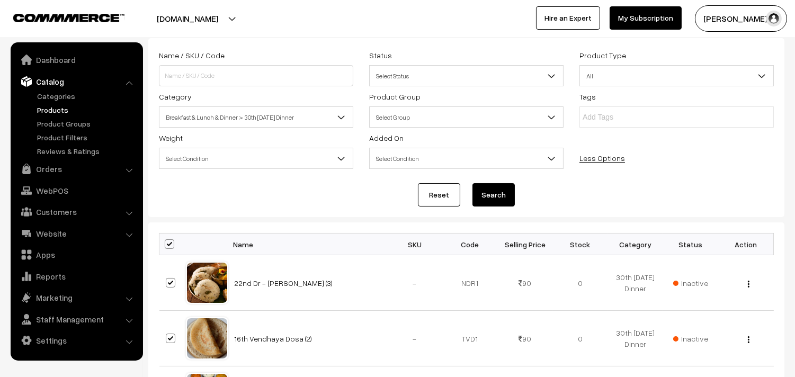
checkbox input "true"
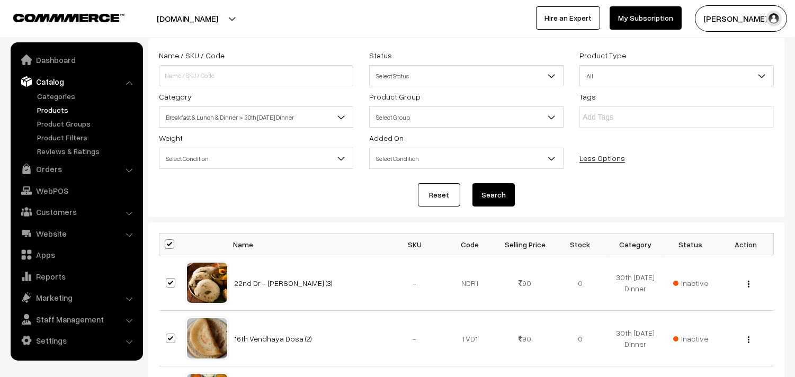
checkbox input "true"
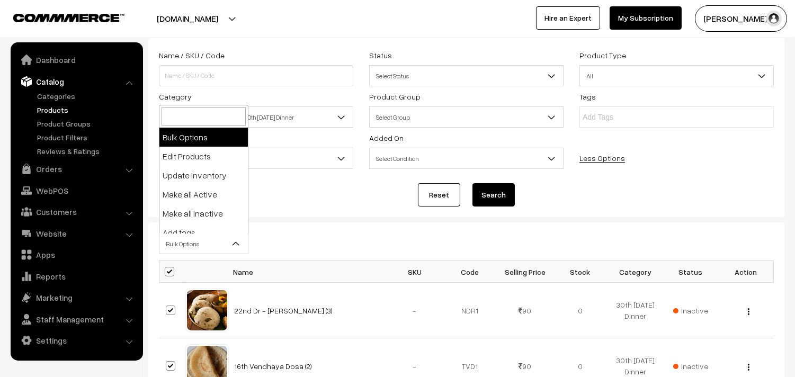
click at [184, 242] on span "Bulk Options" at bounding box center [204, 244] width 88 height 19
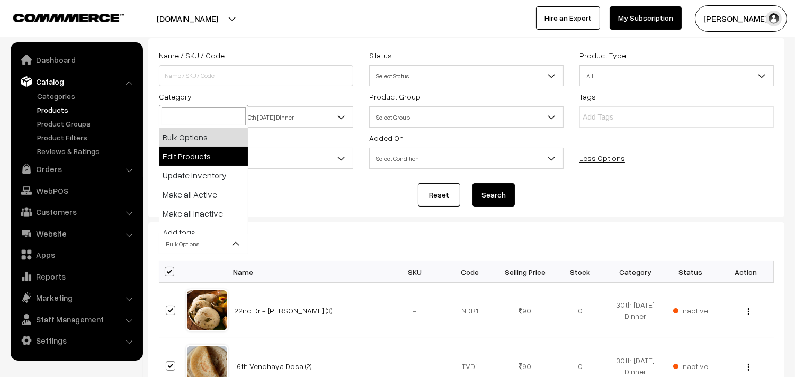
select select "editProduct"
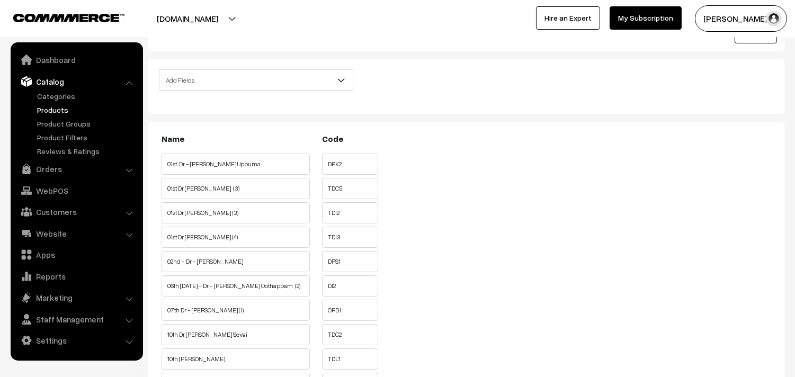
scroll to position [59, 0]
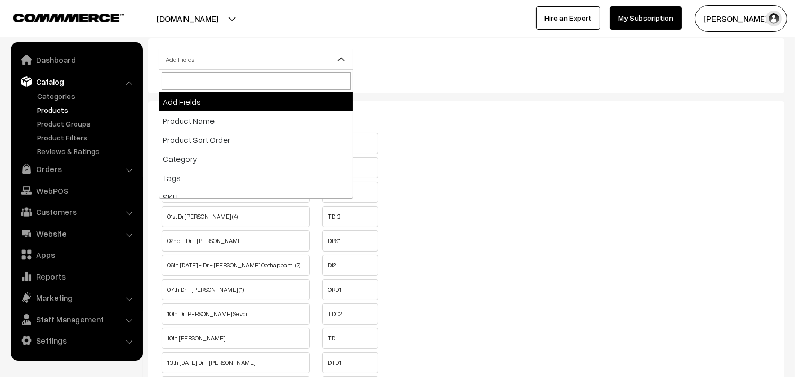
click at [226, 64] on span "Add Fields" at bounding box center [256, 59] width 193 height 19
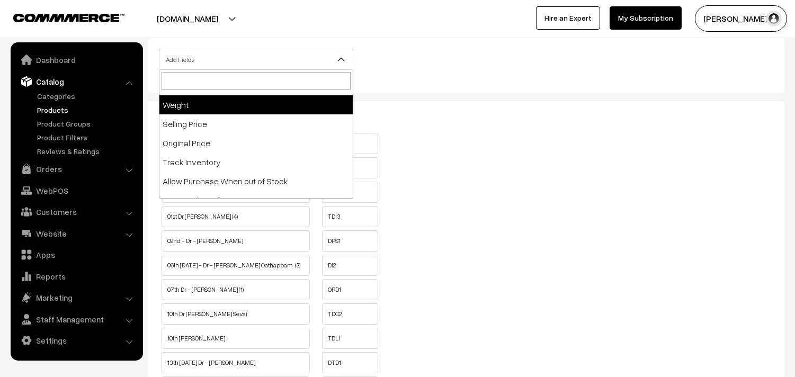
scroll to position [118, 0]
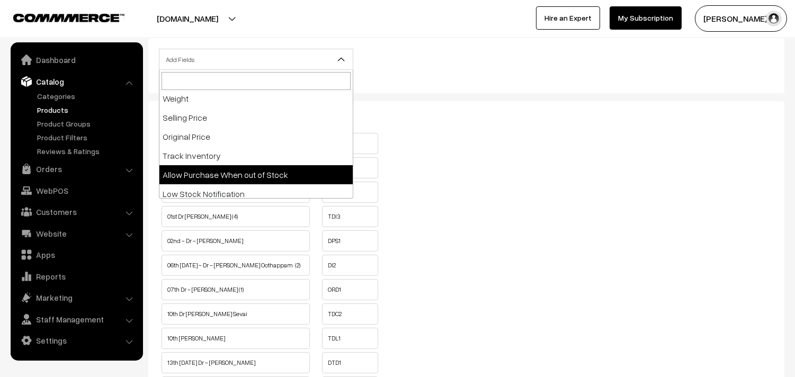
select select "allow-purchase"
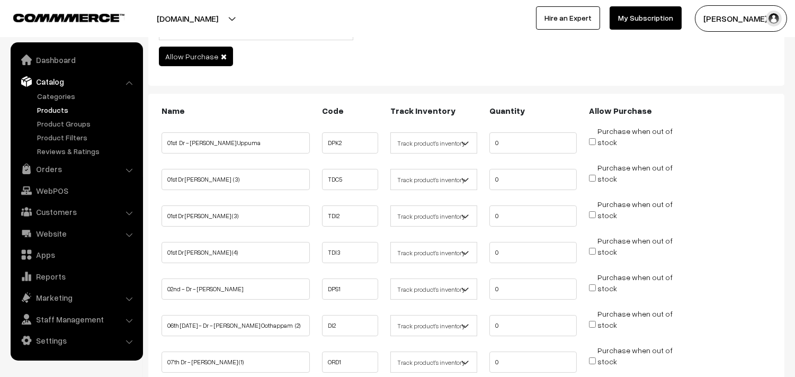
scroll to position [118, 0]
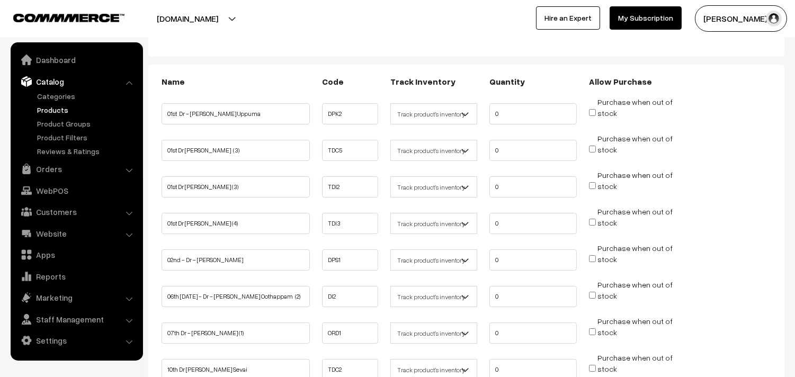
click at [591, 110] on input "Purchase when out of stock" at bounding box center [592, 112] width 7 height 7
checkbox input "true"
click at [595, 147] on input "Purchase when out of stock" at bounding box center [592, 149] width 7 height 7
checkbox input "true"
click at [594, 184] on input "Purchase when out of stock" at bounding box center [592, 185] width 7 height 7
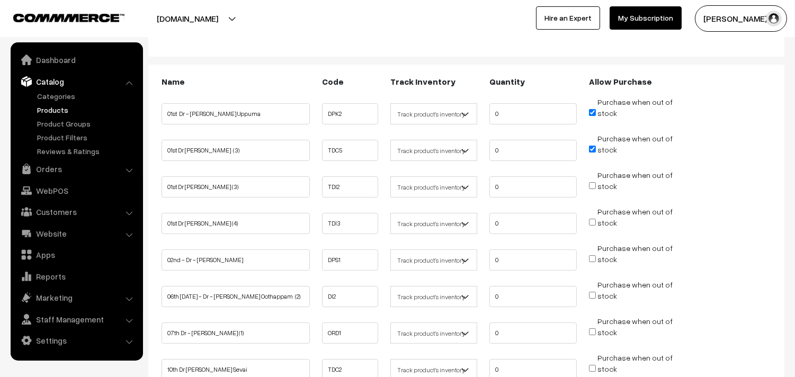
checkbox input "true"
click at [591, 220] on input "Purchase when out of stock" at bounding box center [592, 222] width 7 height 7
checkbox input "true"
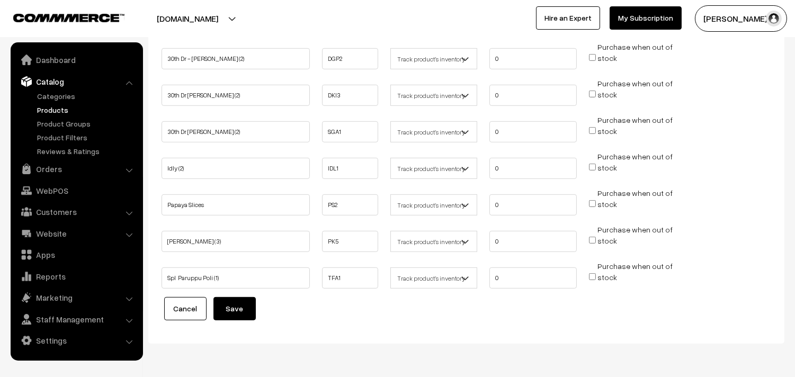
scroll to position [1042, 0]
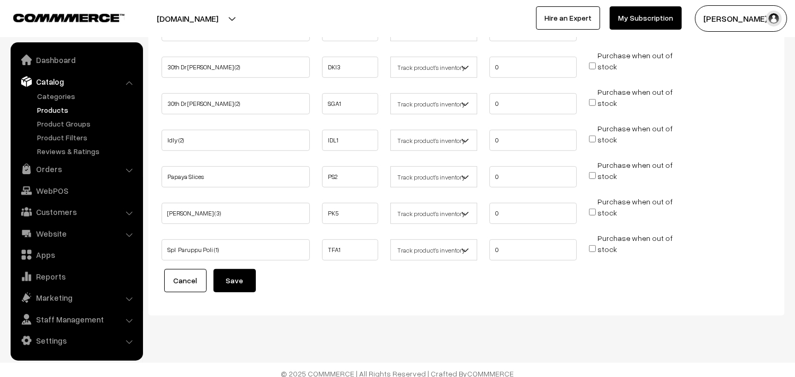
click at [247, 272] on button "Save" at bounding box center [235, 280] width 42 height 23
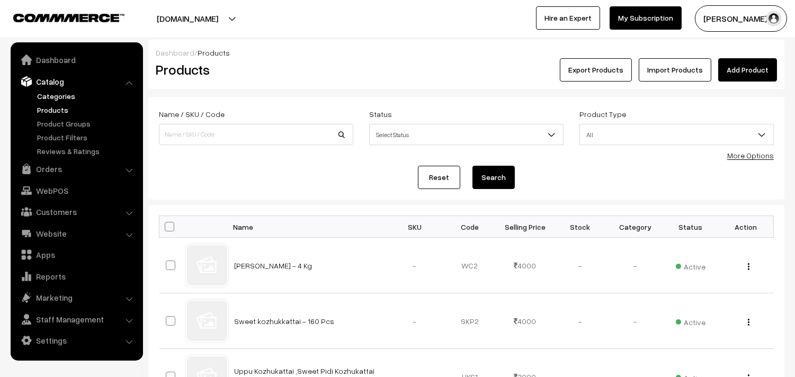
click at [64, 94] on link "Categories" at bounding box center [86, 96] width 105 height 11
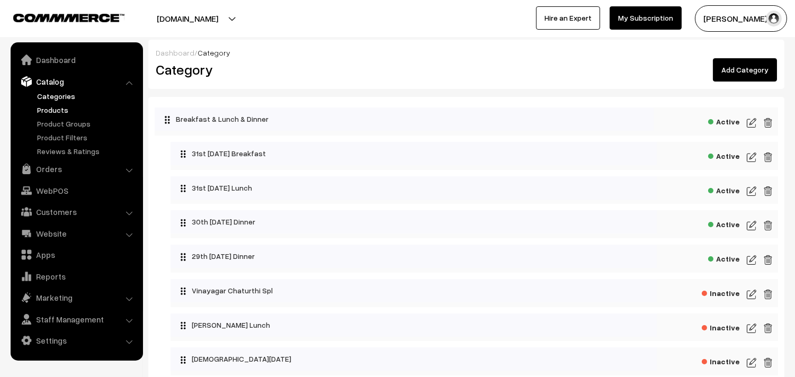
click at [67, 107] on link "Products" at bounding box center [86, 109] width 105 height 11
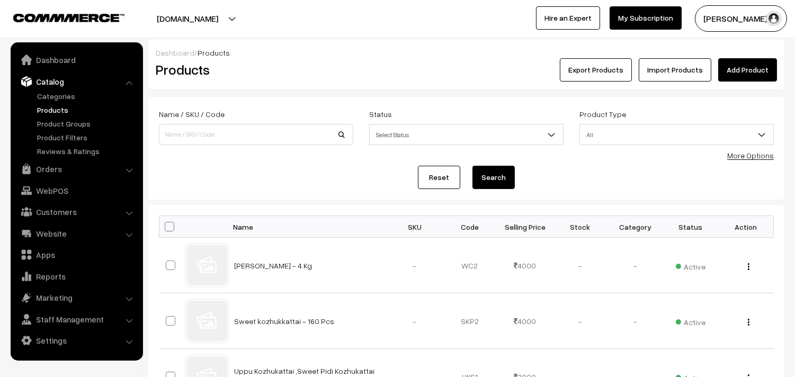
click at [748, 158] on link "More Options" at bounding box center [751, 155] width 47 height 9
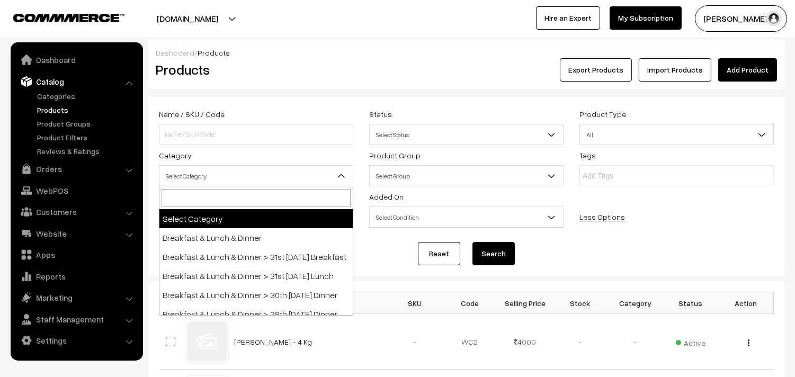
click at [219, 170] on span "Select Category" at bounding box center [256, 176] width 193 height 19
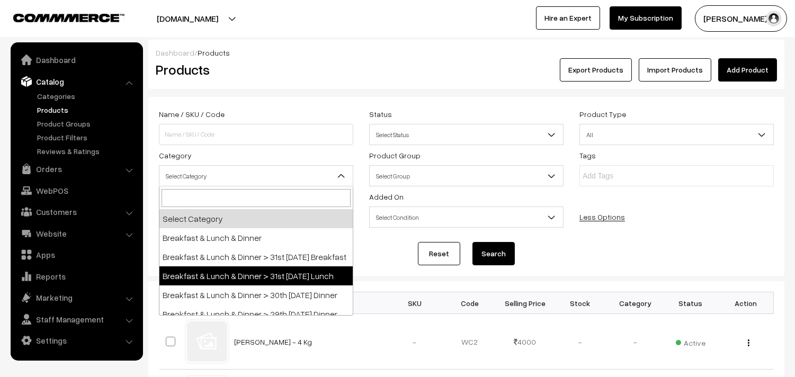
scroll to position [59, 0]
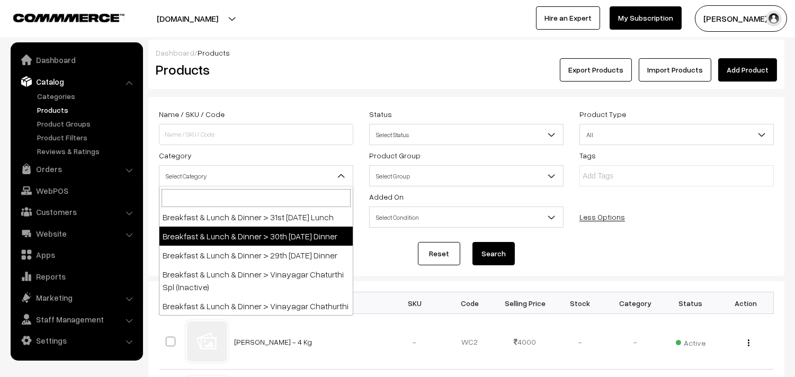
select select "68"
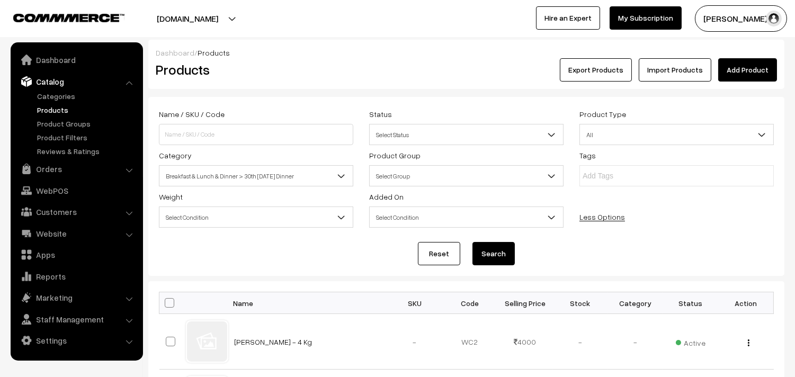
click at [488, 254] on button "Search" at bounding box center [494, 253] width 42 height 23
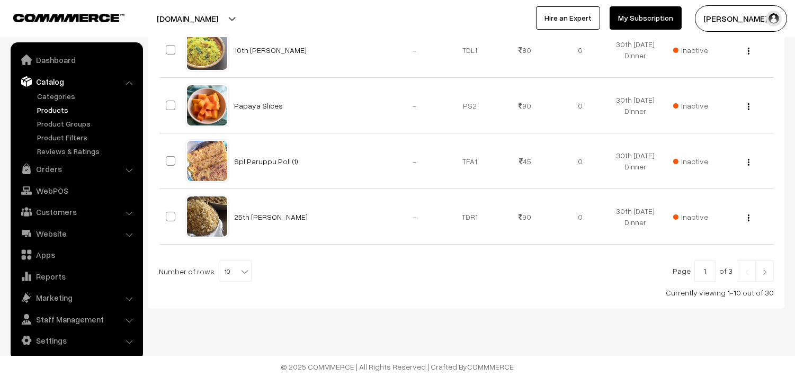
scroll to position [627, 0]
click at [228, 270] on span "10" at bounding box center [235, 271] width 31 height 21
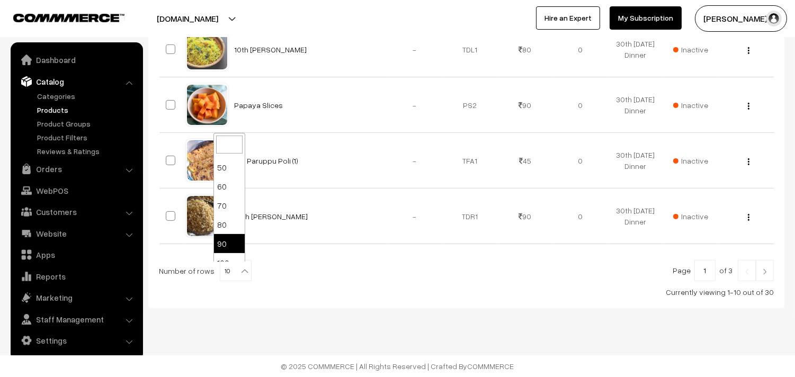
scroll to position [85, 0]
select select "100"
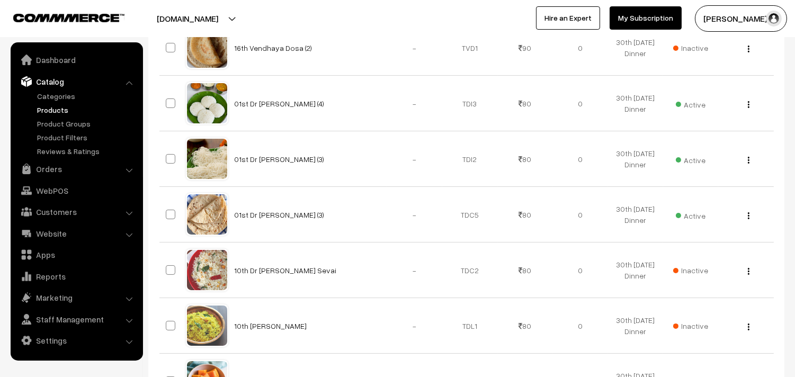
scroll to position [176, 0]
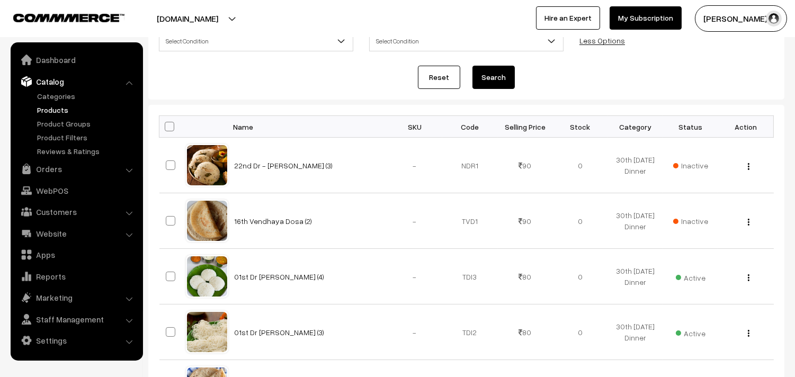
click at [168, 128] on span at bounding box center [170, 127] width 10 height 10
click at [166, 128] on input "checkbox" at bounding box center [163, 126] width 7 height 7
checkbox input "true"
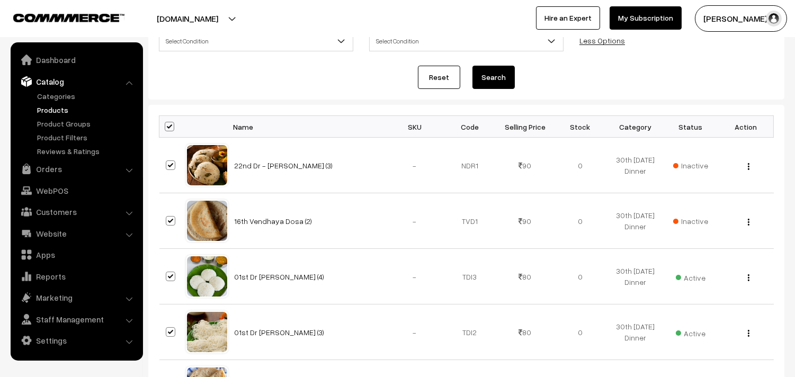
checkbox input "true"
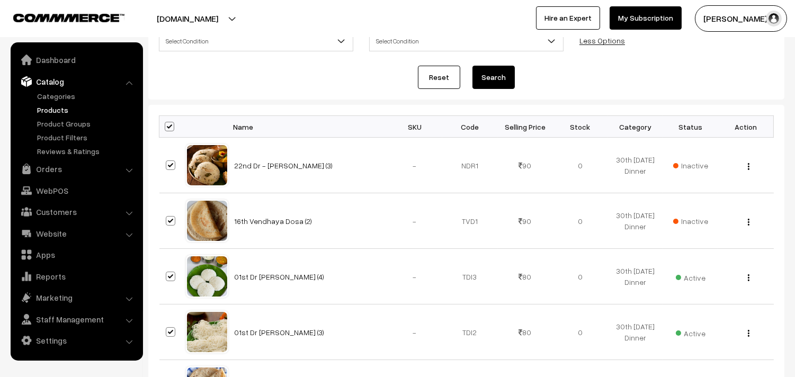
checkbox input "true"
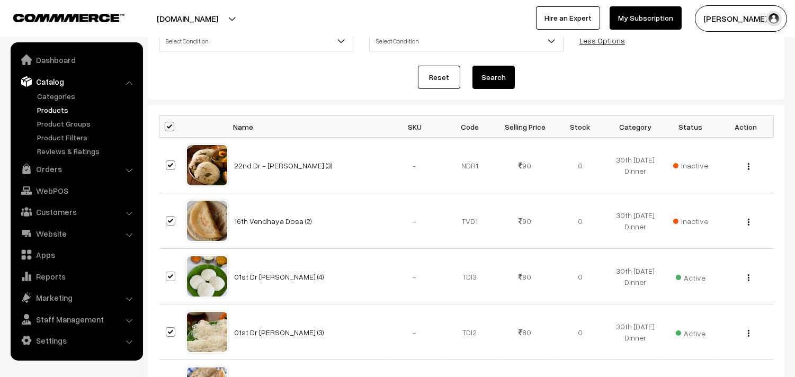
checkbox input "true"
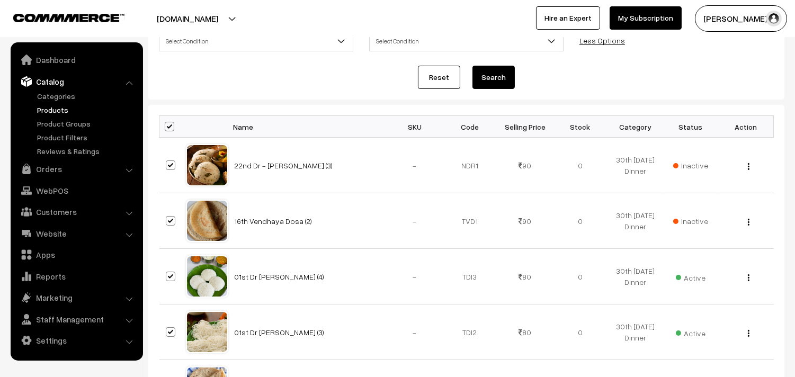
checkbox input "true"
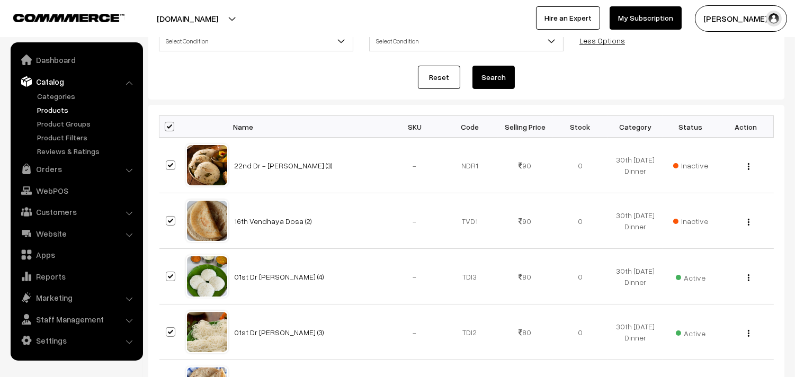
checkbox input "true"
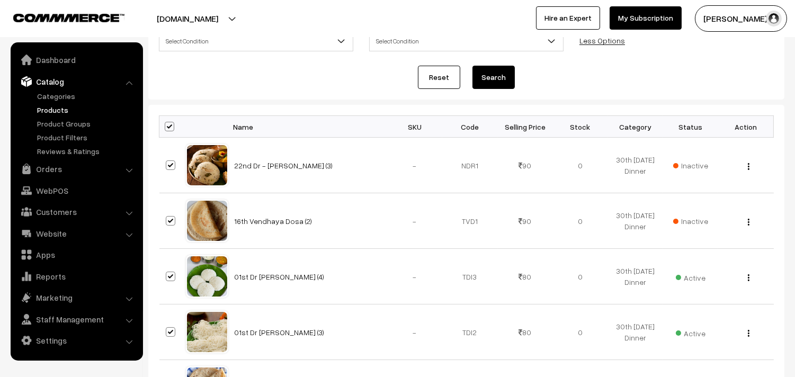
checkbox input "true"
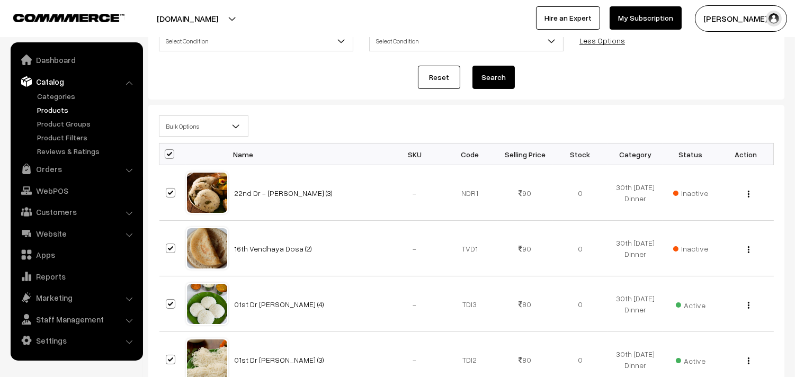
drag, startPoint x: 187, startPoint y: 130, endPoint x: 186, endPoint y: 135, distance: 5.3
click at [187, 129] on span "Bulk Options" at bounding box center [204, 126] width 88 height 19
click at [203, 123] on span "Bulk Options" at bounding box center [204, 126] width 88 height 19
select select "editProduct"
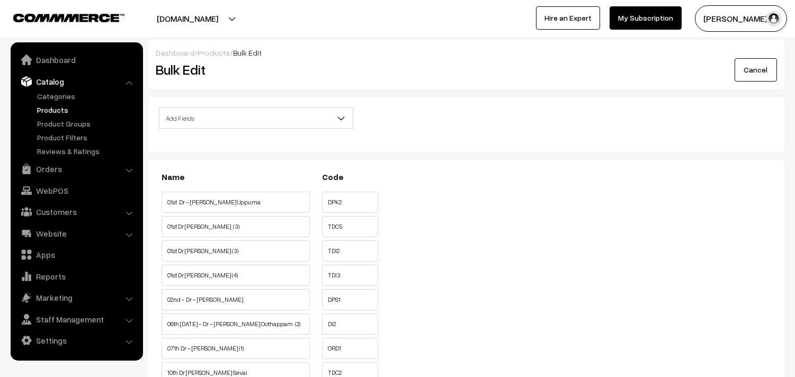
click at [216, 108] on span "Add Fields" at bounding box center [256, 118] width 194 height 21
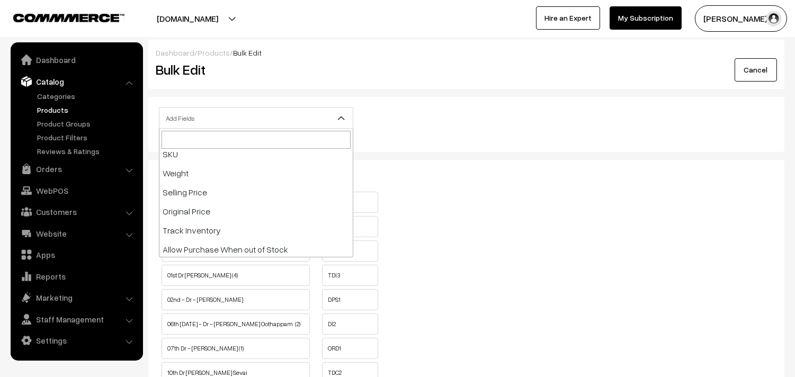
scroll to position [176, 0]
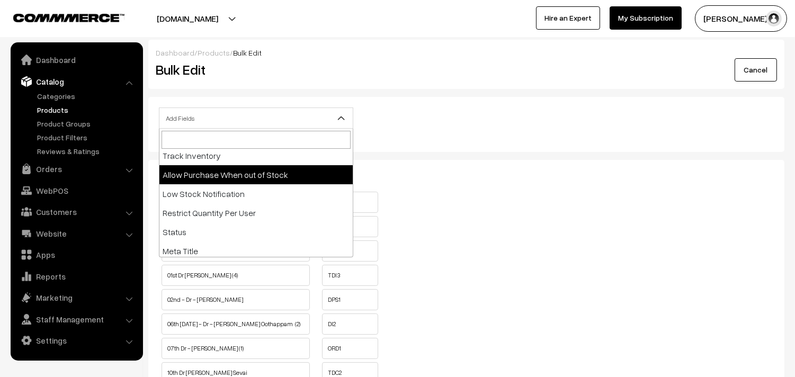
select select "allow-purchase"
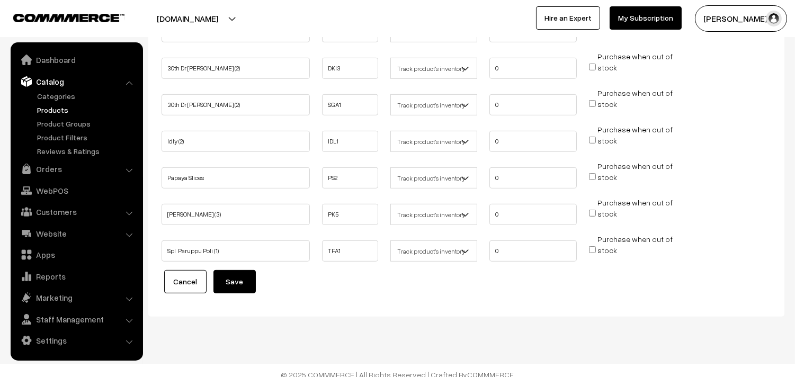
scroll to position [1042, 0]
click at [236, 269] on button "Save" at bounding box center [235, 280] width 42 height 23
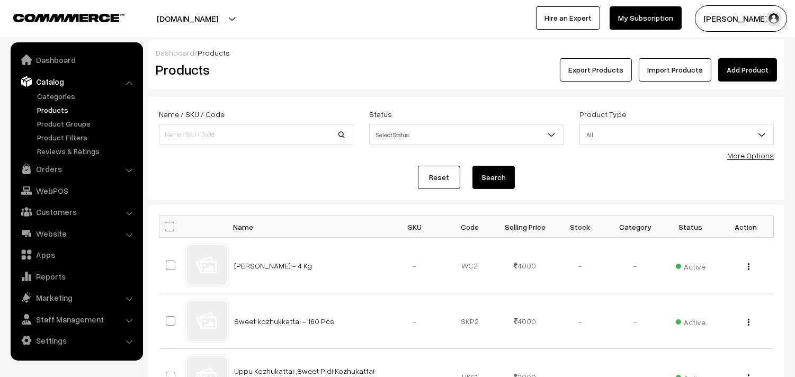
click at [735, 157] on link "More Options" at bounding box center [751, 155] width 47 height 9
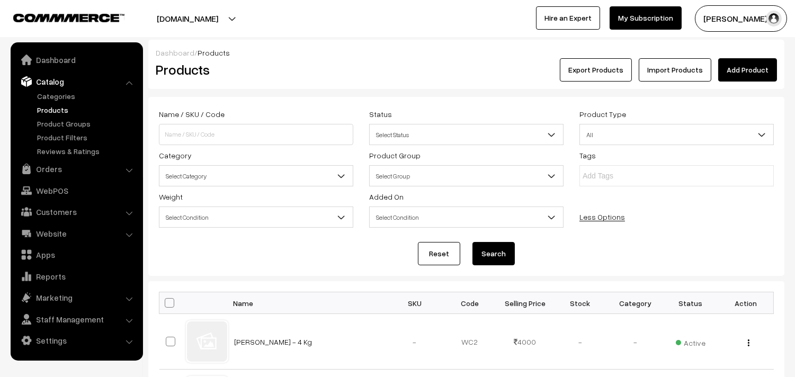
click at [224, 188] on div "Name / SKU / Code Status Select Status Active Inactive Select Status Product Ty…" at bounding box center [466, 170] width 631 height 124
click at [236, 180] on span "Select Category" at bounding box center [256, 176] width 193 height 19
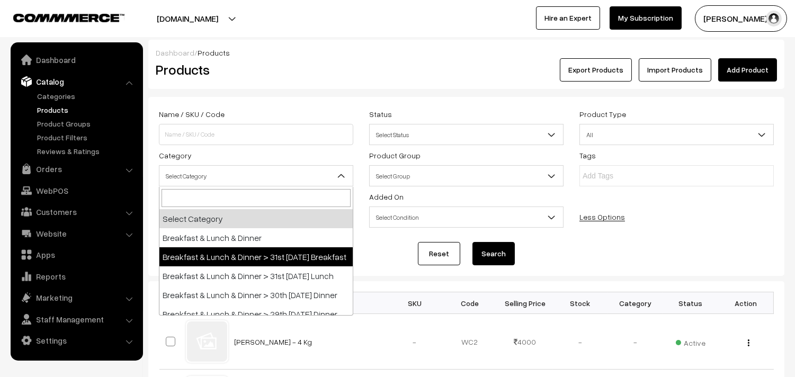
select select "91"
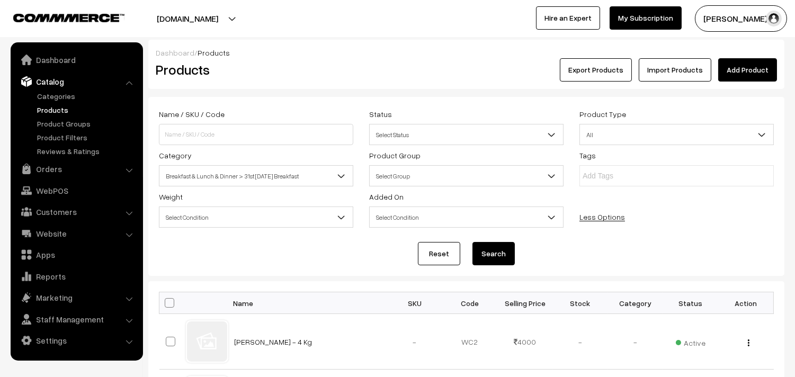
click at [491, 260] on button "Search" at bounding box center [494, 253] width 42 height 23
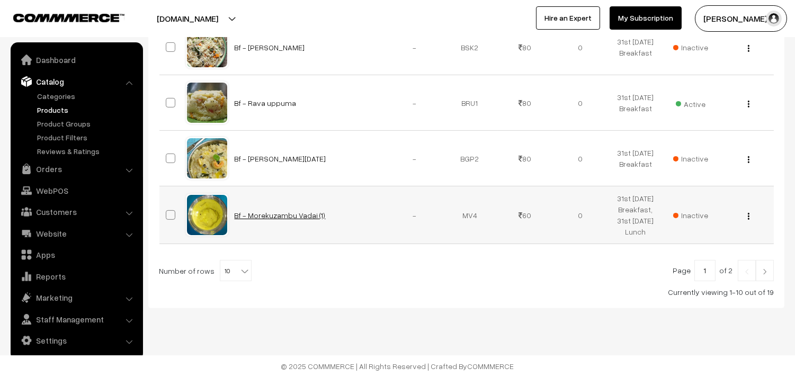
scroll to position [632, 0]
click at [220, 270] on span "10" at bounding box center [235, 271] width 31 height 21
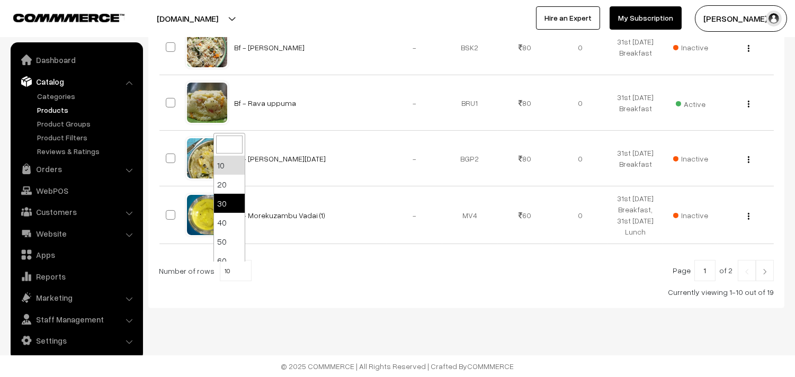
scroll to position [85, 0]
select select "90"
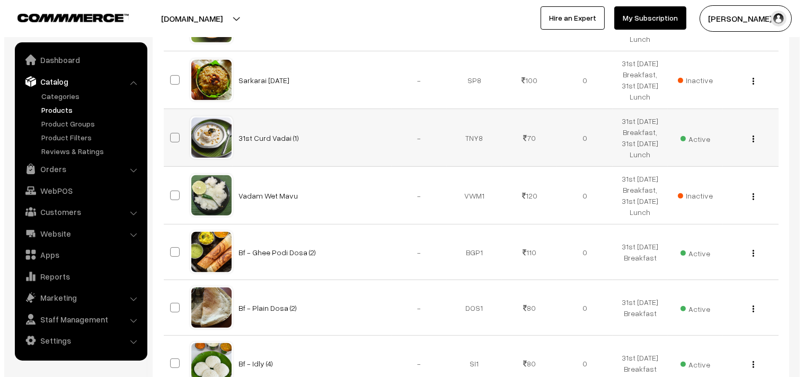
scroll to position [824, 0]
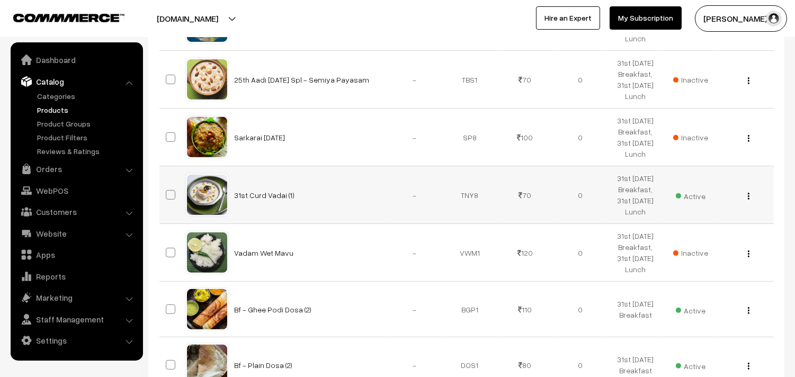
click at [709, 196] on td "Active" at bounding box center [690, 195] width 55 height 58
click at [701, 196] on span "Active" at bounding box center [691, 195] width 30 height 14
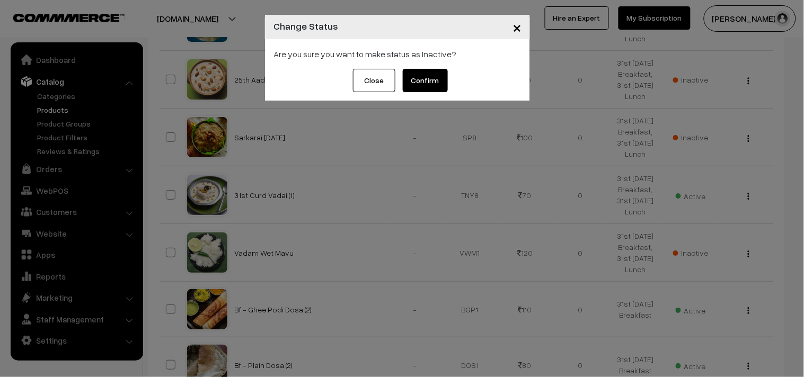
drag, startPoint x: 440, startPoint y: 88, endPoint x: 436, endPoint y: 82, distance: 7.5
click at [436, 82] on button "Confirm" at bounding box center [425, 80] width 45 height 23
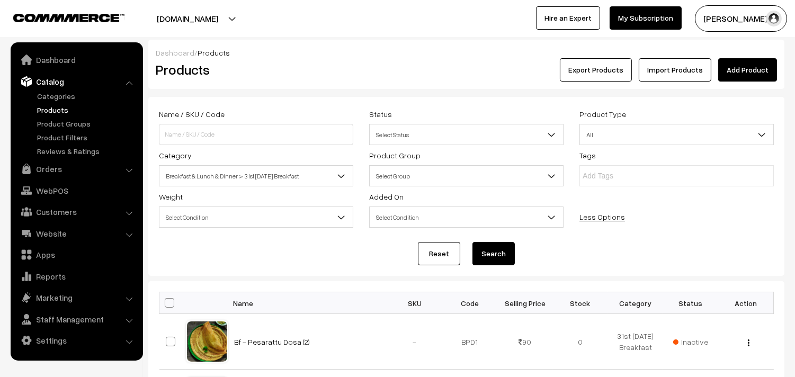
click at [267, 182] on span "Breakfast & Lunch & Dinner > 31st [DATE] Breakfast" at bounding box center [256, 176] width 193 height 19
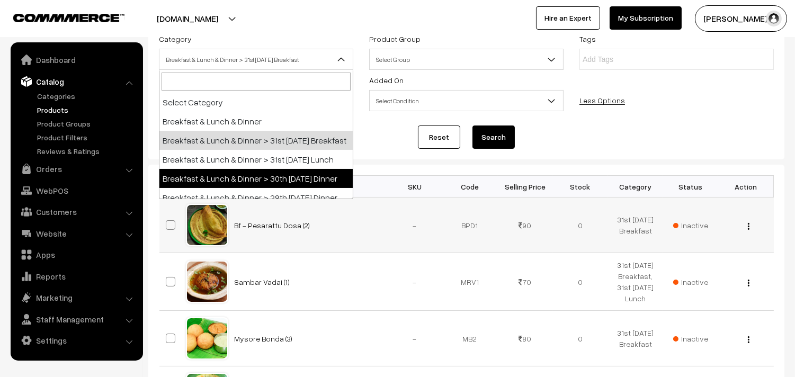
scroll to position [118, 0]
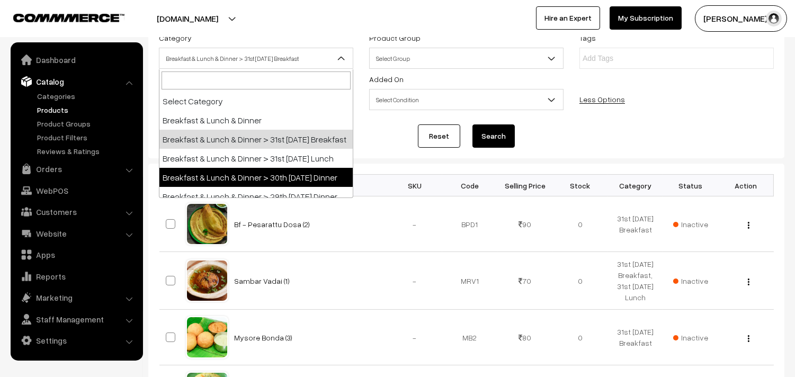
select select "68"
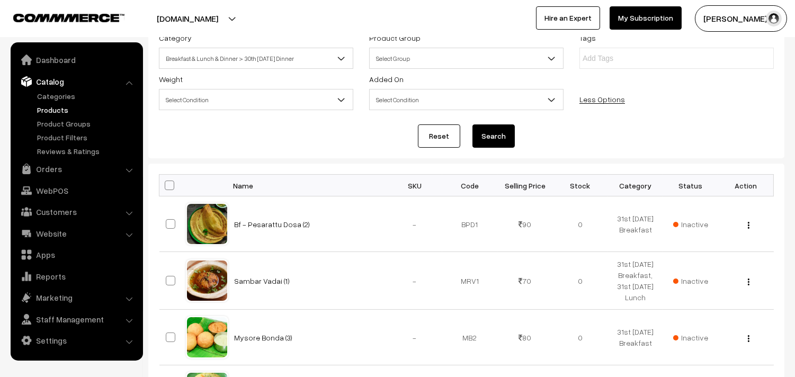
click at [502, 138] on button "Search" at bounding box center [494, 136] width 42 height 23
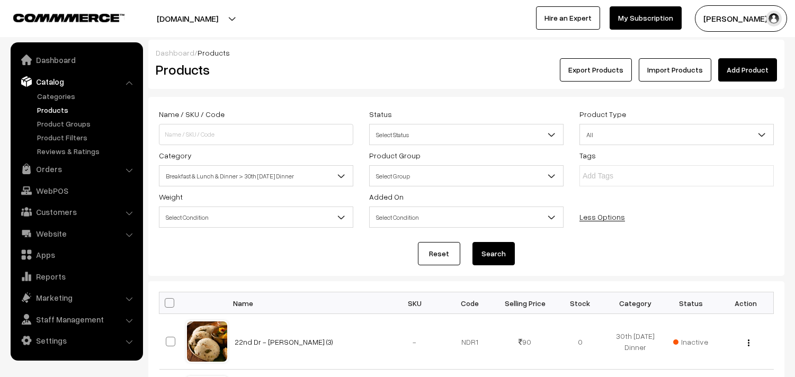
scroll to position [627, 0]
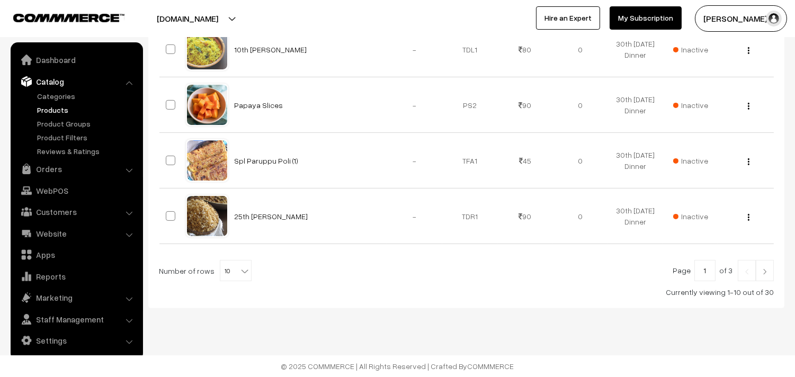
click at [231, 263] on span "10" at bounding box center [235, 271] width 31 height 21
select select "60"
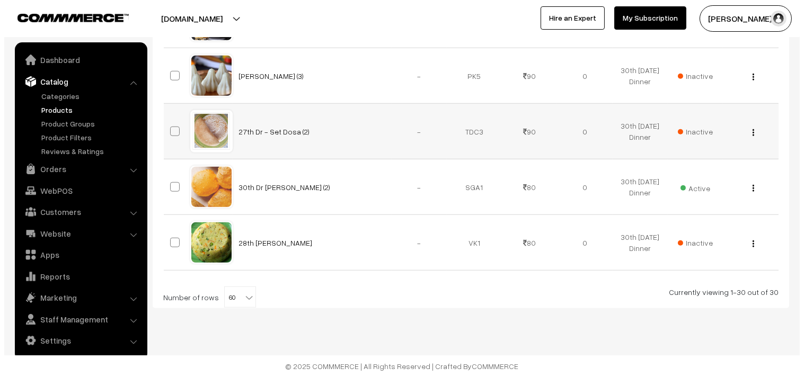
scroll to position [1715, 0]
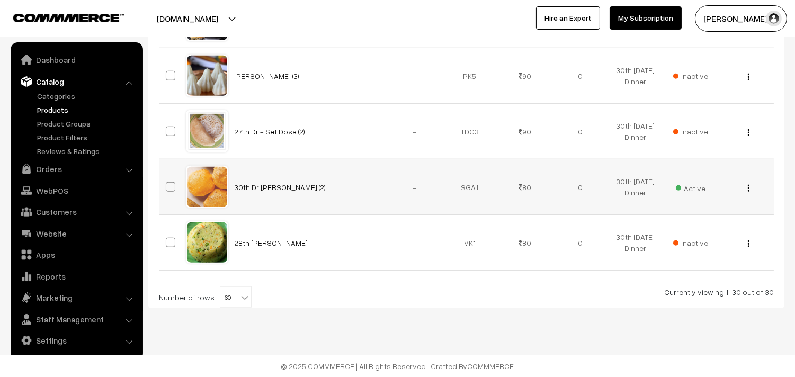
click at [671, 191] on td "Active" at bounding box center [690, 188] width 55 height 56
click at [681, 188] on span "Active" at bounding box center [691, 187] width 30 height 14
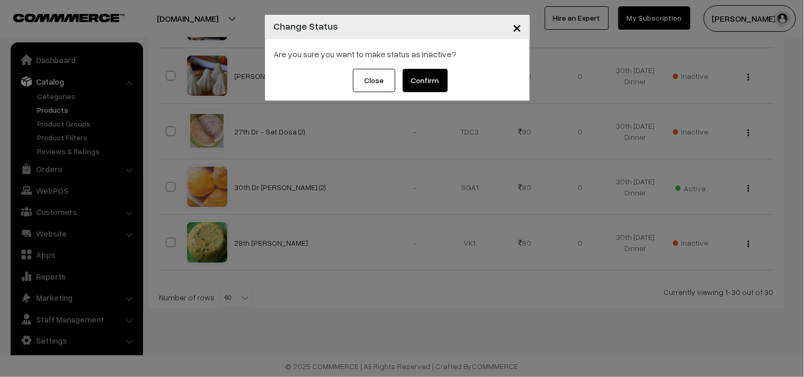
click at [435, 83] on button "Confirm" at bounding box center [425, 80] width 45 height 23
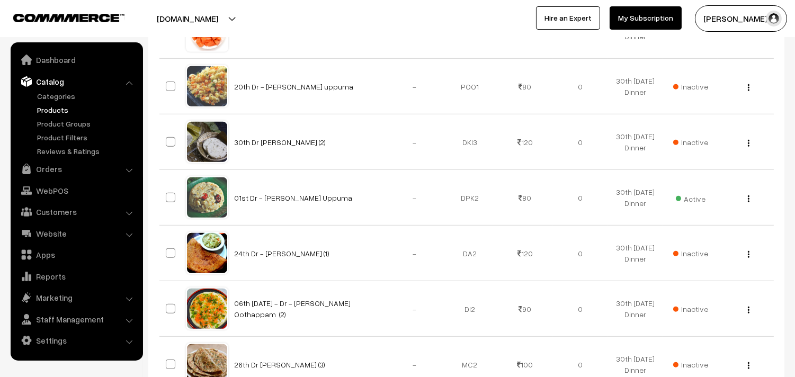
scroll to position [1244, 0]
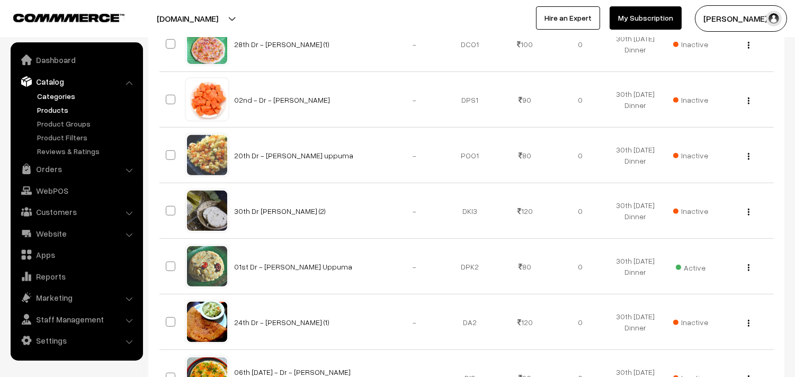
click at [59, 98] on link "Categories" at bounding box center [86, 96] width 105 height 11
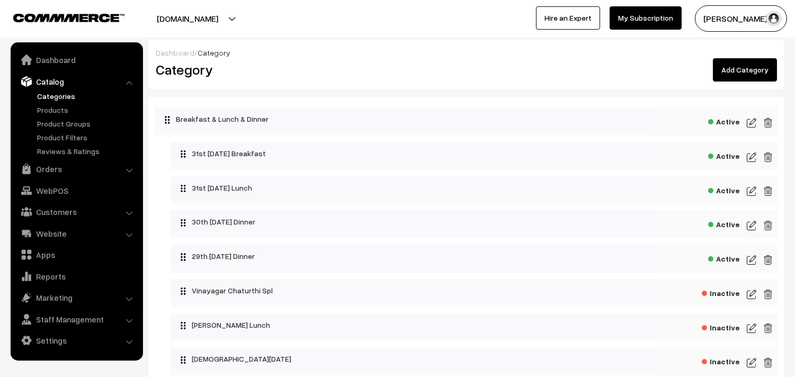
click at [755, 161] on img at bounding box center [752, 157] width 10 height 13
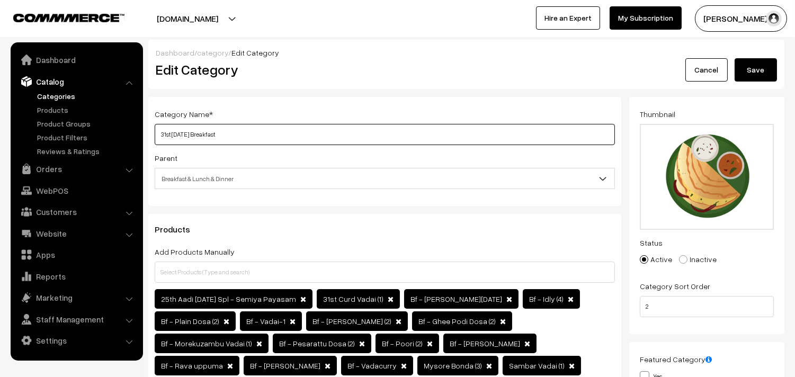
drag, startPoint x: 196, startPoint y: 136, endPoint x: 162, endPoint y: 139, distance: 34.1
click at [162, 139] on input "31st Sunday Breakfast" at bounding box center [385, 134] width 461 height 21
click at [184, 133] on input "31st Sunday Breakfast" at bounding box center [385, 134] width 461 height 21
drag, startPoint x: 193, startPoint y: 133, endPoint x: 145, endPoint y: 140, distance: 48.7
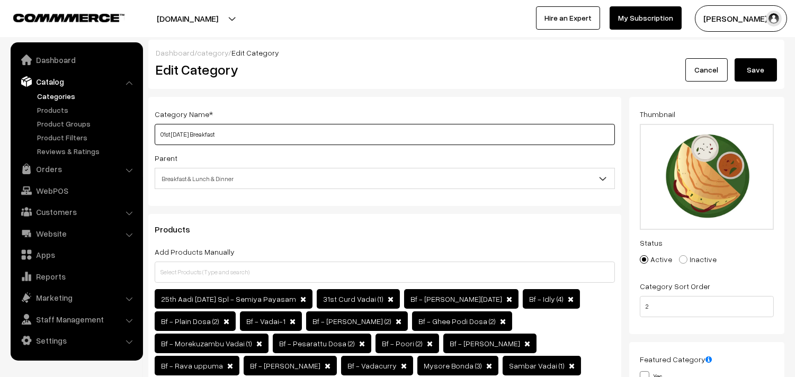
click at [155, 130] on input "01st [DATE] Breakfast" at bounding box center [385, 134] width 461 height 21
type input "01st [DATE] Breakfast"
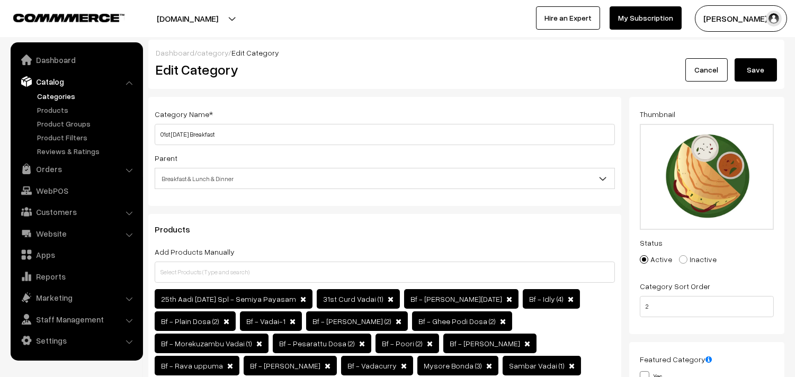
click at [736, 71] on button "Save" at bounding box center [756, 69] width 42 height 23
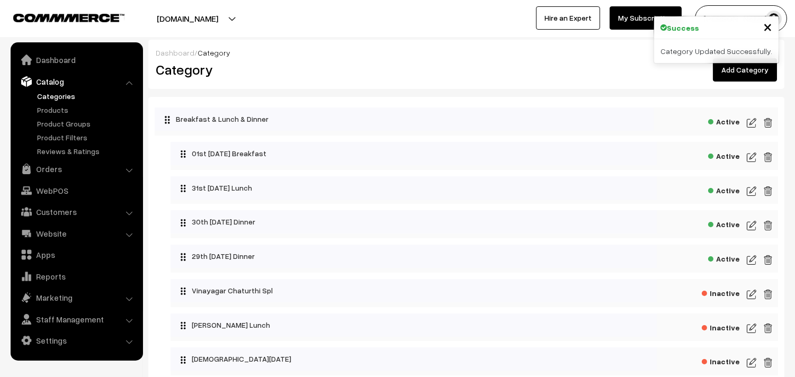
click at [750, 193] on img at bounding box center [752, 191] width 10 height 13
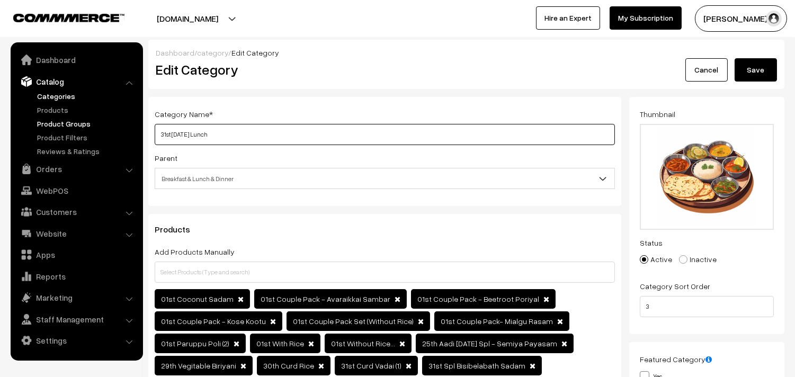
drag, startPoint x: 181, startPoint y: 134, endPoint x: 98, endPoint y: 126, distance: 83.6
paste input "01st Monday"
type input "01st [DATE] Lunch"
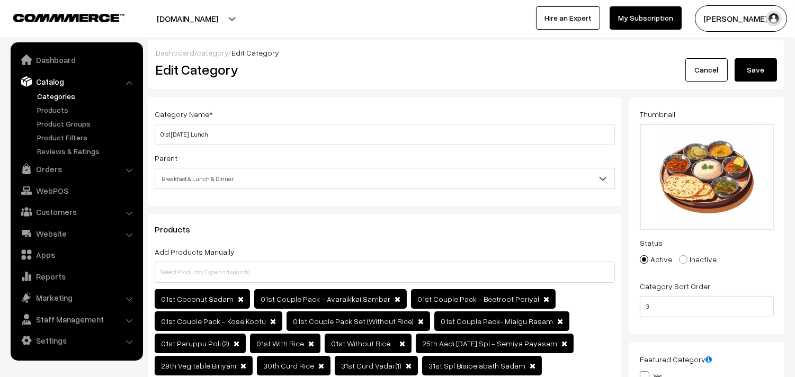
click at [746, 63] on button "Save" at bounding box center [756, 69] width 42 height 23
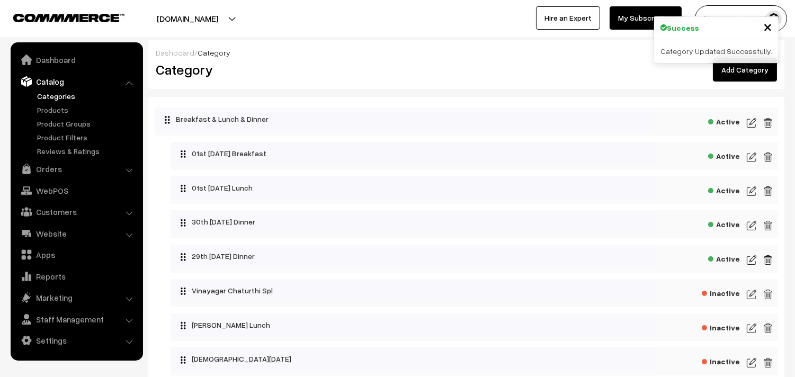
click at [750, 225] on img at bounding box center [752, 225] width 10 height 13
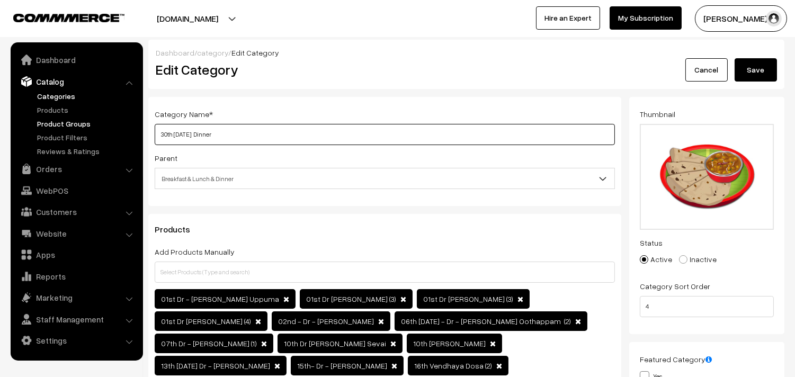
drag, startPoint x: 198, startPoint y: 133, endPoint x: 92, endPoint y: 121, distance: 106.7
paste input "01st [DATE]"
type input "01st [DATE] Dinner"
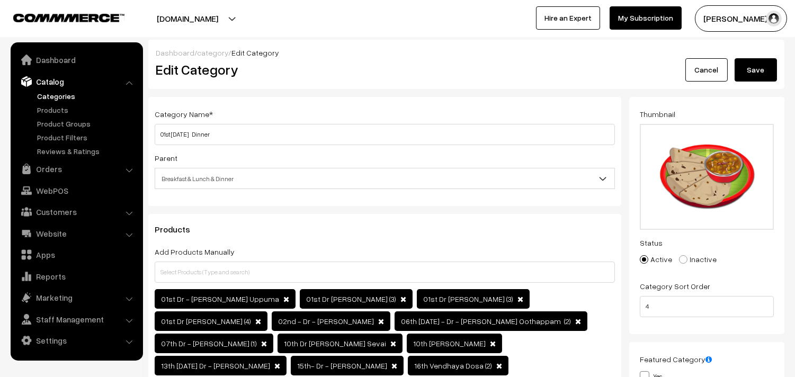
click at [756, 77] on button "Save" at bounding box center [756, 69] width 42 height 23
